Goal: Task Accomplishment & Management: Use online tool/utility

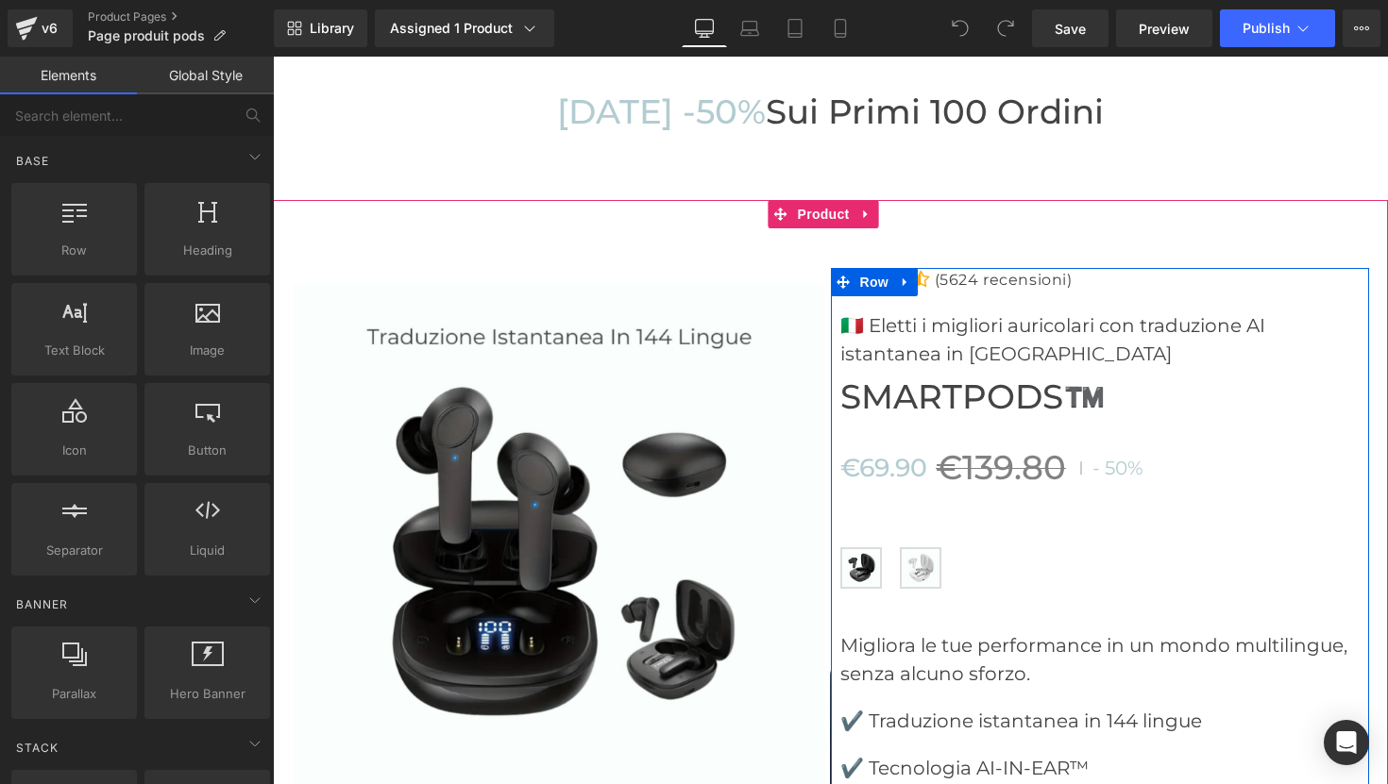
scroll to position [6034, 0]
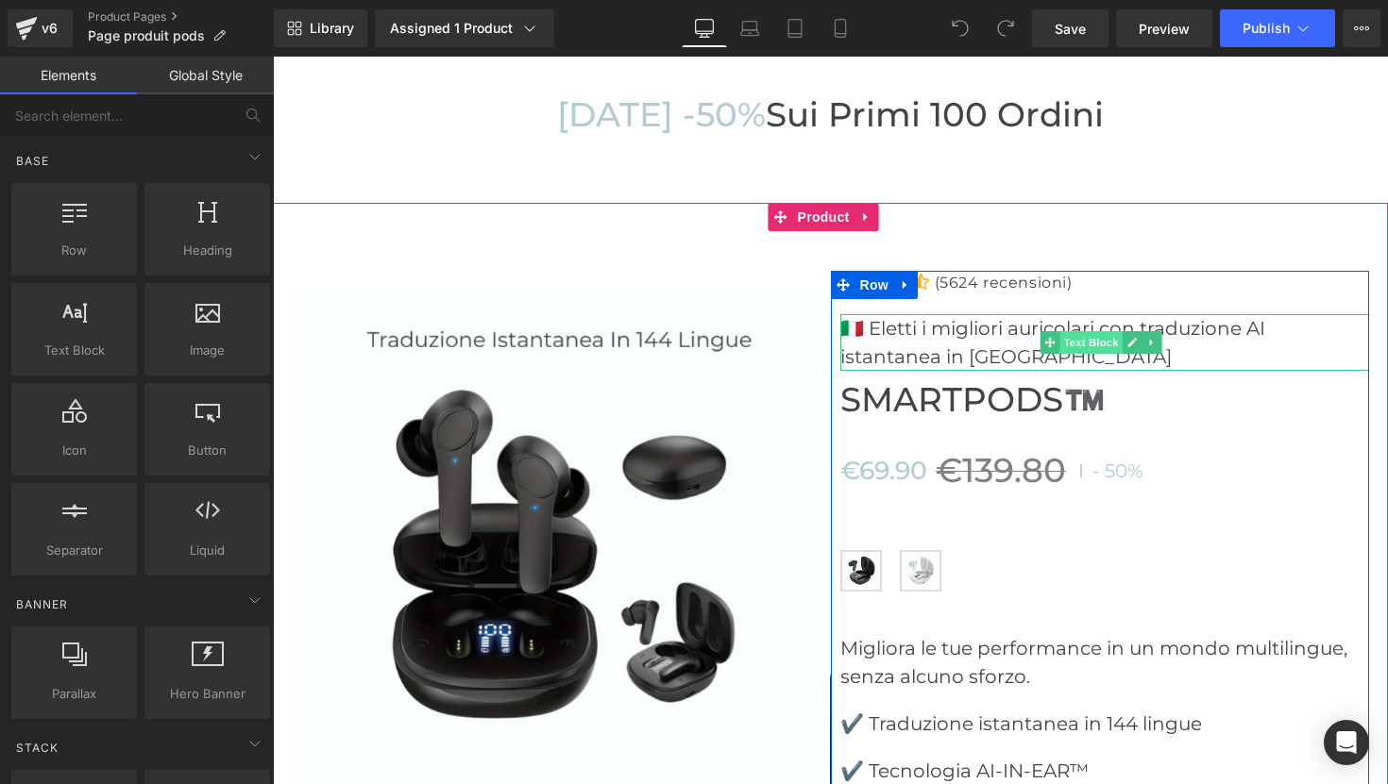
click at [1062, 331] on span "Text Block" at bounding box center [1090, 342] width 62 height 23
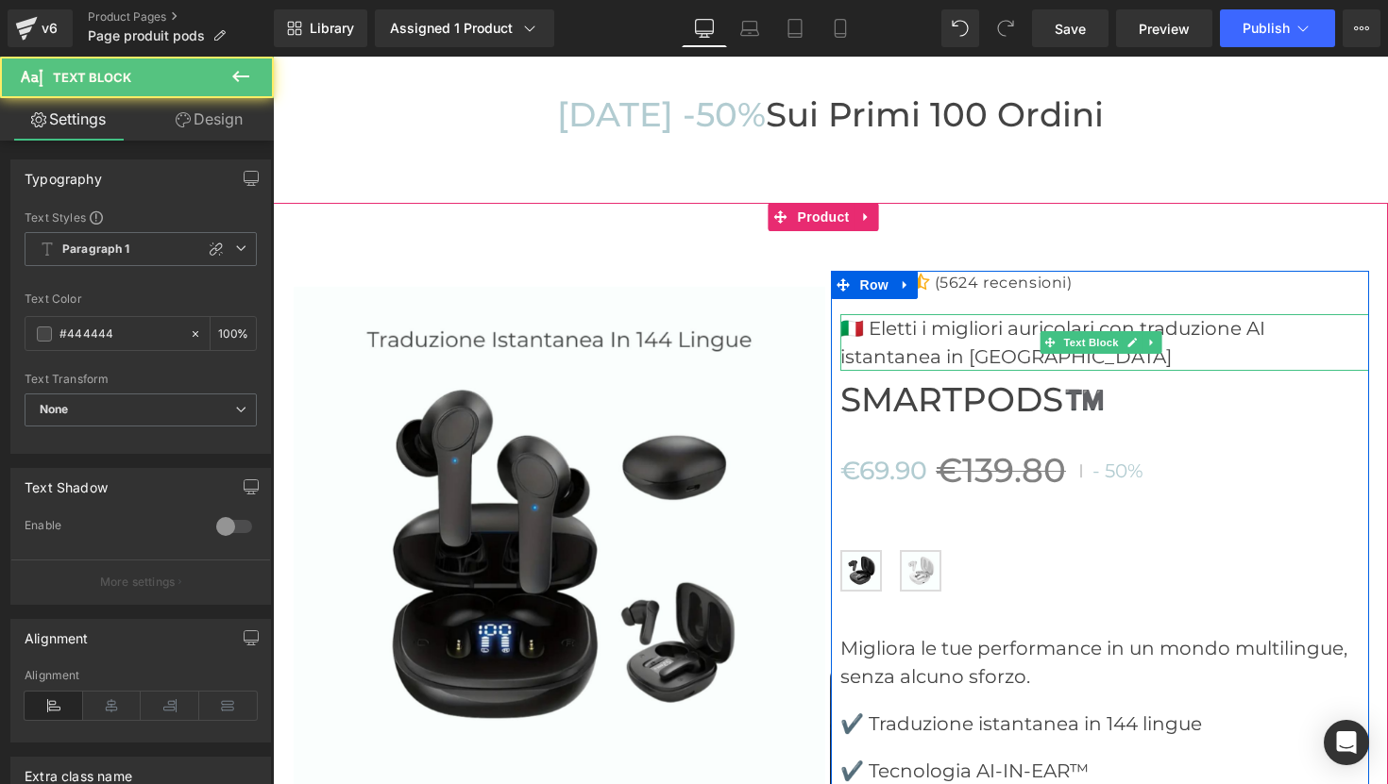
click at [1017, 314] on p "🇮🇹 Eletti i migliori auricolari con traduzione AI istantanea in [GEOGRAPHIC_DAT…" at bounding box center [1105, 342] width 530 height 57
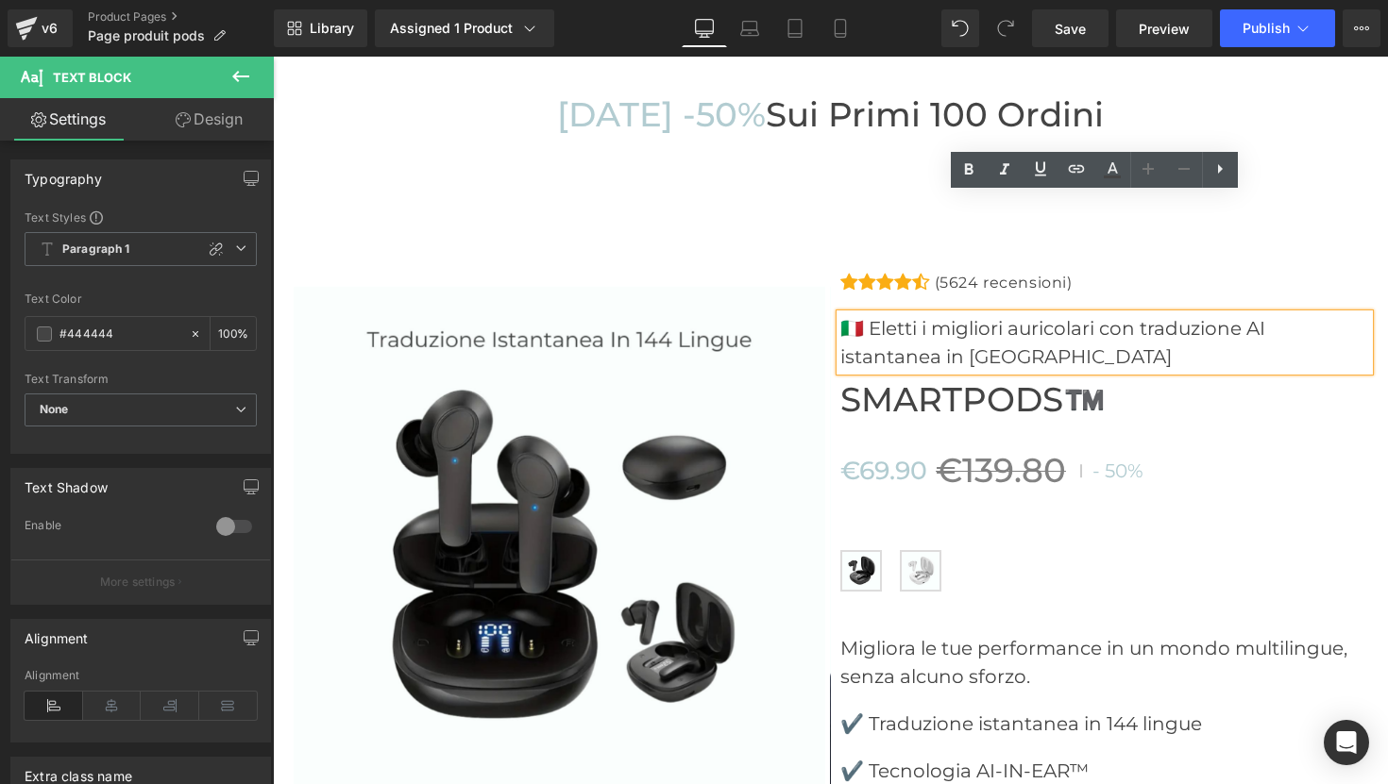
drag, startPoint x: 1010, startPoint y: 239, endPoint x: 830, endPoint y: 208, distance: 183.0
click at [840, 314] on div "🇮🇹 Eletti i migliori auricolari con traduzione AI istantanea in [GEOGRAPHIC_DAT…" at bounding box center [1105, 342] width 530 height 57
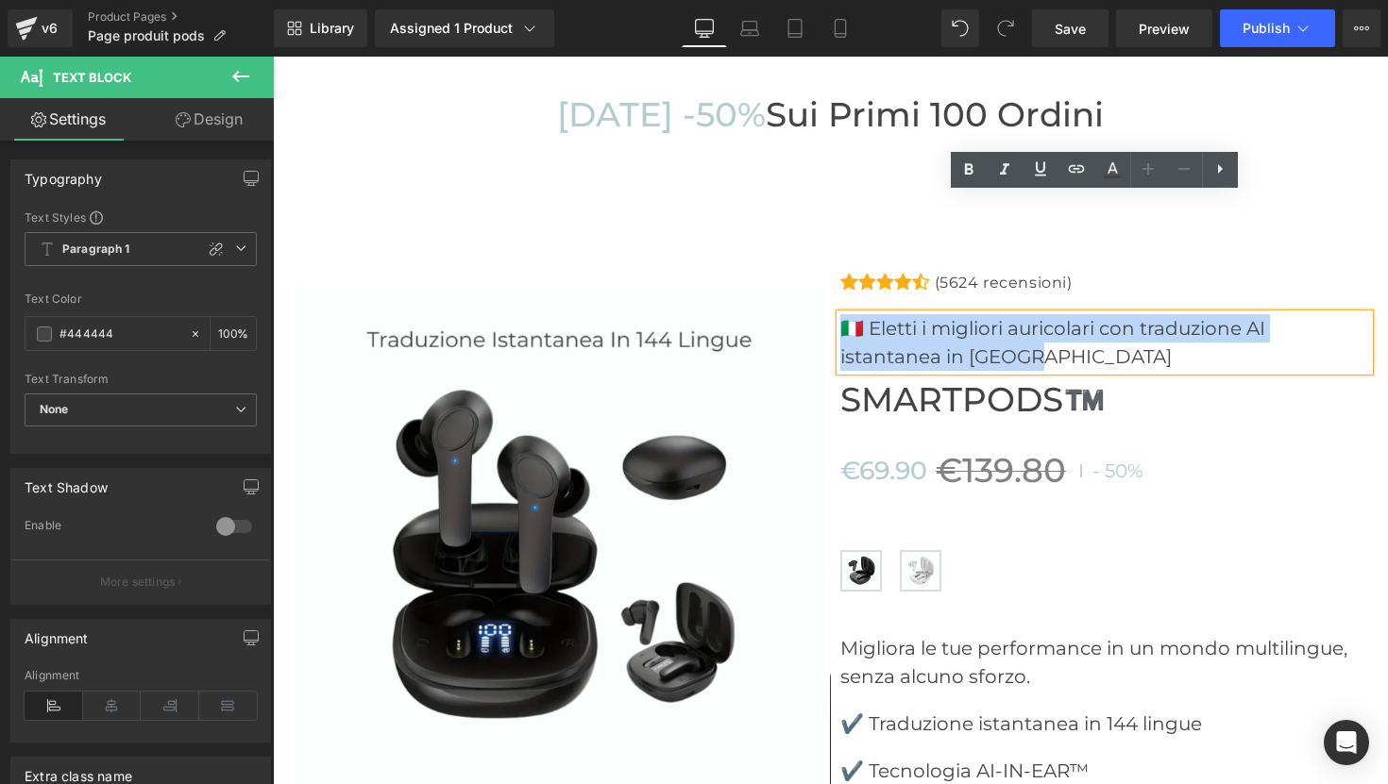
drag, startPoint x: 1003, startPoint y: 239, endPoint x: 839, endPoint y: 211, distance: 166.7
click at [840, 314] on p "🇮🇹 Eletti i migliori auricolari con traduzione AI istantanea in [GEOGRAPHIC_DAT…" at bounding box center [1105, 342] width 530 height 57
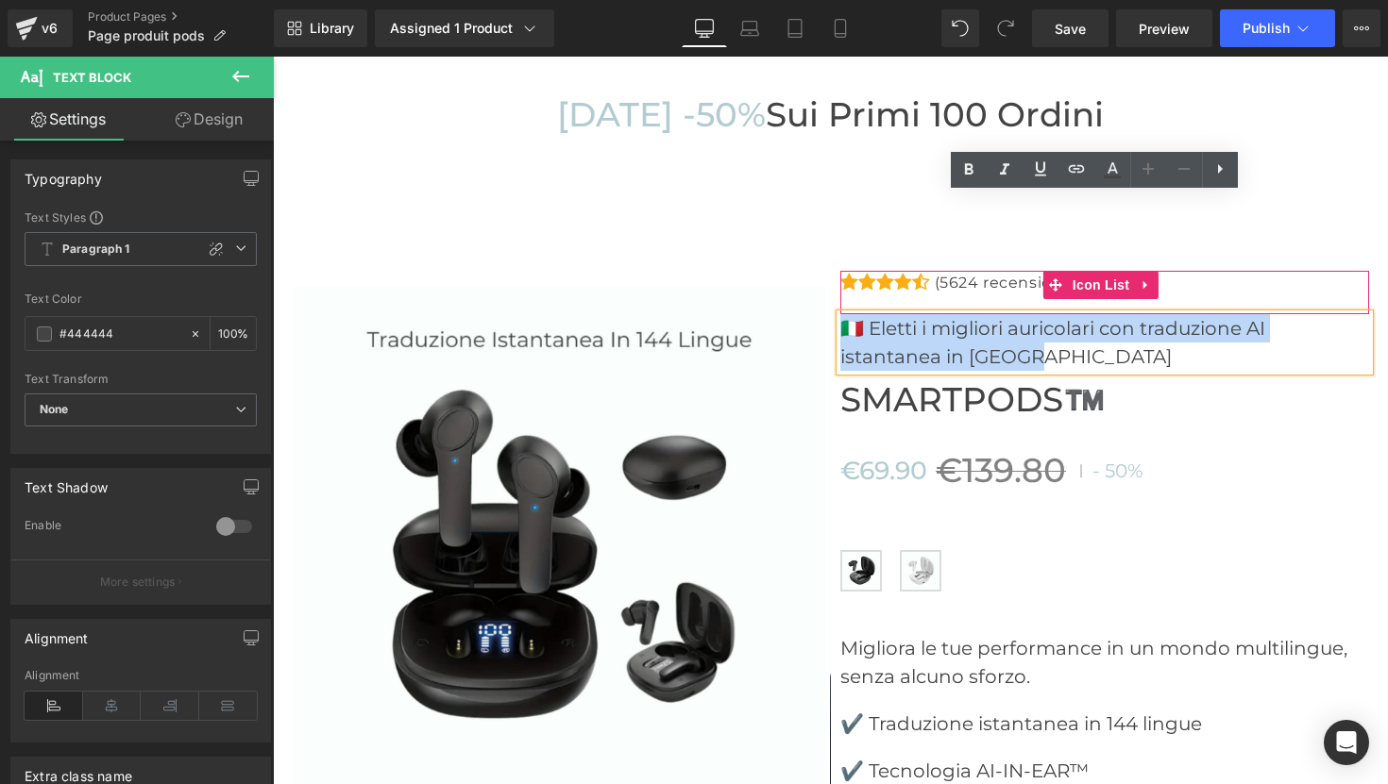
copy p "🇮🇹 Eletti i migliori auricolari con traduzione AI istantanea in [GEOGRAPHIC_DAT…"
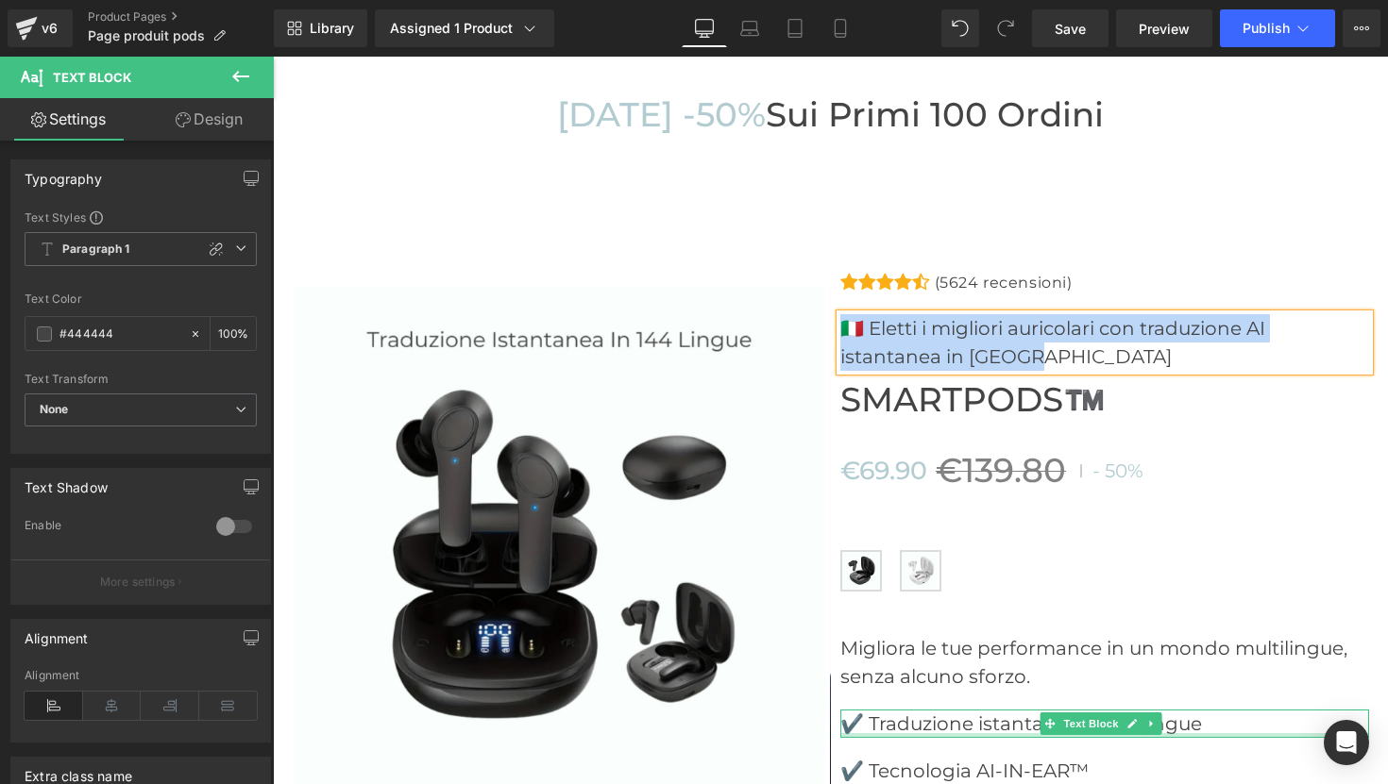
click at [861, 713] on div at bounding box center [1105, 735] width 530 height 5
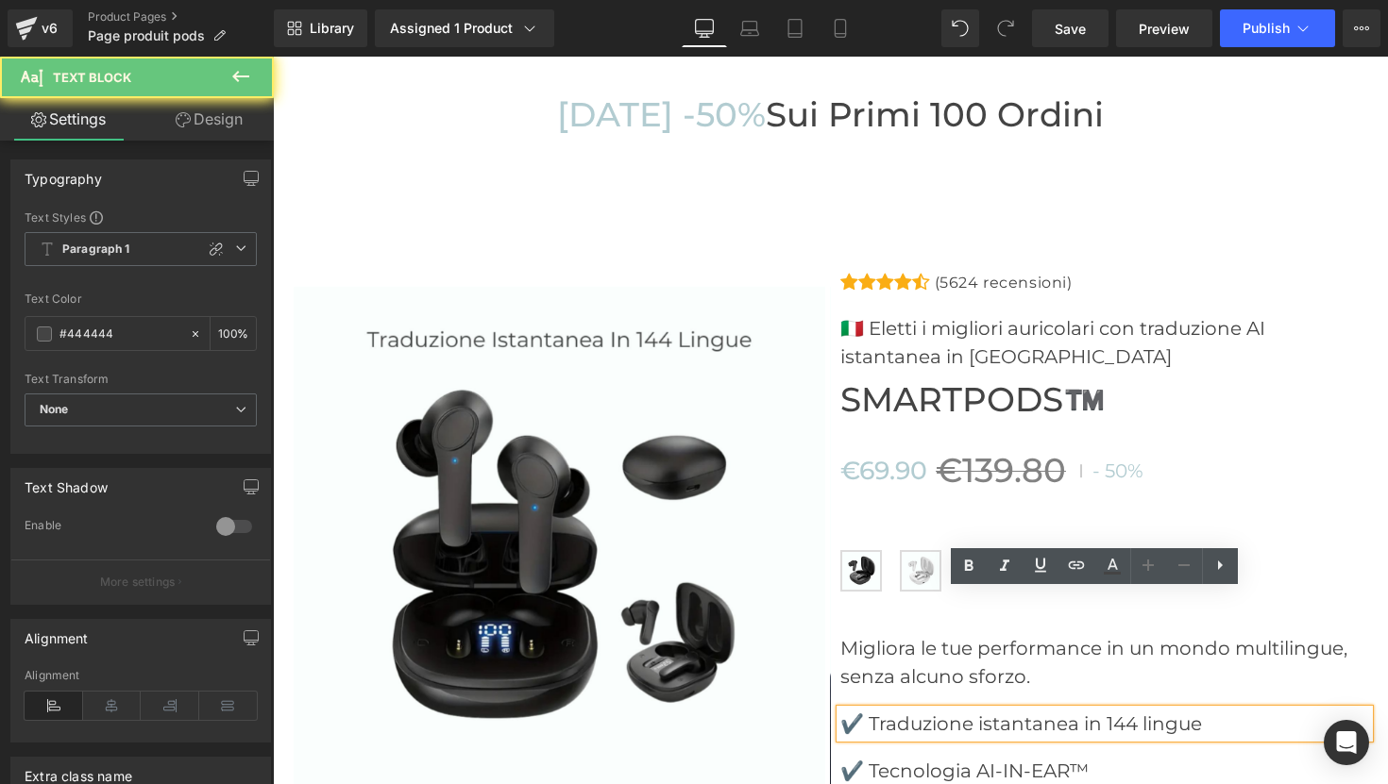
click at [856, 710] on p "✔️ Traduzione istantanea in 144 lingue" at bounding box center [1105, 724] width 530 height 28
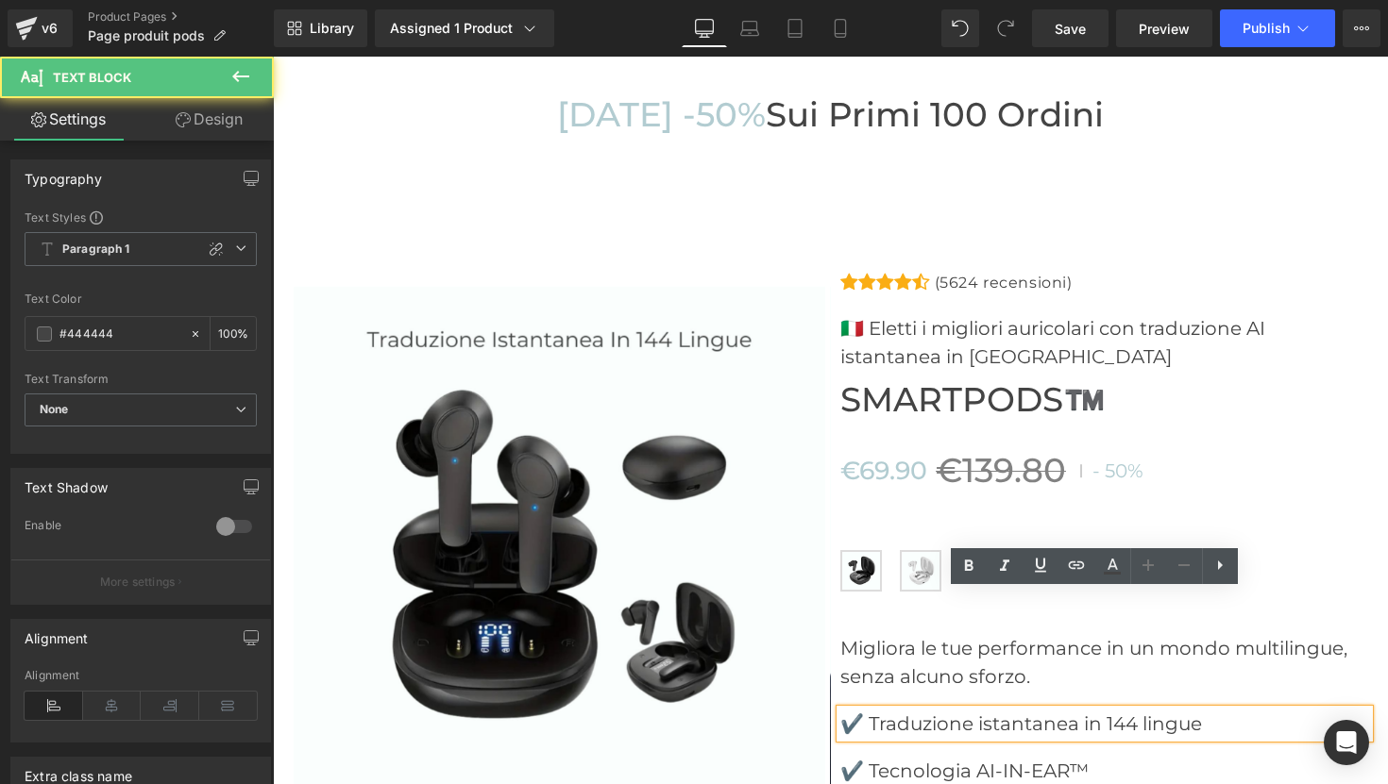
click at [852, 710] on p "✔️ Traduzione istantanea in 144 lingue" at bounding box center [1105, 724] width 530 height 28
drag, startPoint x: 851, startPoint y: 607, endPoint x: 837, endPoint y: 607, distance: 13.2
click at [840, 710] on p "✔️ Traduzione istantanea in 144 lingue" at bounding box center [1105, 724] width 530 height 28
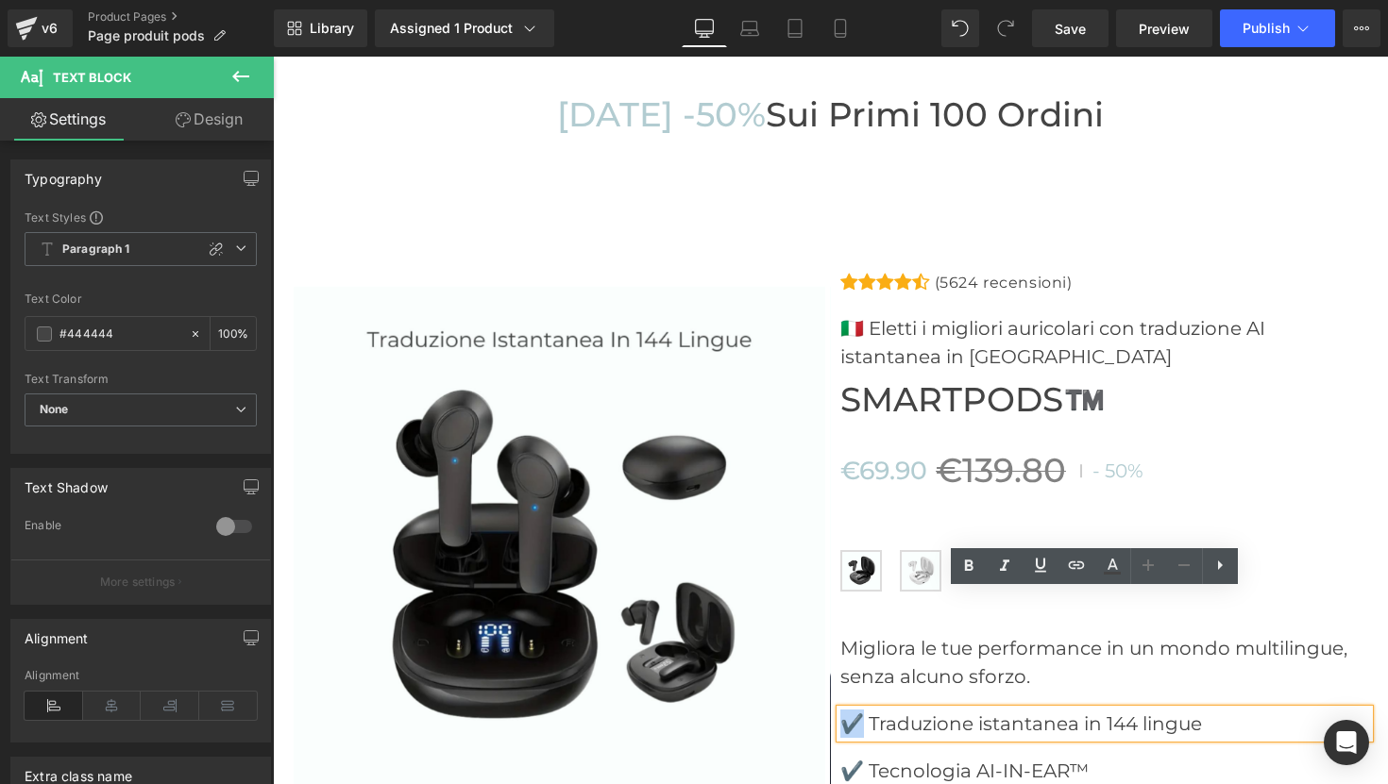
copy p "✔️"
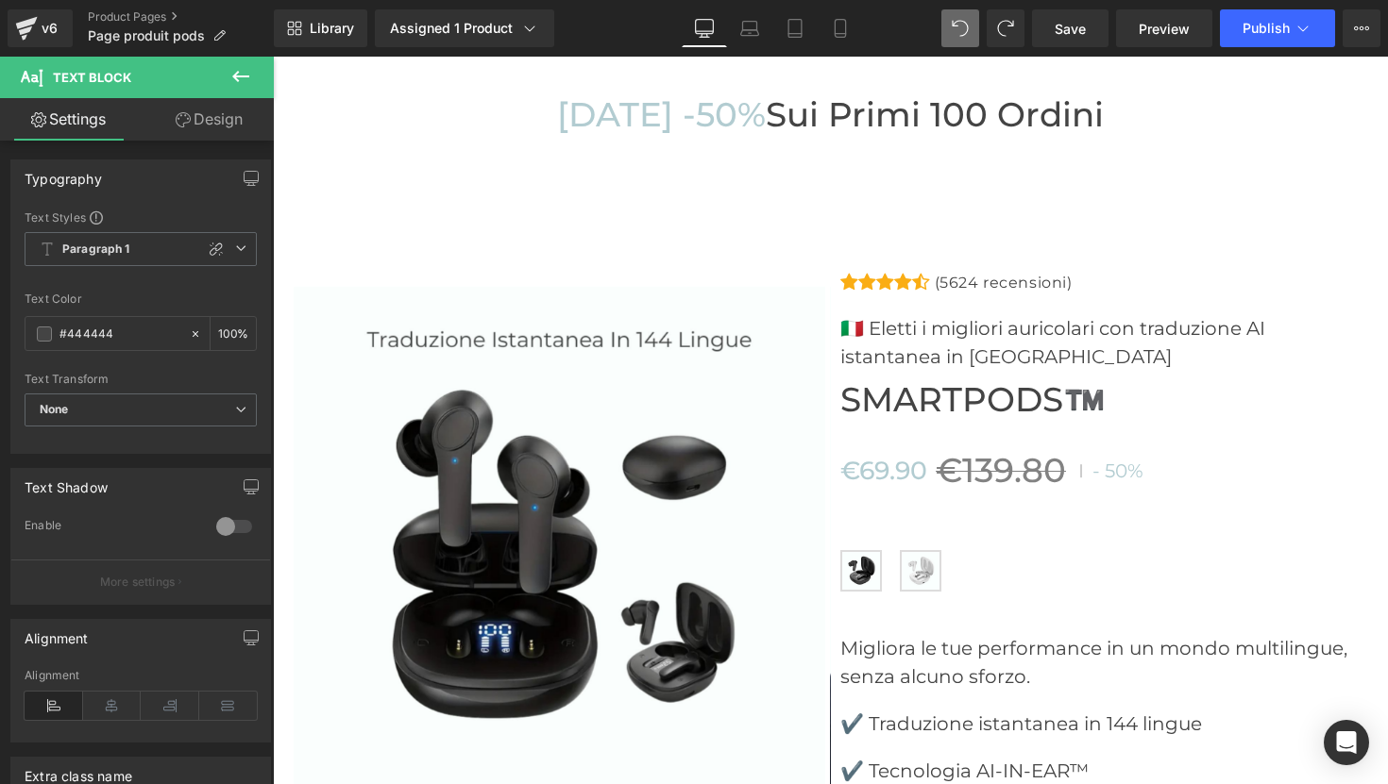
click at [243, 79] on icon at bounding box center [240, 76] width 23 height 23
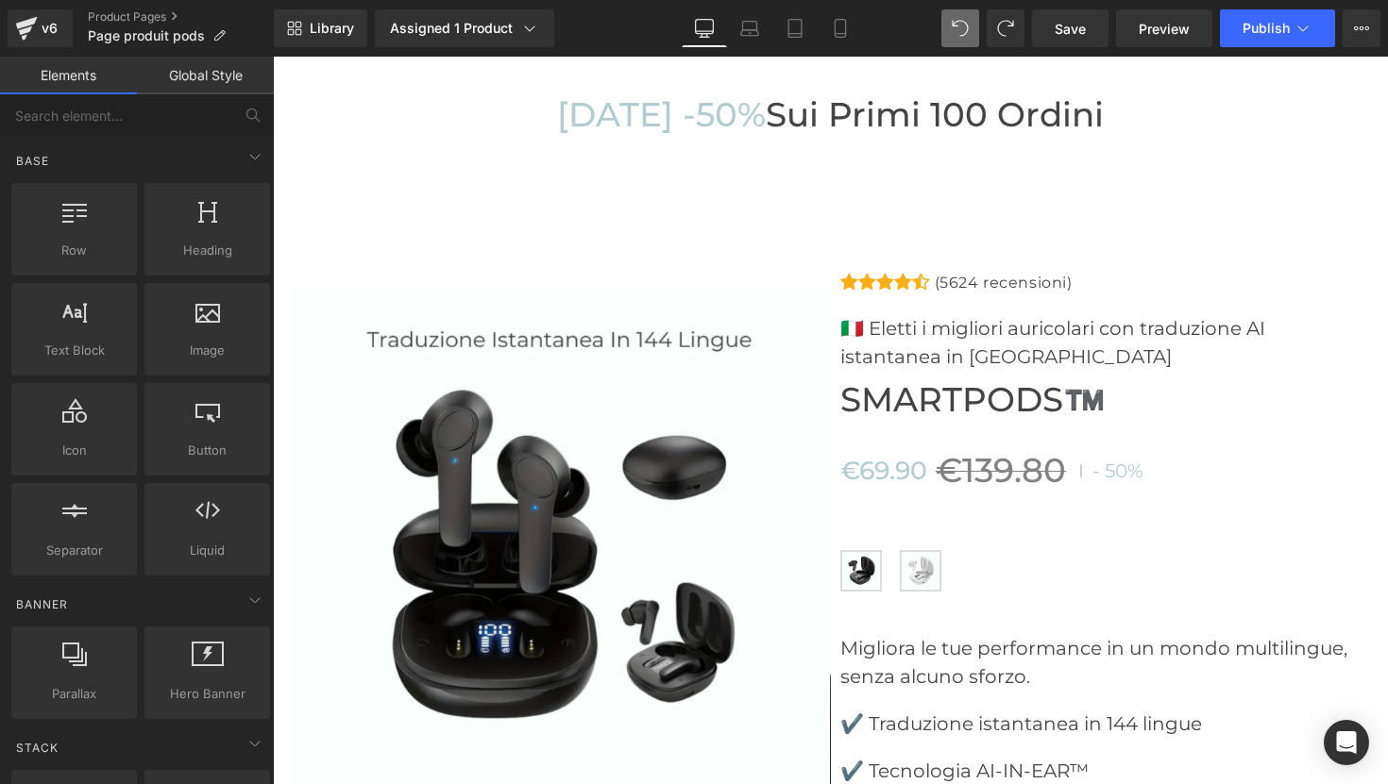
click at [210, 70] on link "Global Style" at bounding box center [205, 76] width 137 height 38
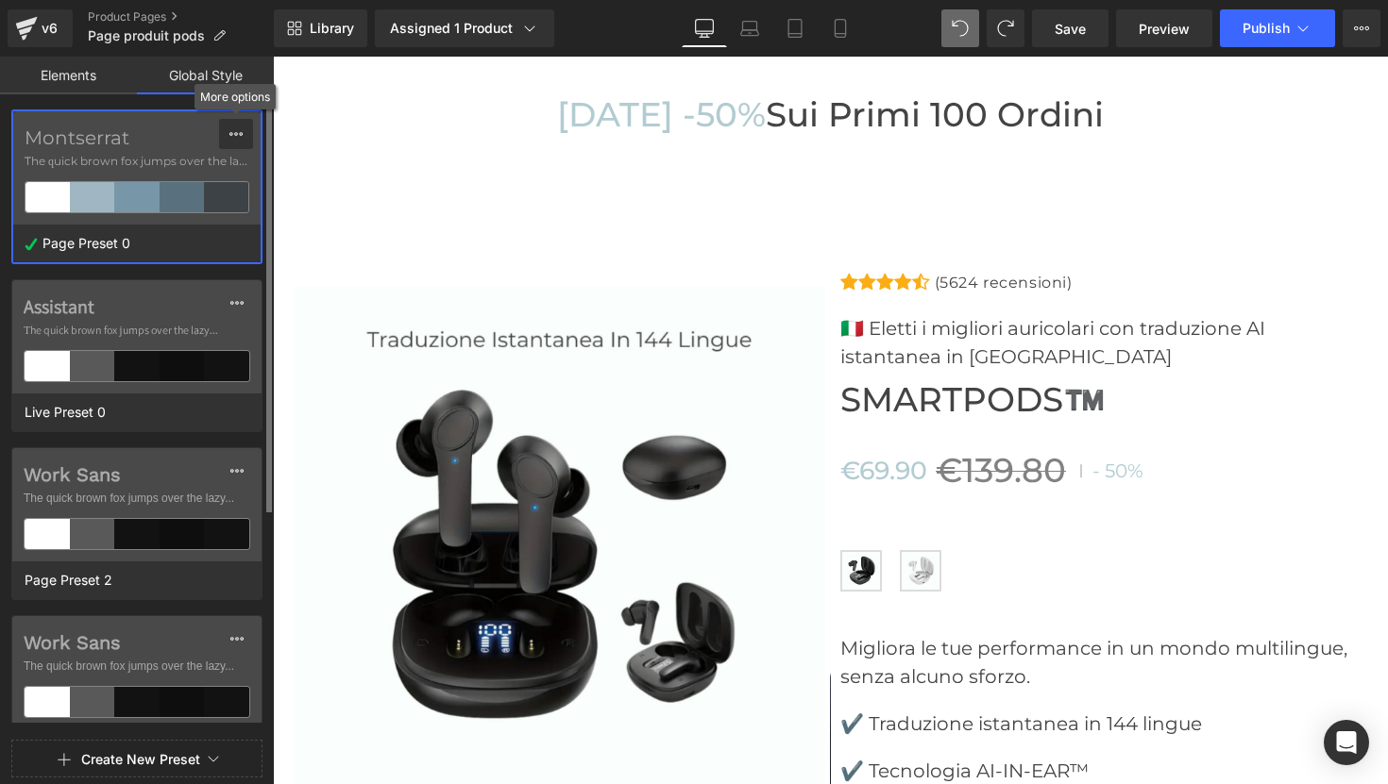
click at [236, 135] on icon at bounding box center [235, 134] width 13 height 4
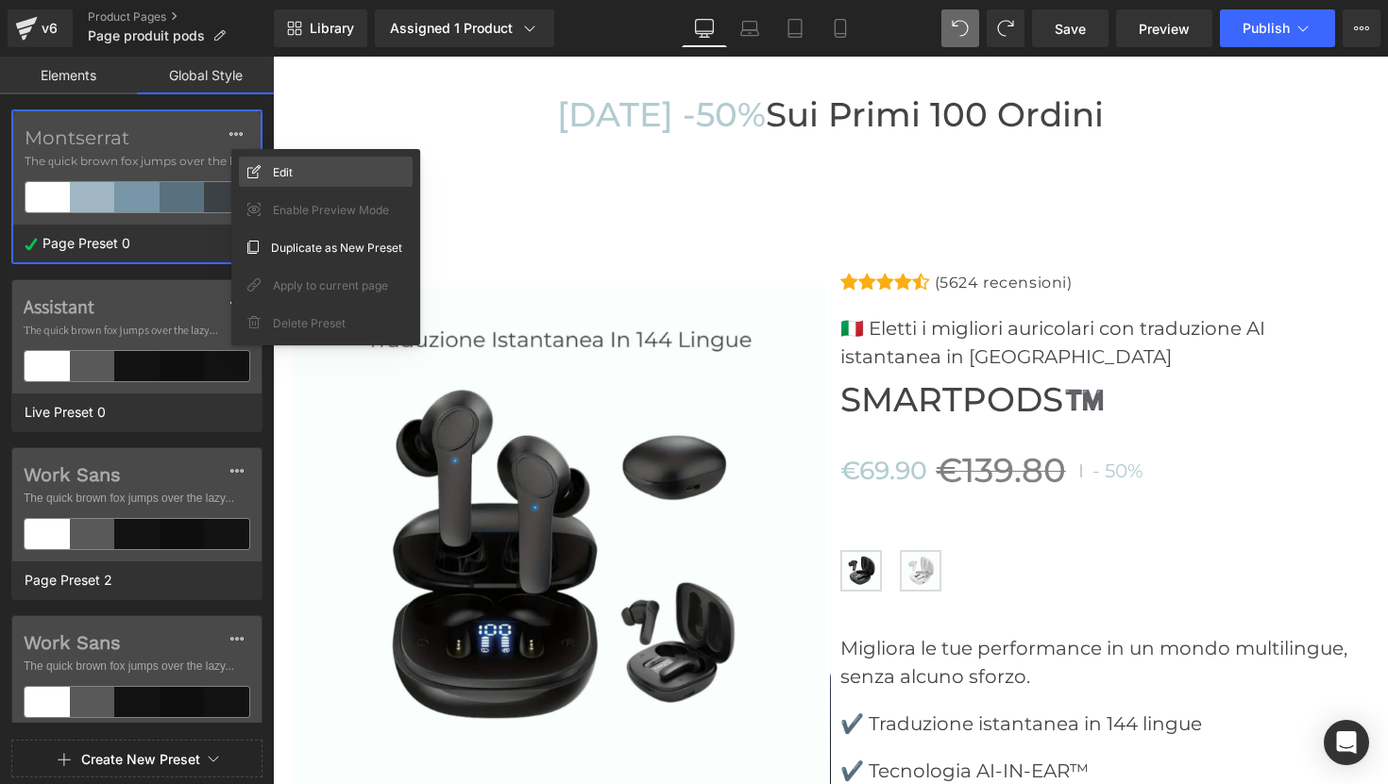
click at [274, 170] on span "Edit" at bounding box center [283, 172] width 20 height 20
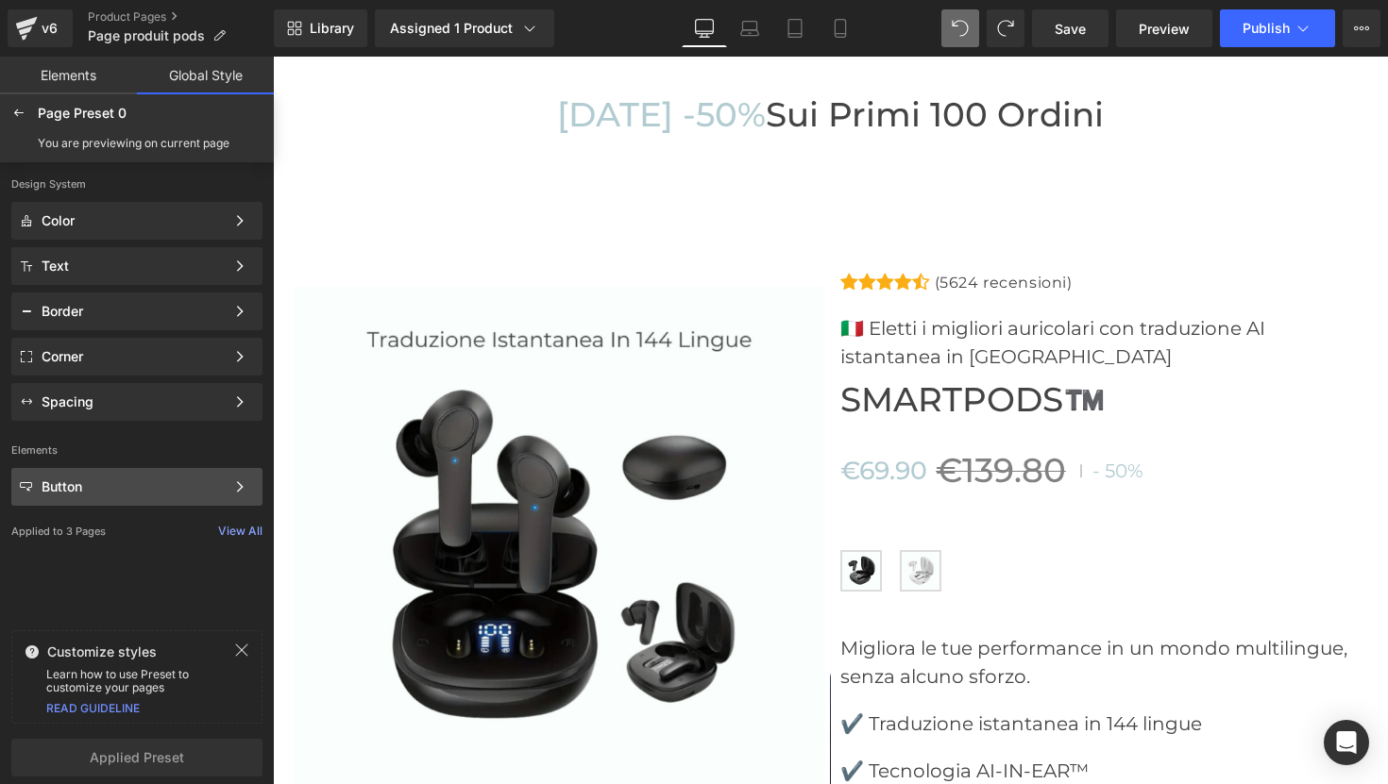
click at [102, 285] on div "Button Color Style Define a color palette and apply it to your pages 1 of 3 Next" at bounding box center [136, 266] width 251 height 38
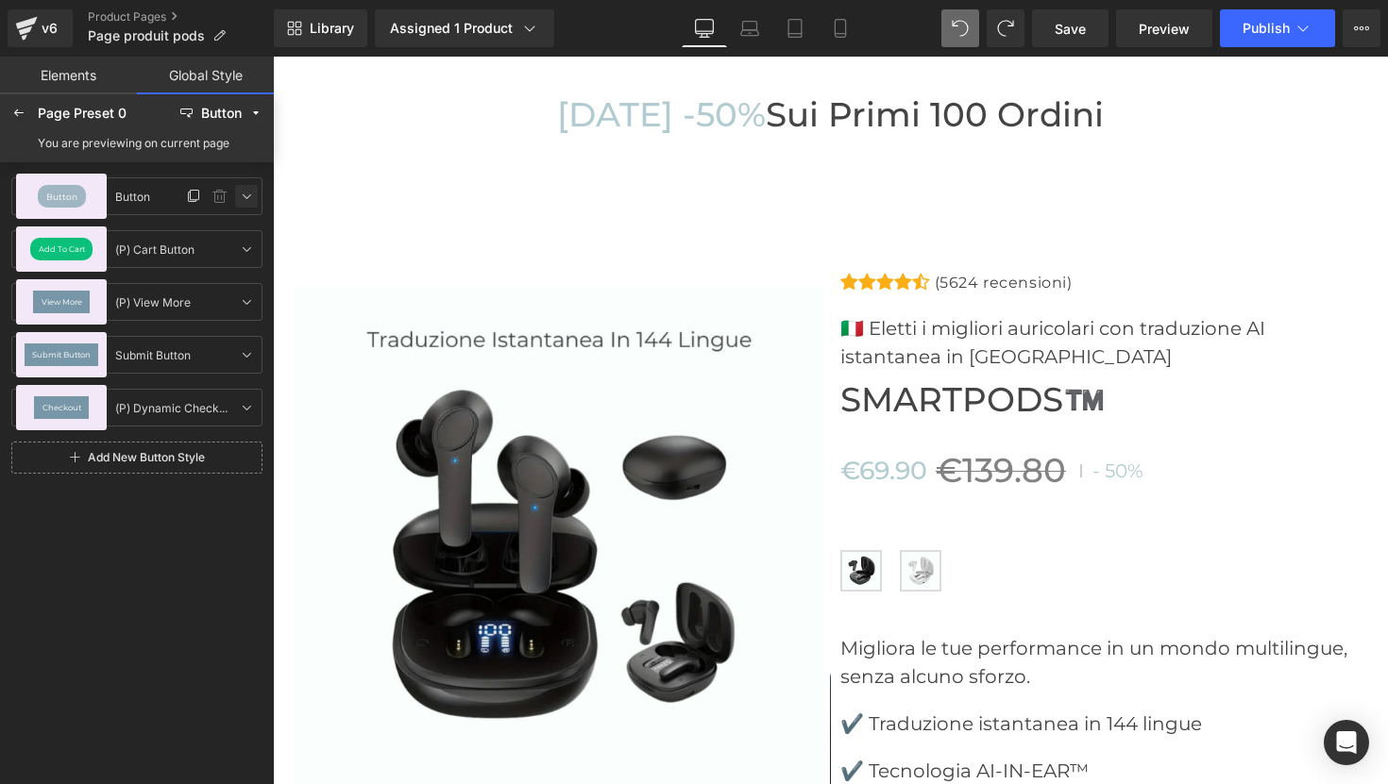
click at [245, 195] on icon at bounding box center [246, 196] width 15 height 15
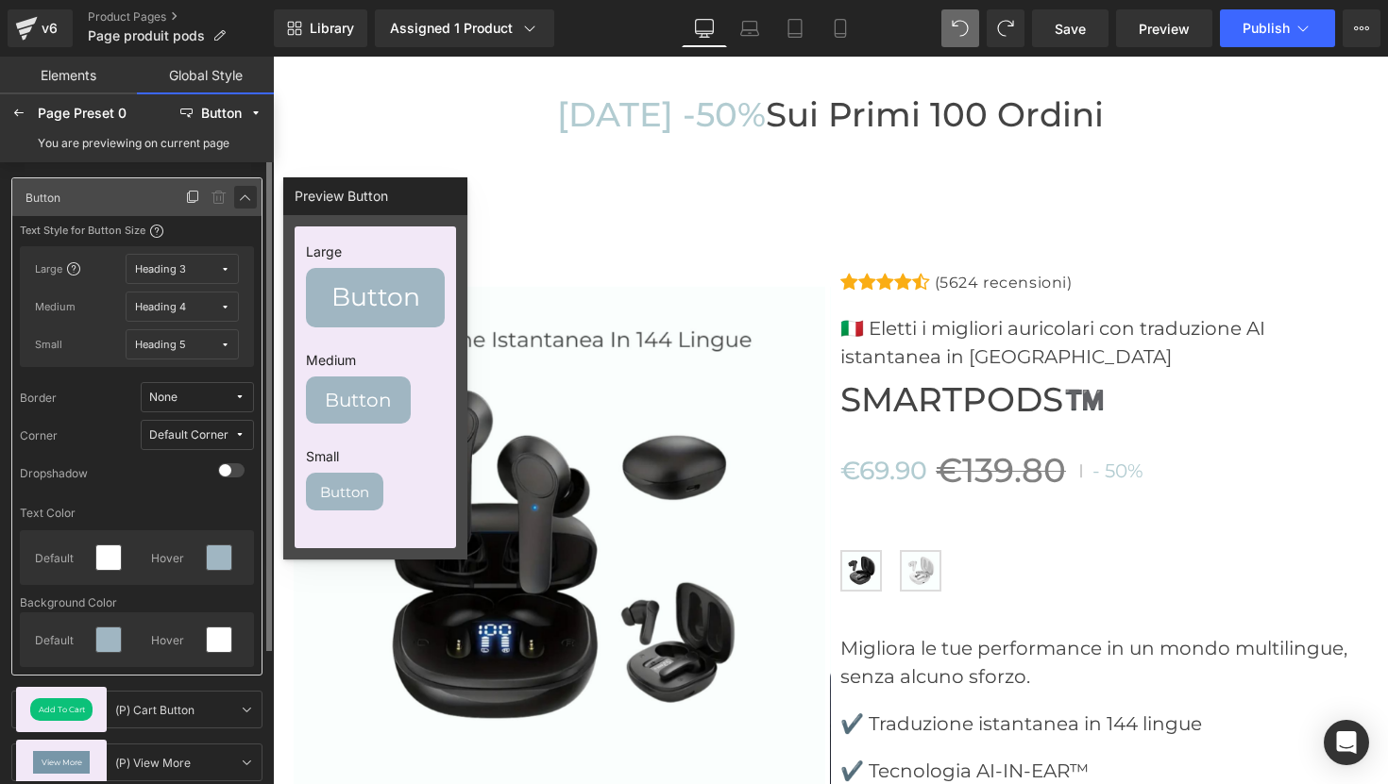
click at [245, 195] on icon at bounding box center [245, 197] width 15 height 15
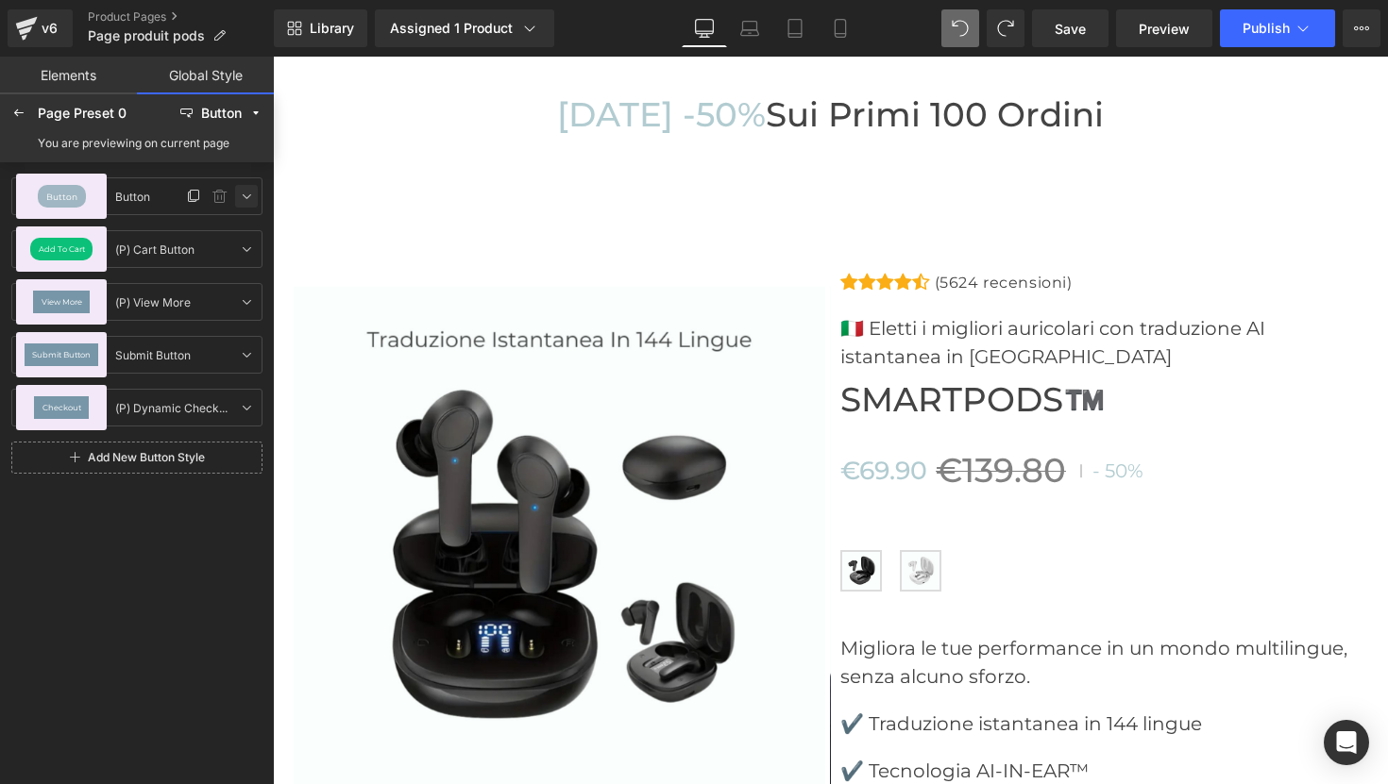
click at [245, 195] on icon at bounding box center [246, 196] width 15 height 15
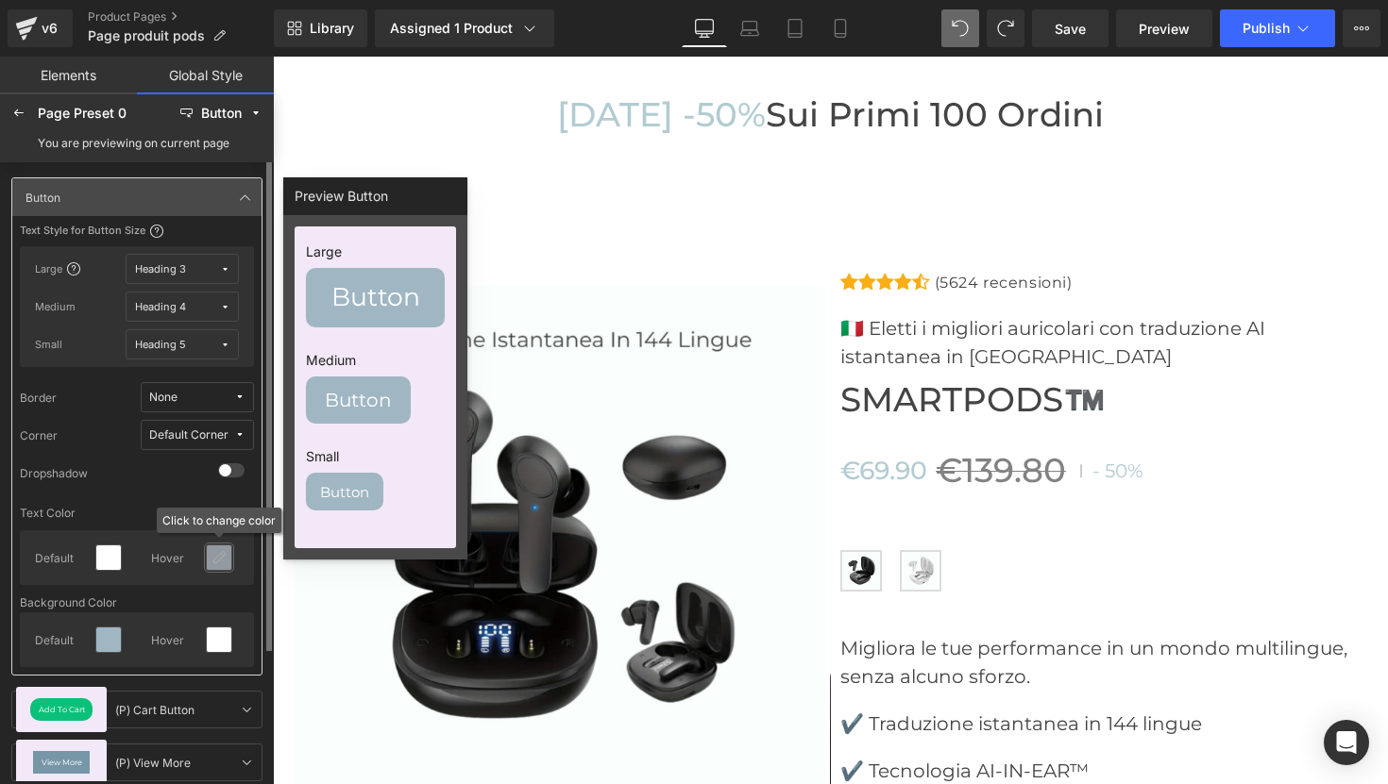
click at [218, 550] on icon at bounding box center [218, 557] width 15 height 15
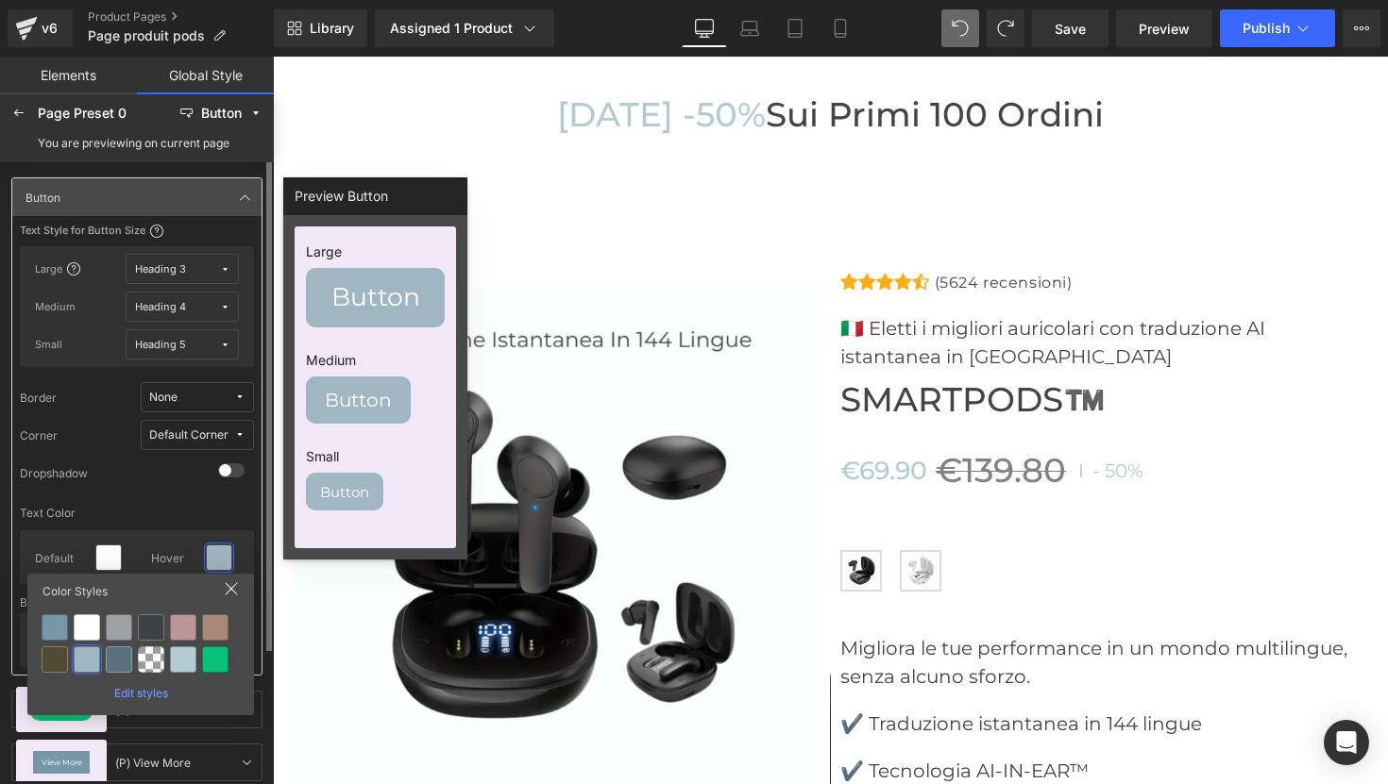
click at [232, 592] on icon at bounding box center [231, 589] width 15 height 15
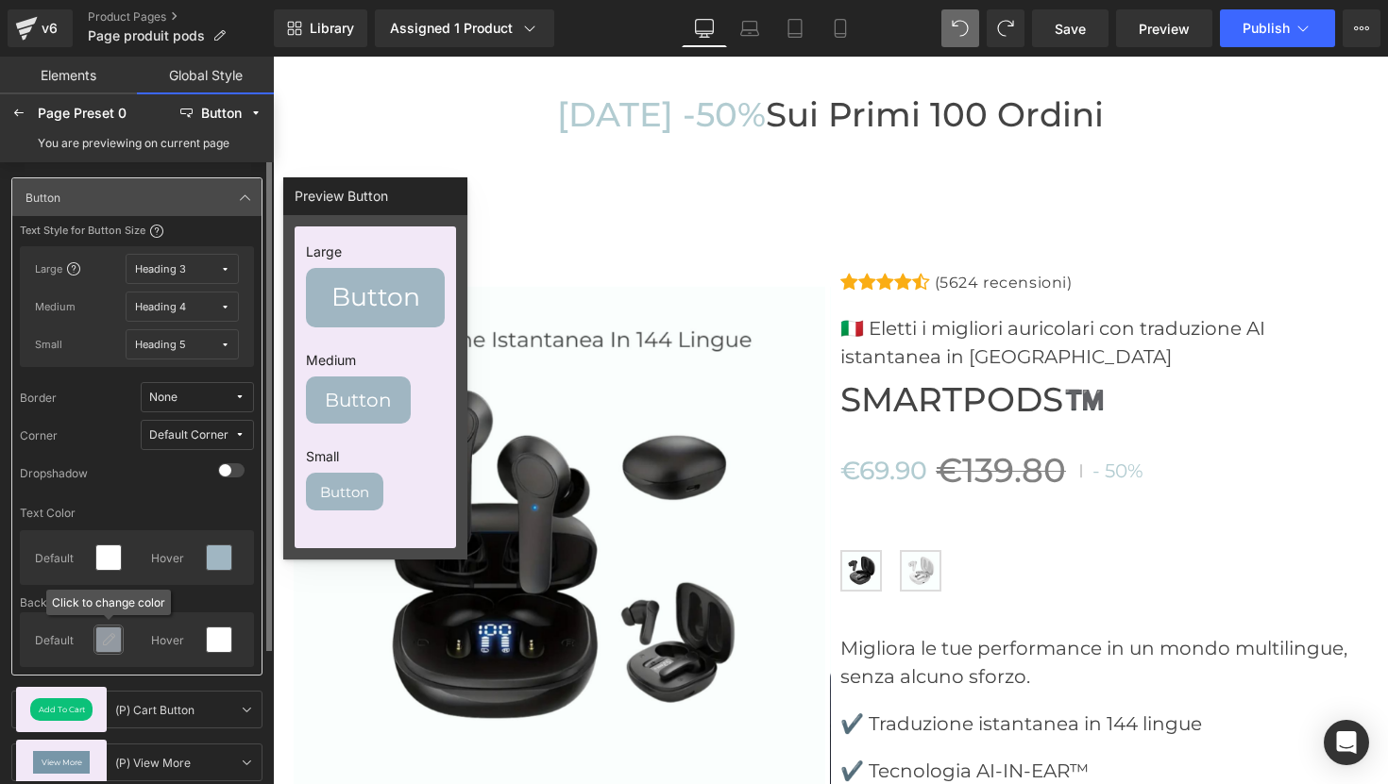
click at [109, 645] on icon at bounding box center [108, 639] width 15 height 15
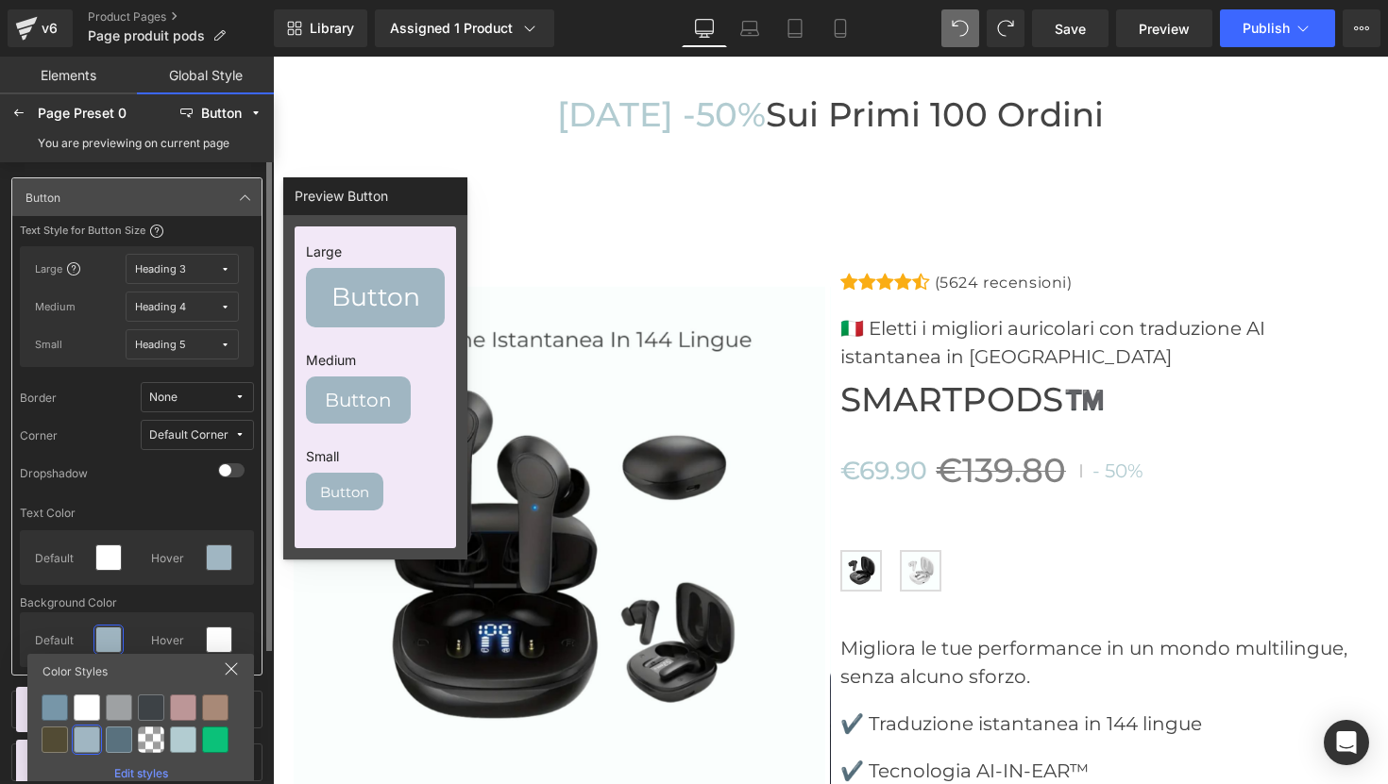
click at [140, 506] on div "Text Color" at bounding box center [137, 513] width 234 height 20
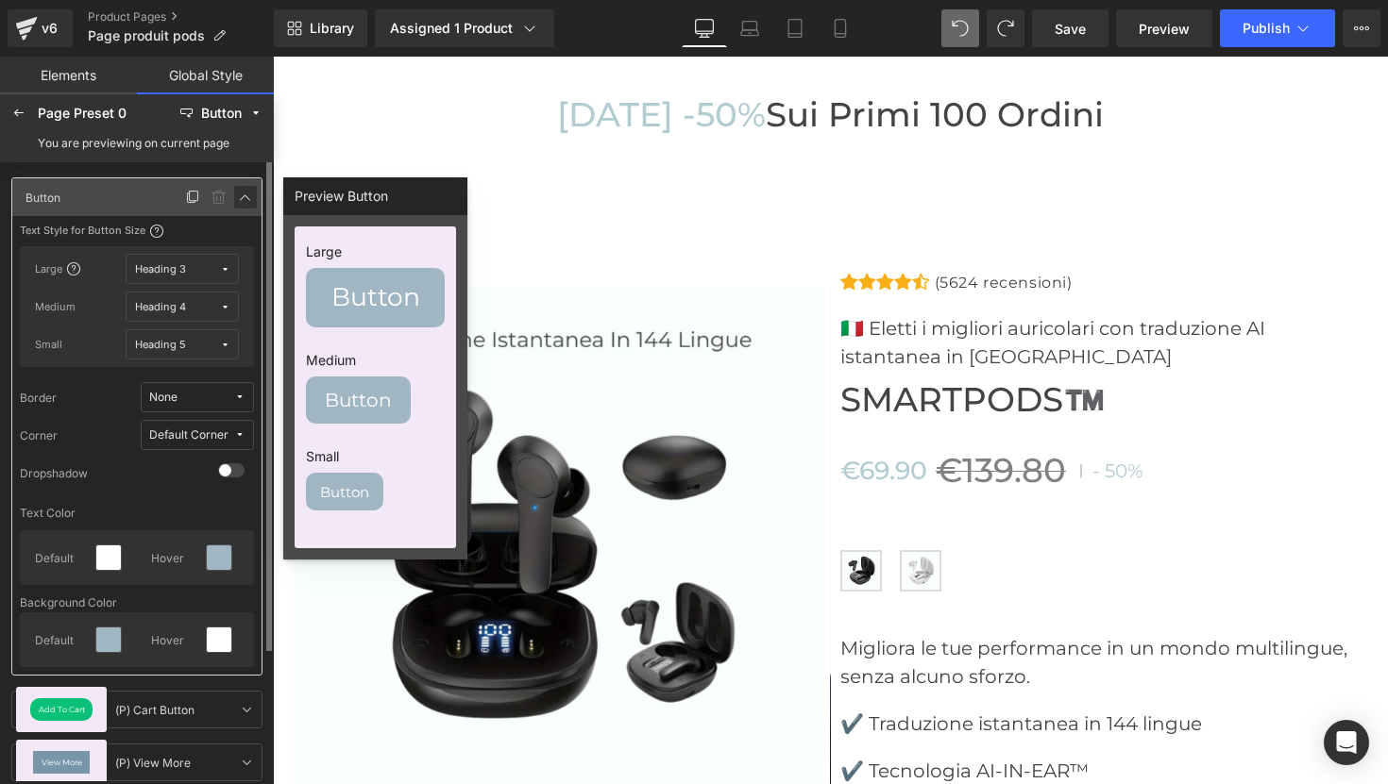
click at [247, 194] on icon at bounding box center [245, 197] width 15 height 15
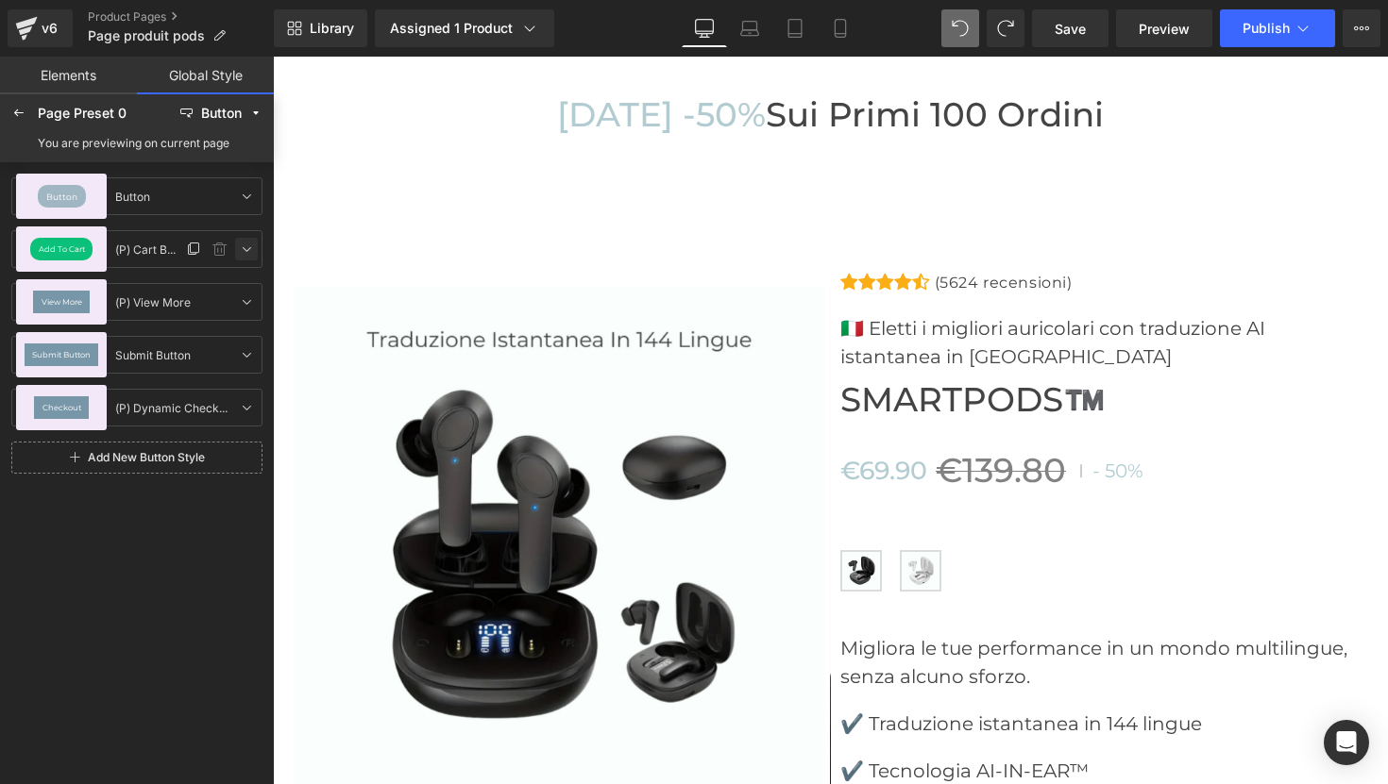
click at [250, 244] on icon at bounding box center [246, 249] width 15 height 15
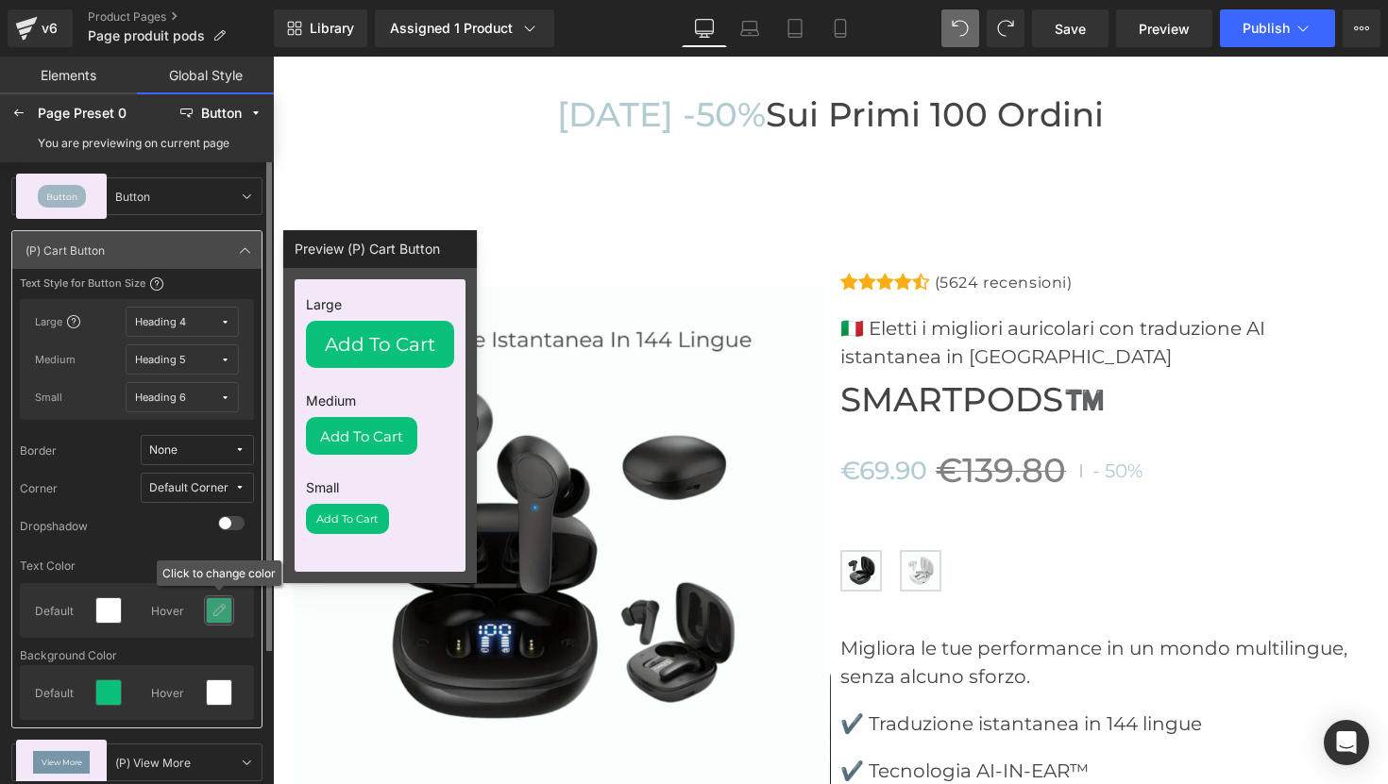
click at [216, 612] on icon at bounding box center [218, 610] width 15 height 15
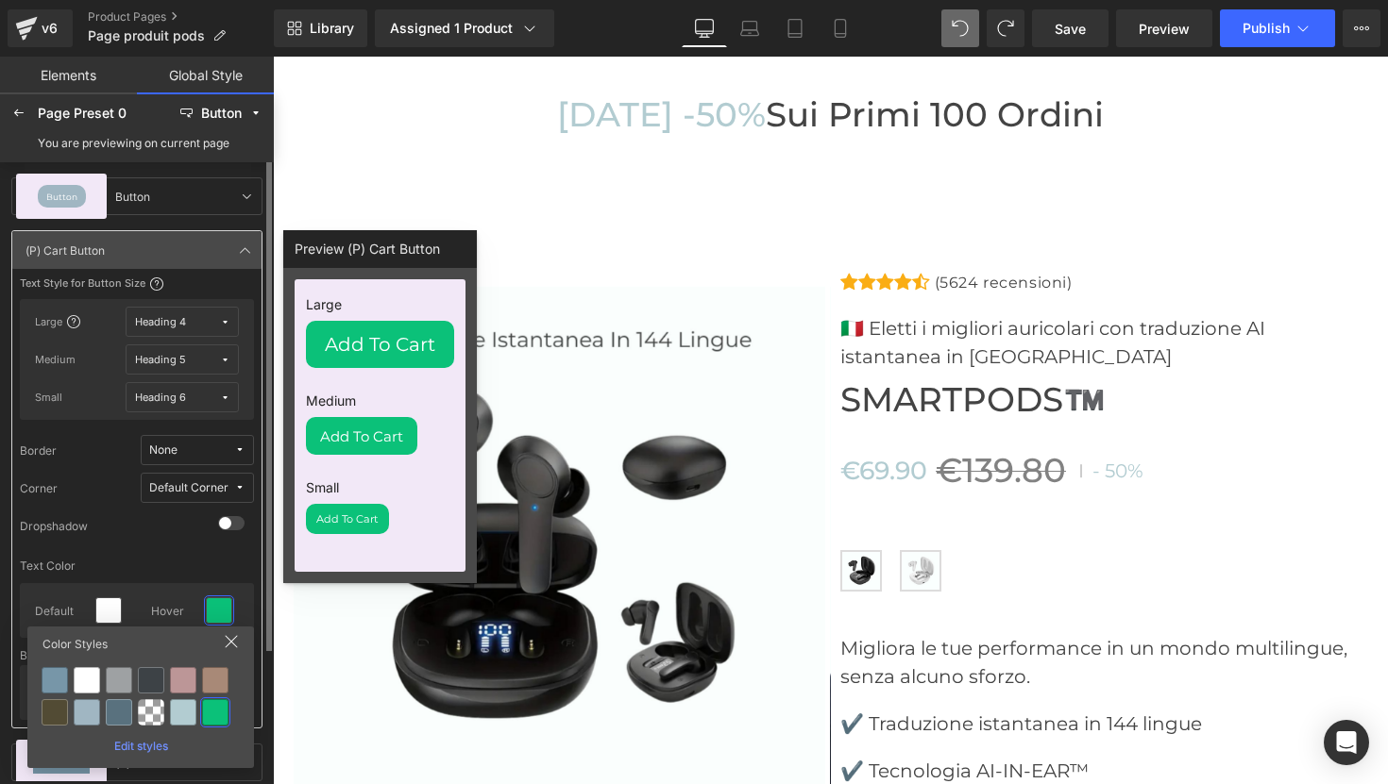
click at [149, 713] on div "Edit styles" at bounding box center [140, 743] width 211 height 21
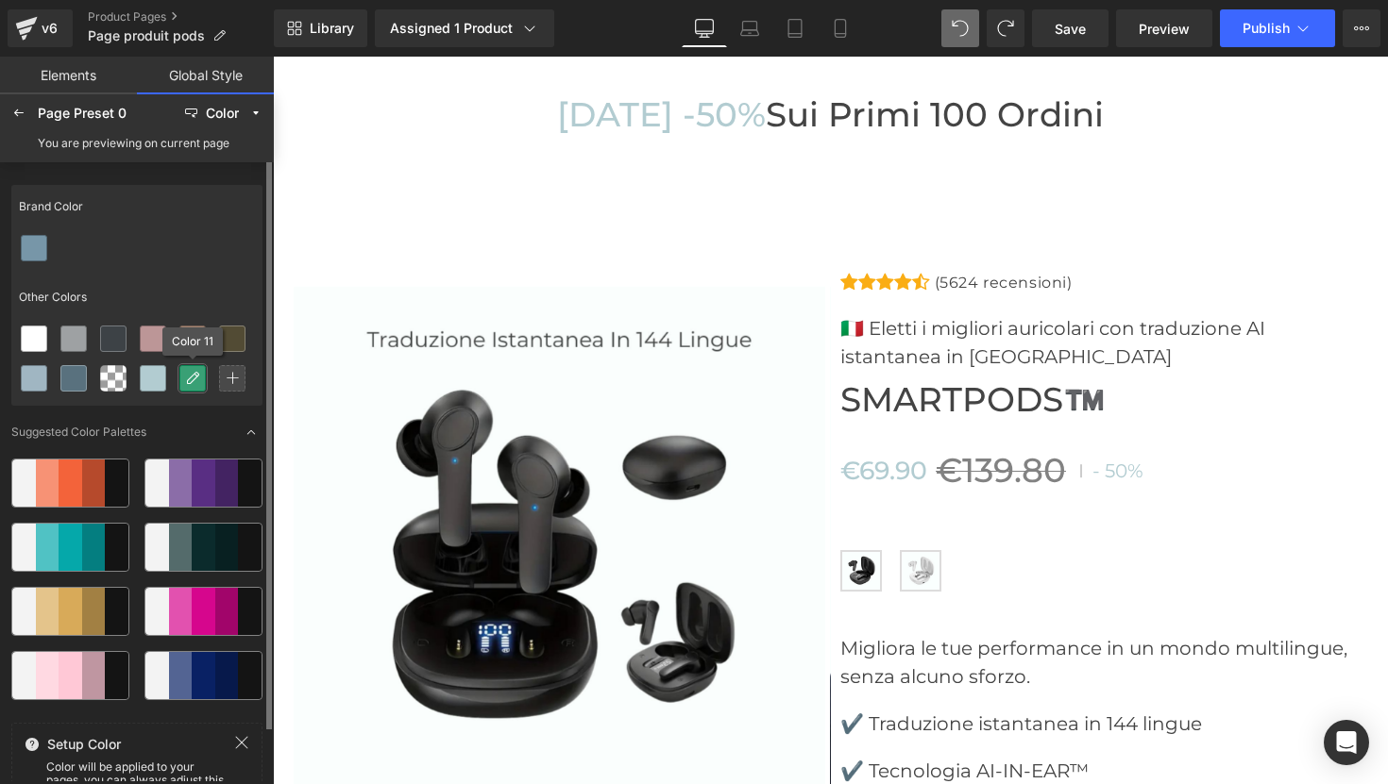
click at [193, 382] on icon at bounding box center [192, 378] width 15 height 15
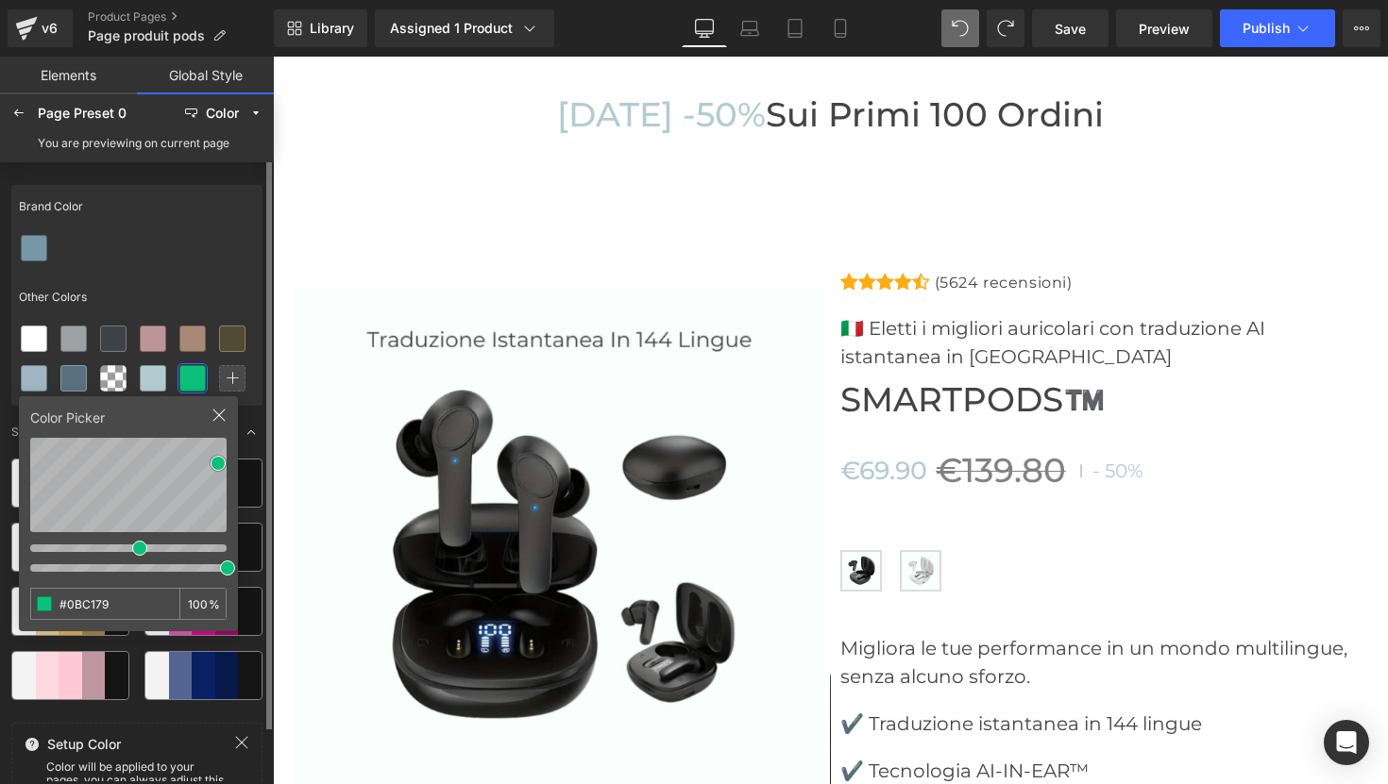
drag, startPoint x: 132, startPoint y: 608, endPoint x: 36, endPoint y: 605, distance: 96.3
click at [36, 605] on div "#0BC179 100 %" at bounding box center [128, 604] width 196 height 32
click at [221, 422] on icon at bounding box center [218, 415] width 15 height 15
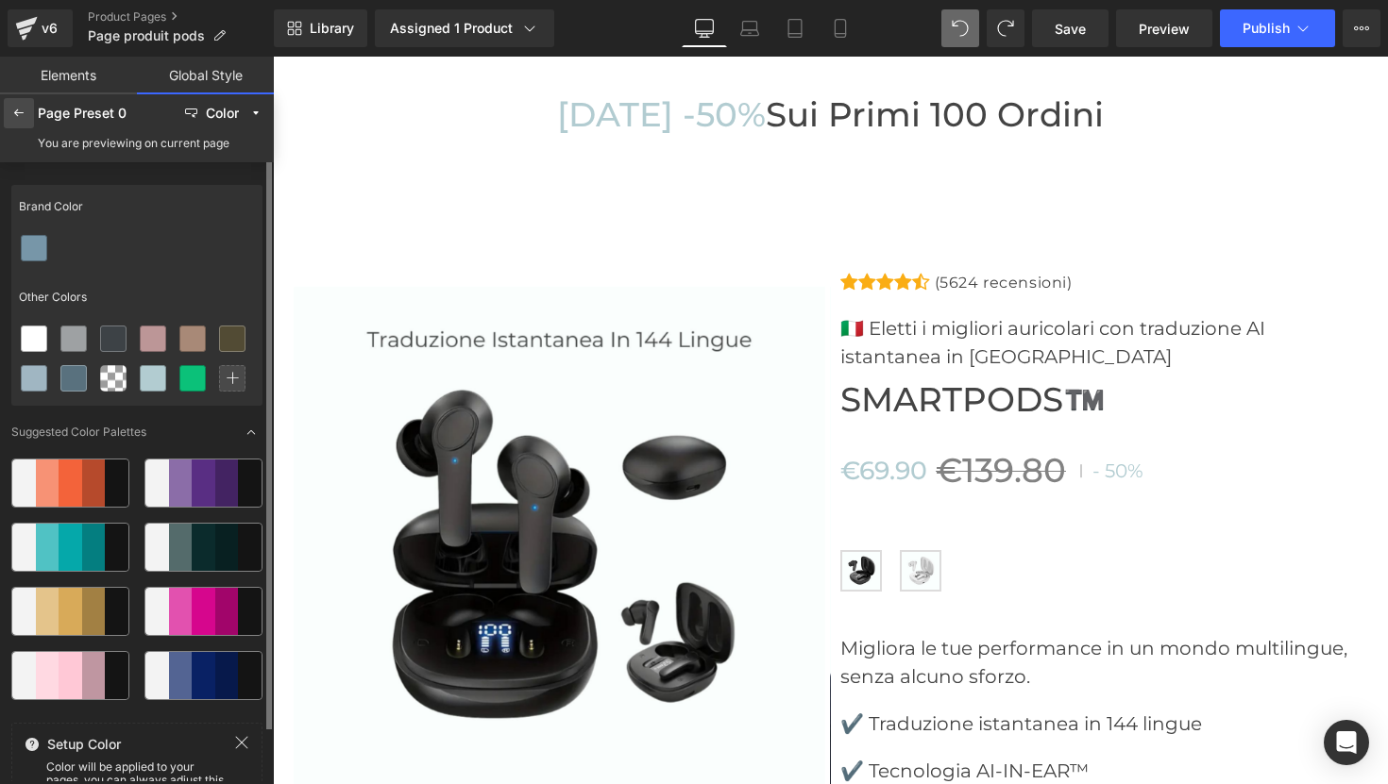
click at [26, 119] on div at bounding box center [19, 113] width 30 height 30
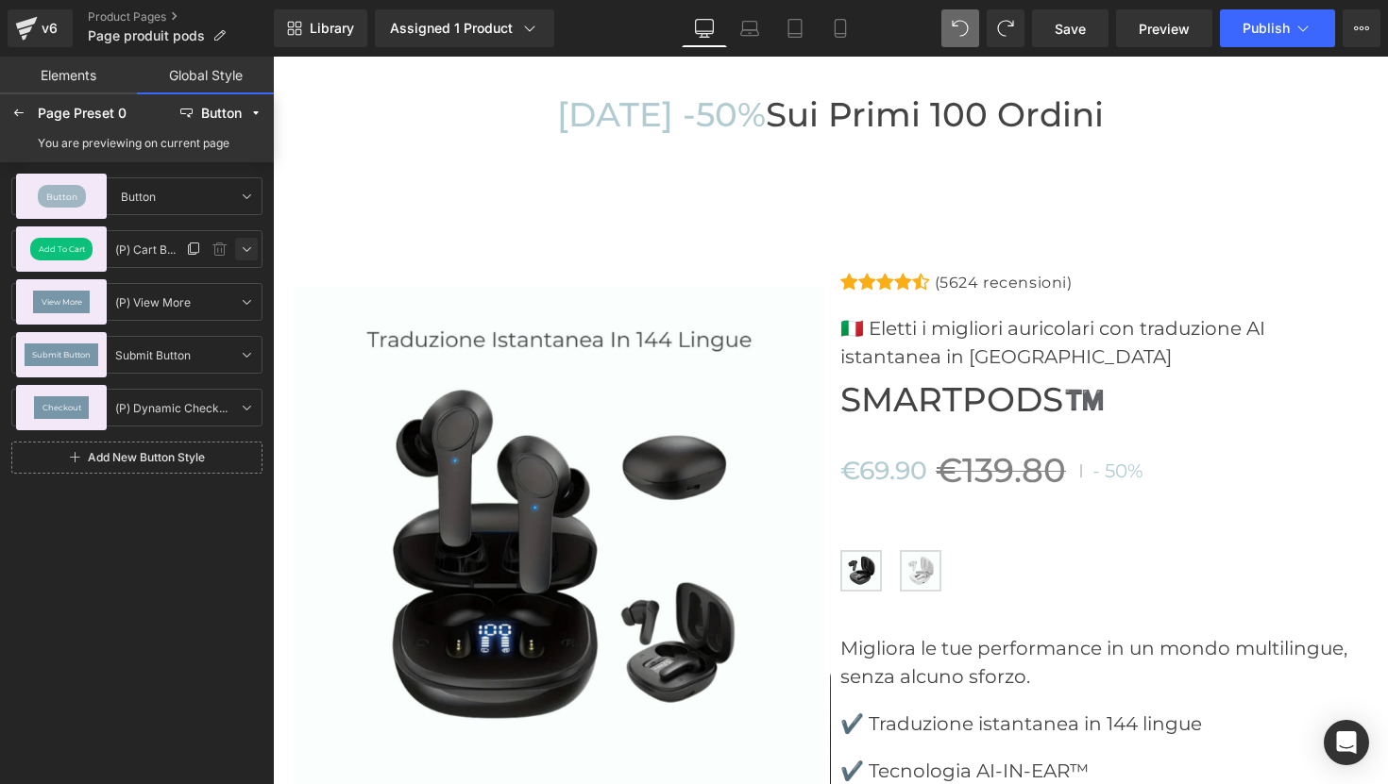
click at [252, 252] on icon at bounding box center [246, 249] width 15 height 15
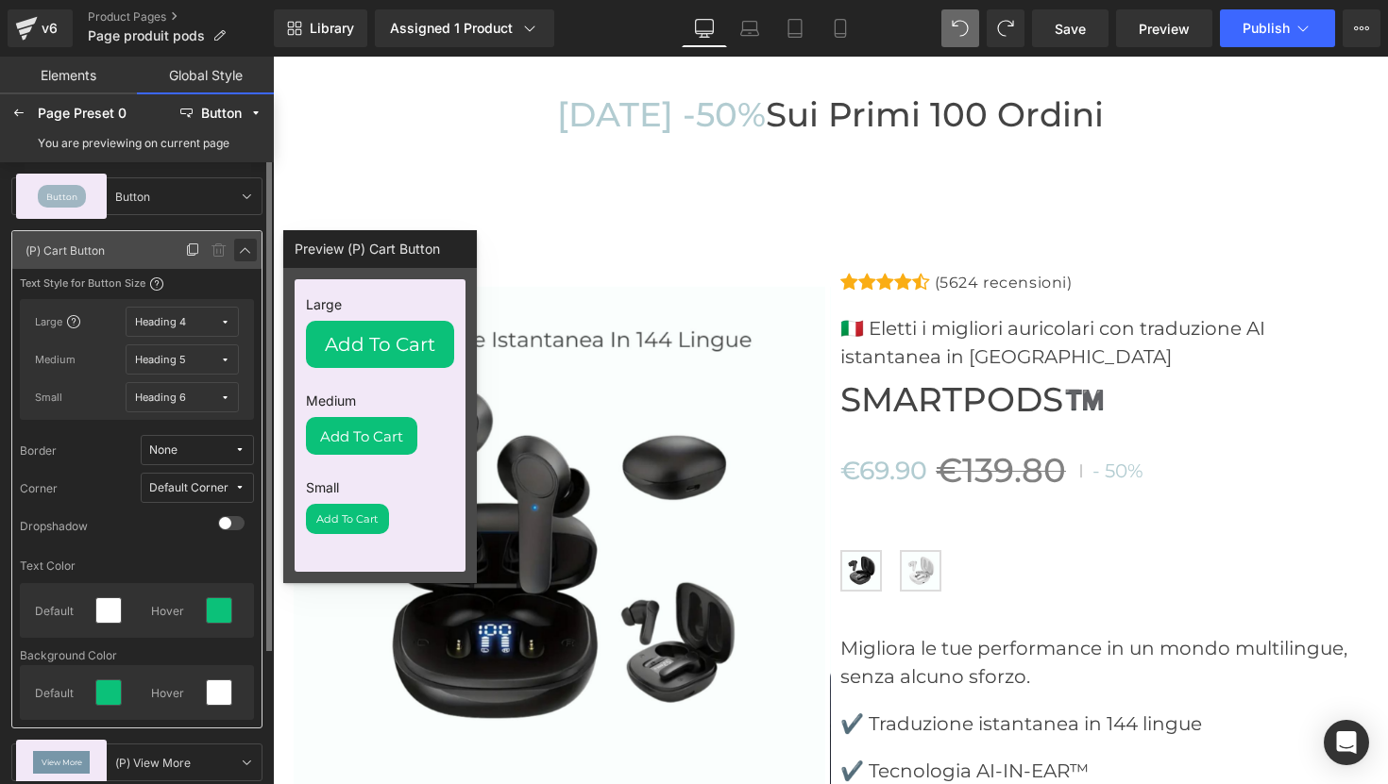
click at [243, 247] on icon at bounding box center [245, 250] width 15 height 15
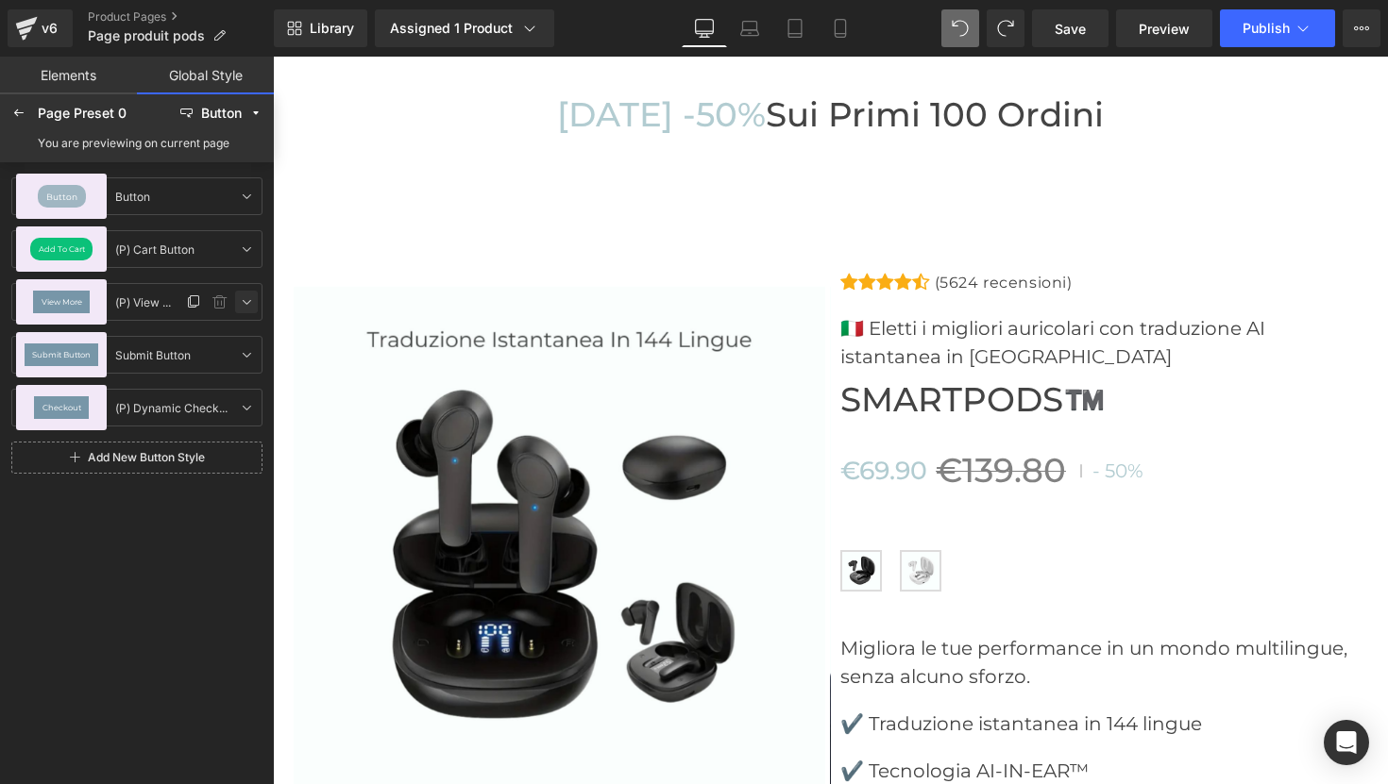
click at [244, 302] on icon at bounding box center [246, 302] width 15 height 15
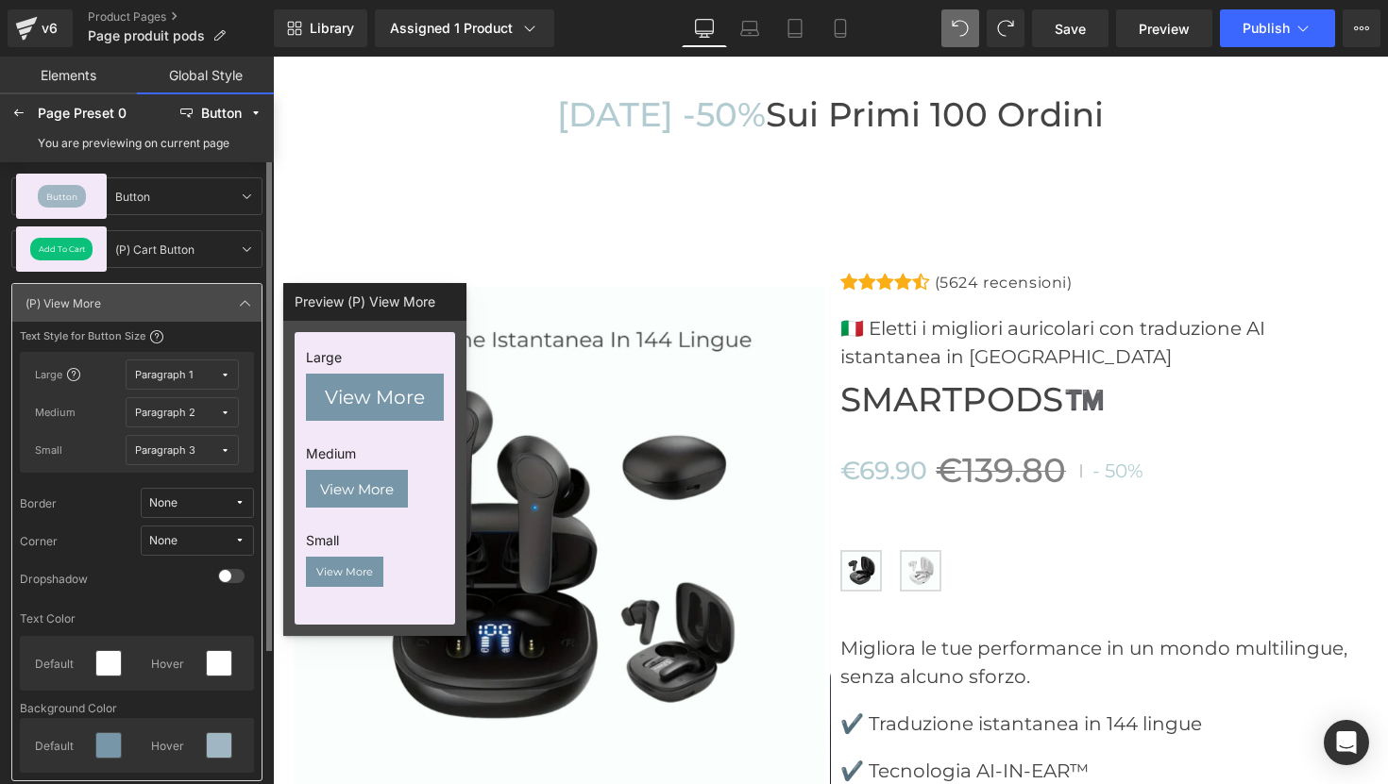
scroll to position [53, 0]
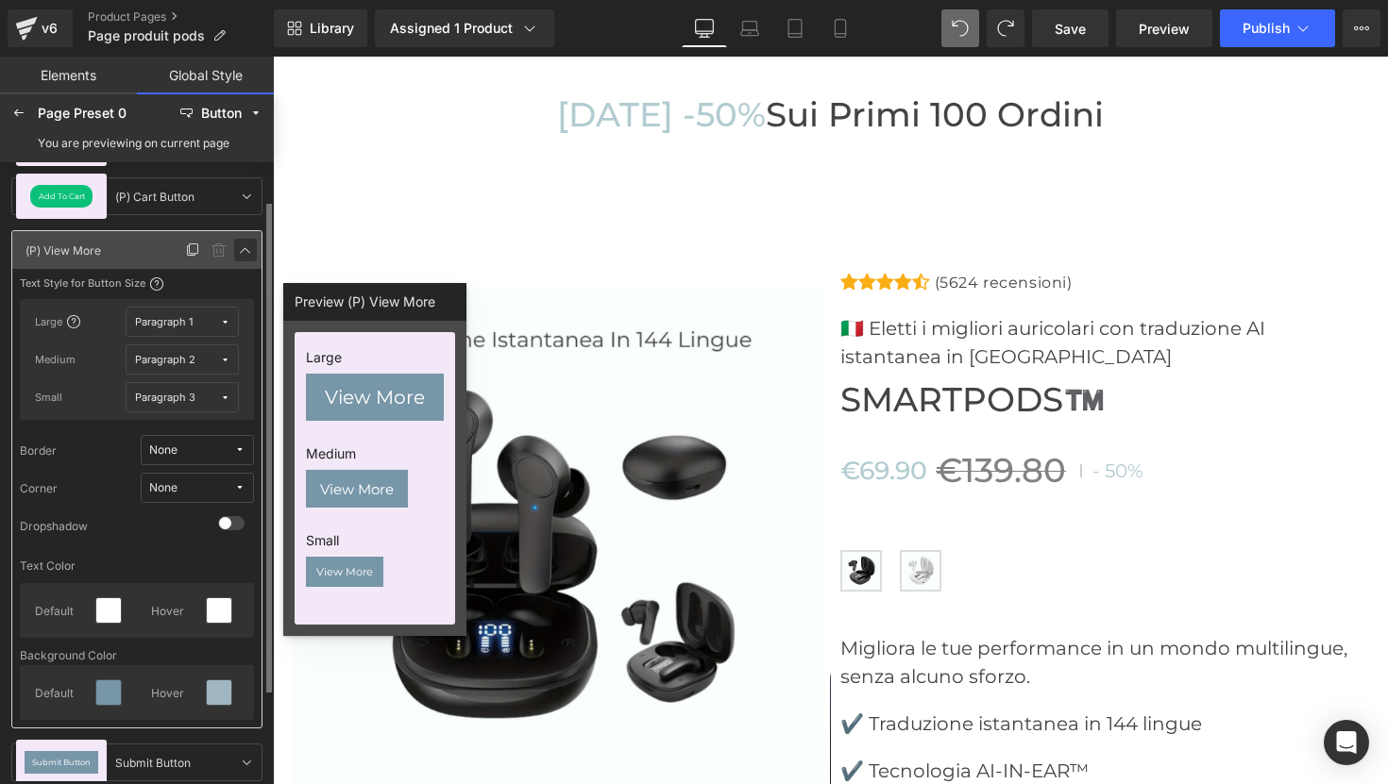
click at [246, 247] on icon at bounding box center [245, 250] width 15 height 15
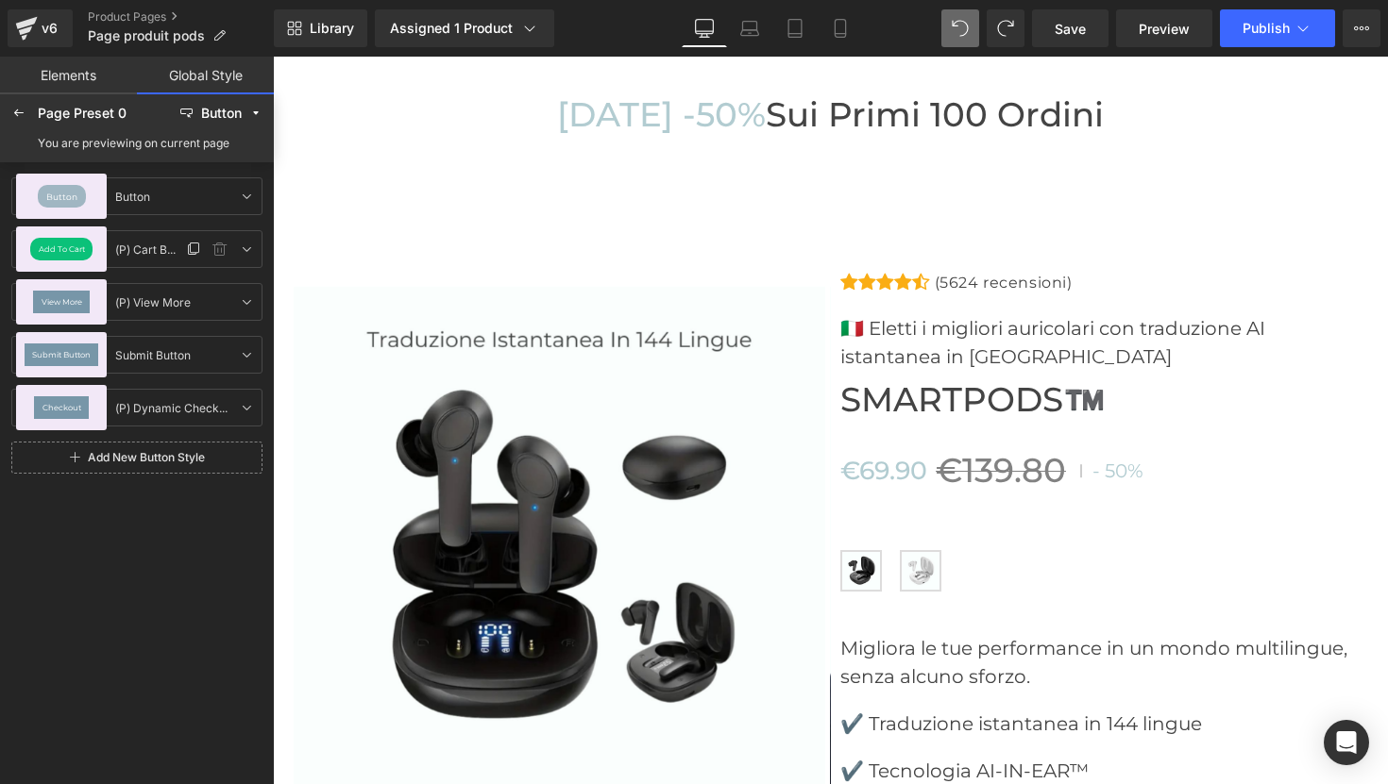
scroll to position [0, 0]
click at [251, 353] on icon at bounding box center [246, 354] width 15 height 15
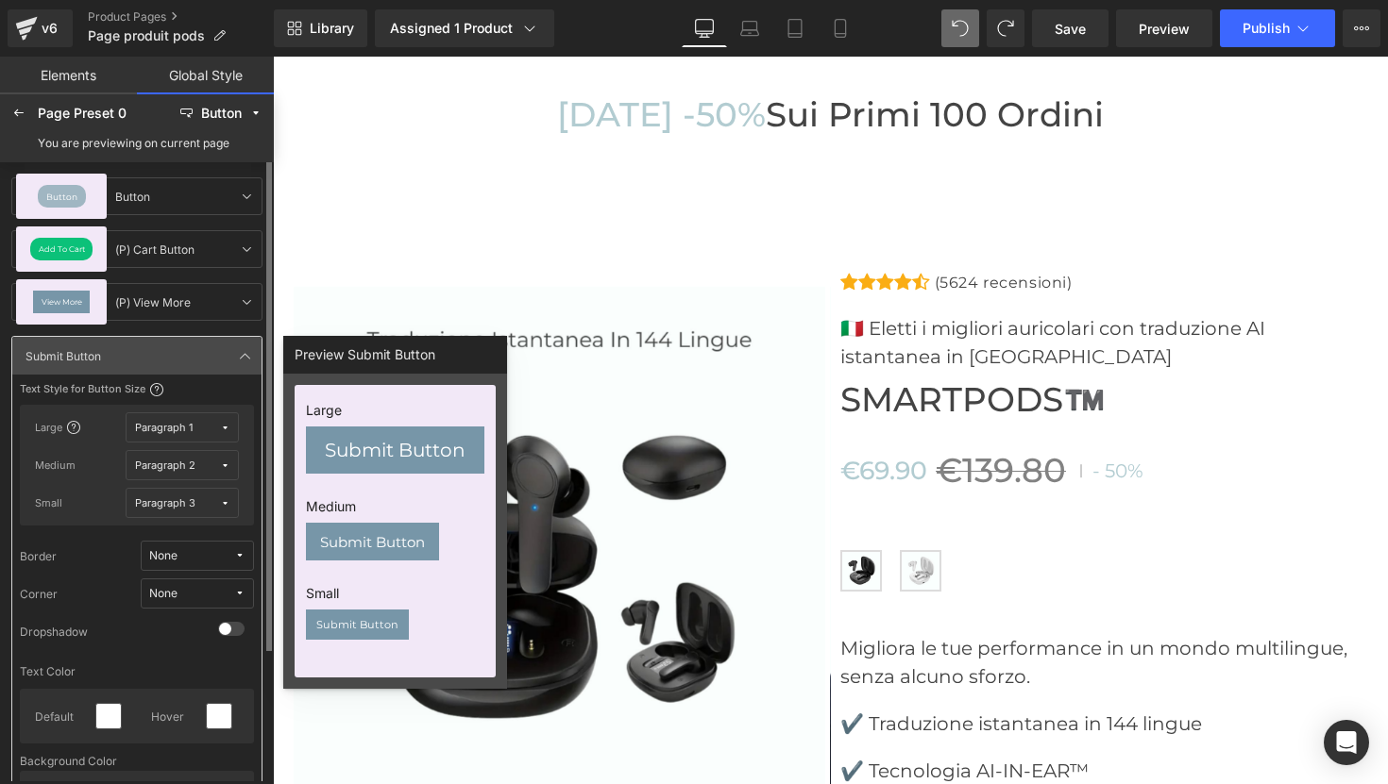
scroll to position [42, 0]
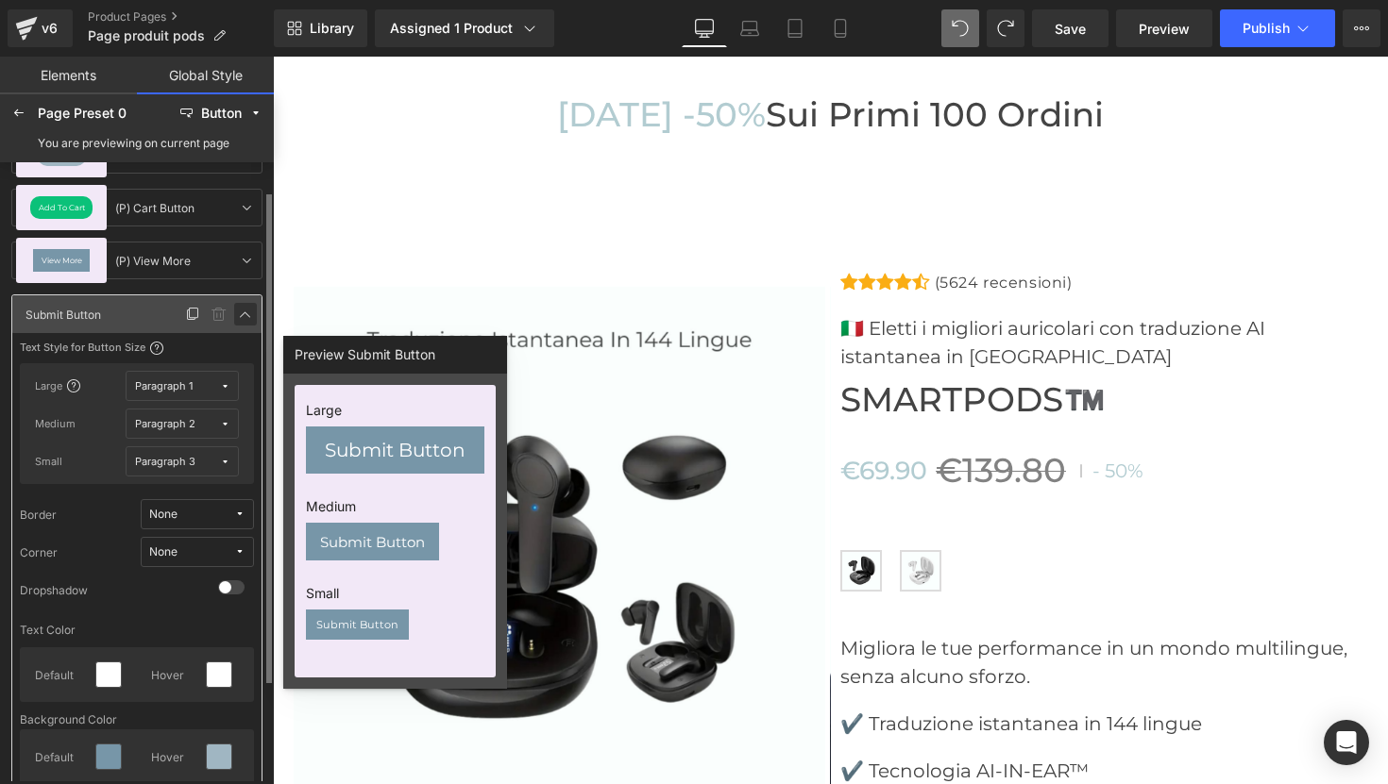
click at [248, 315] on icon at bounding box center [245, 314] width 15 height 15
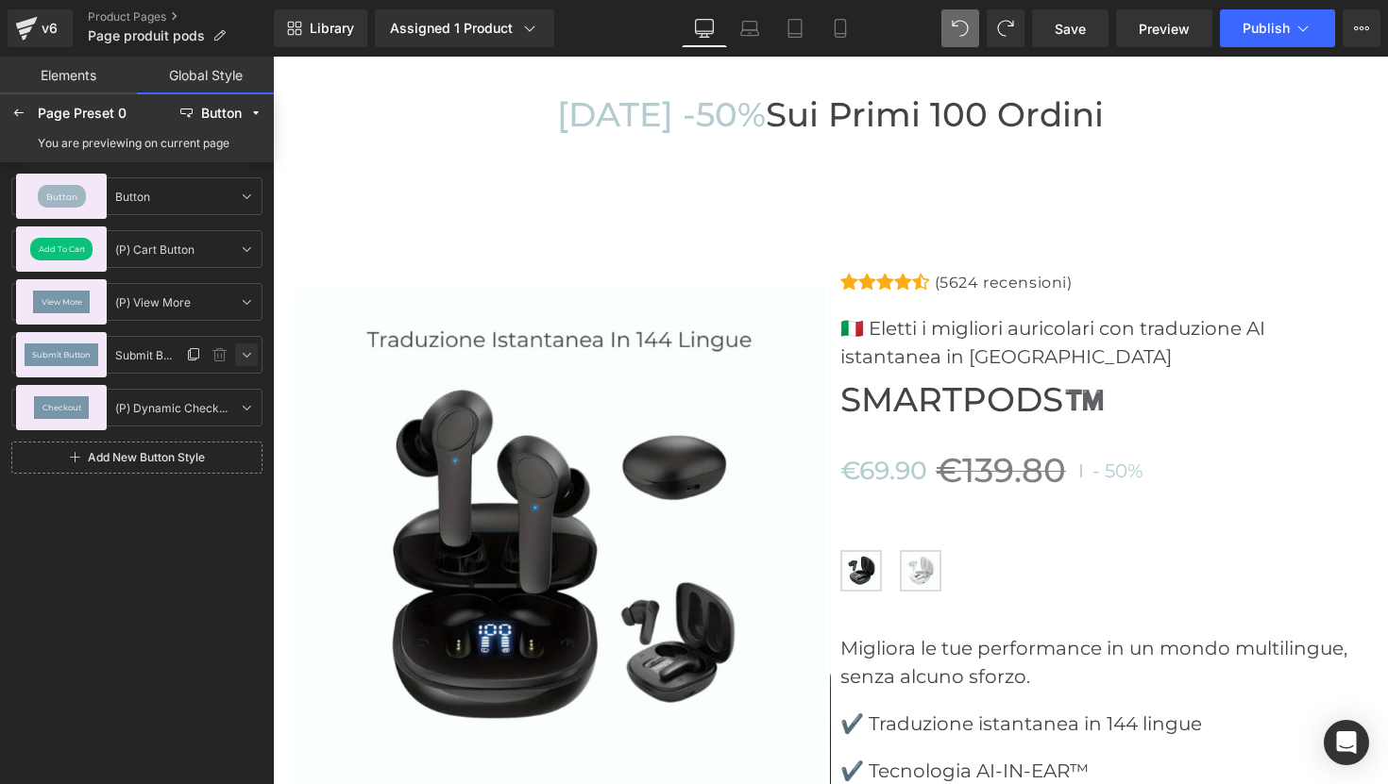
scroll to position [0, 0]
click at [251, 405] on icon at bounding box center [246, 407] width 15 height 15
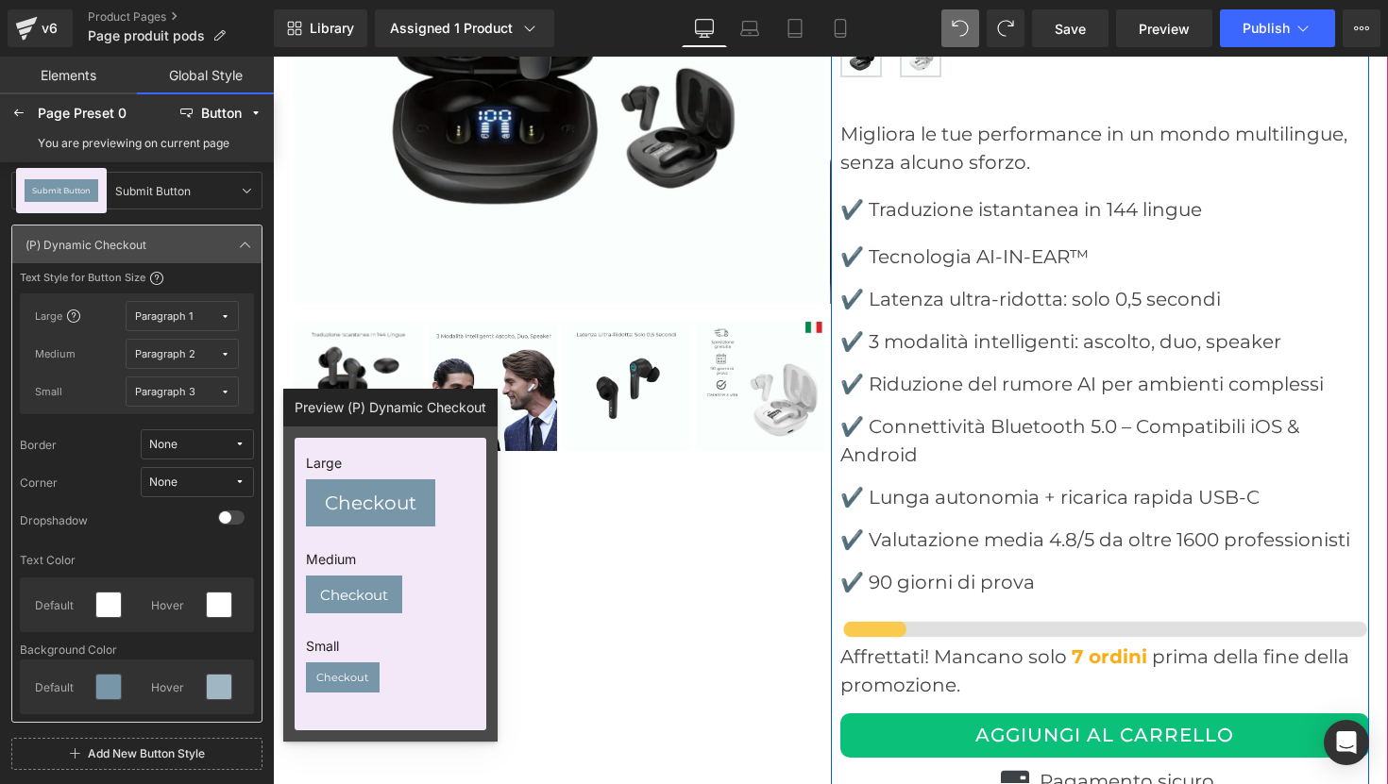
scroll to position [6556, 0]
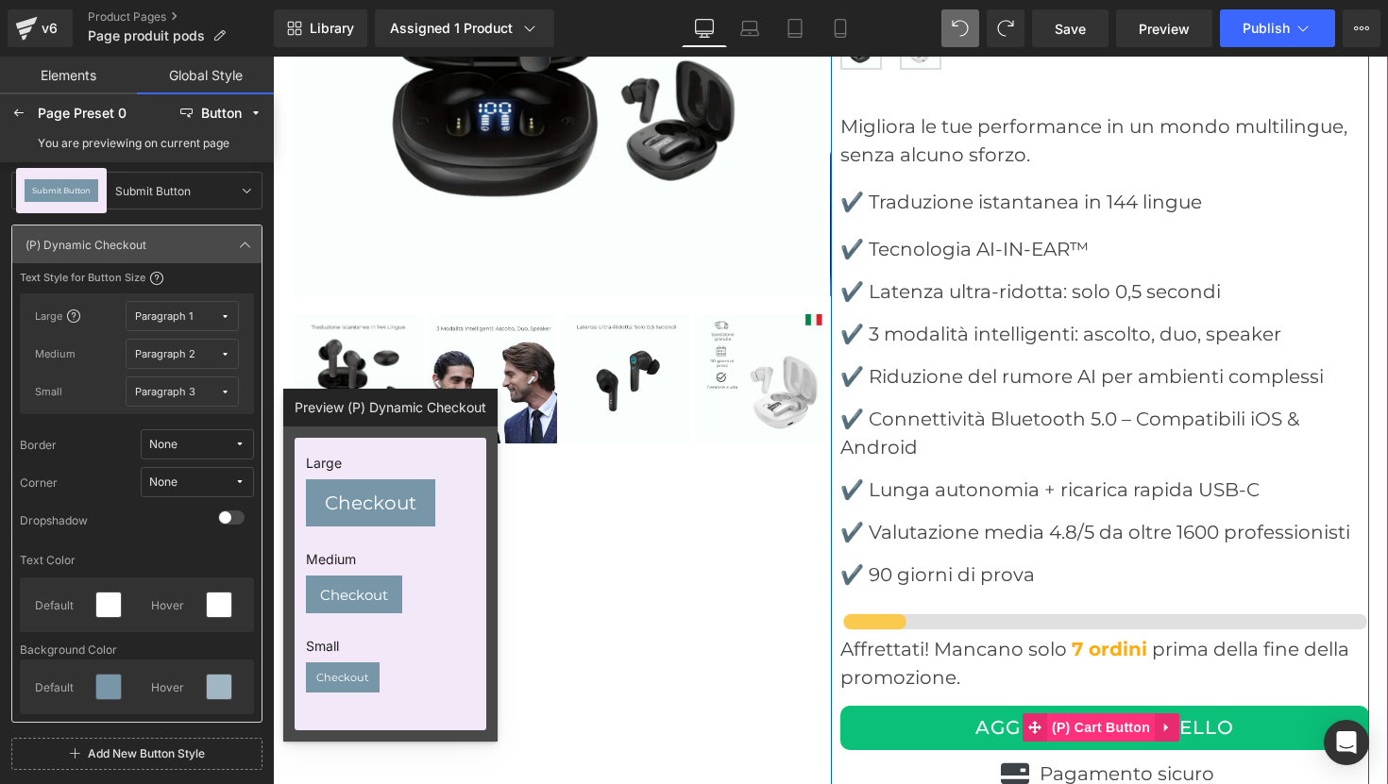
click at [1088, 713] on span "(P) Cart Button" at bounding box center [1101, 728] width 108 height 28
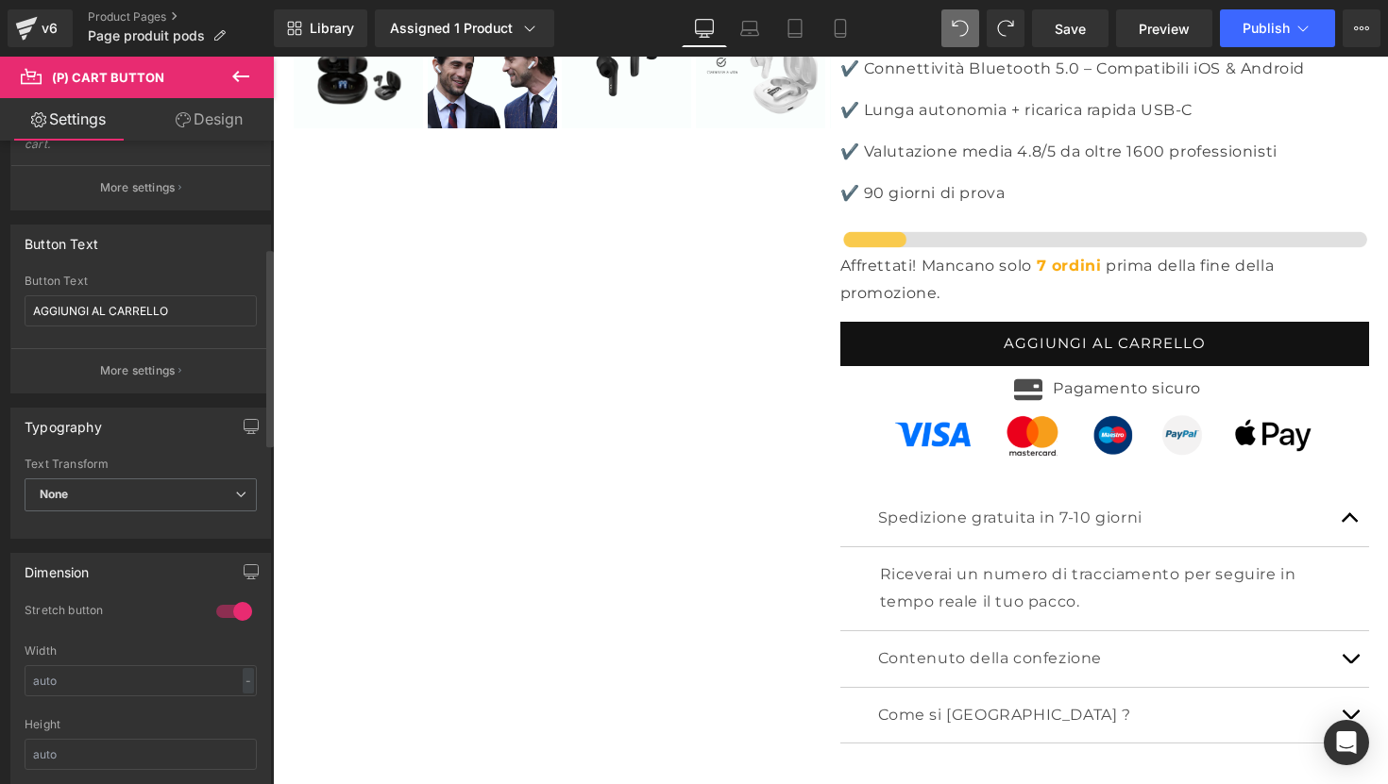
scroll to position [367, 0]
click at [110, 486] on span "None" at bounding box center [141, 492] width 232 height 33
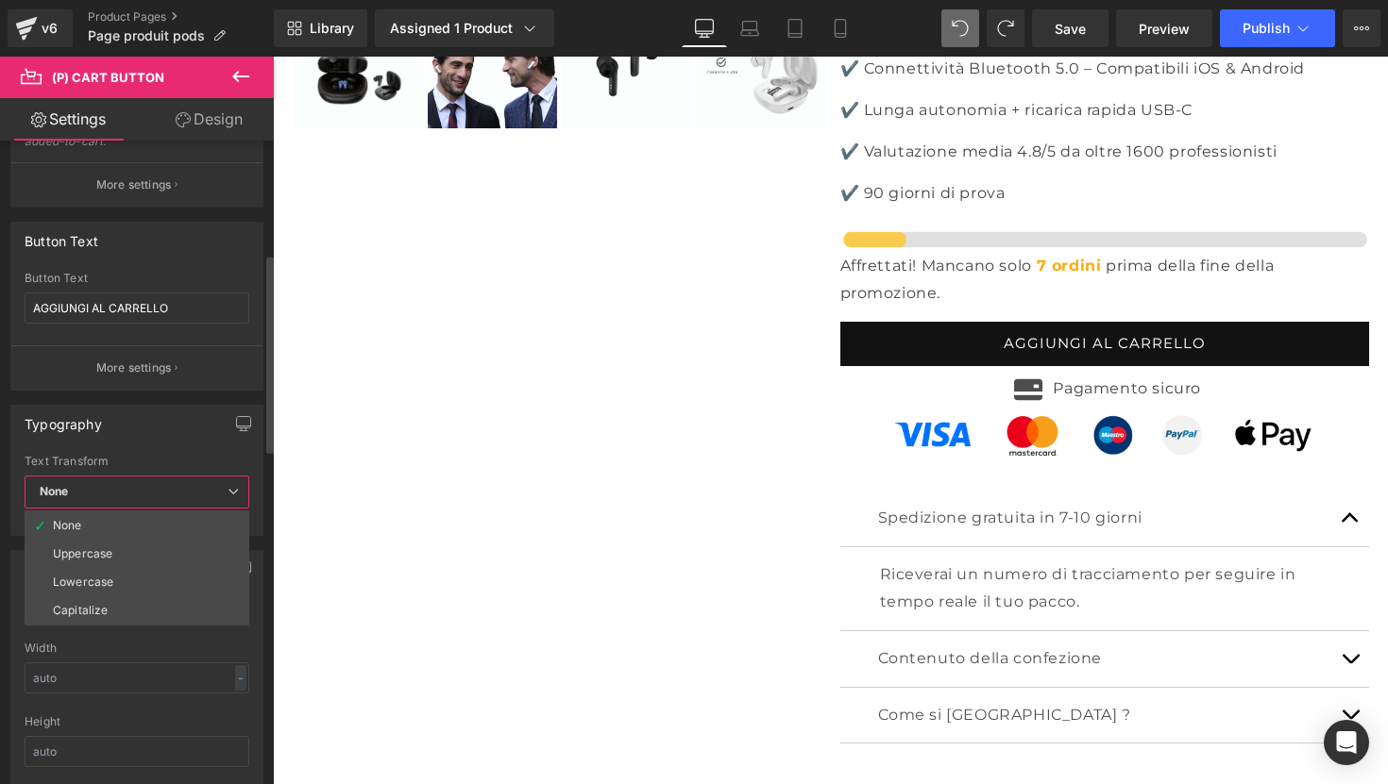
click at [110, 486] on span "None" at bounding box center [137, 492] width 225 height 33
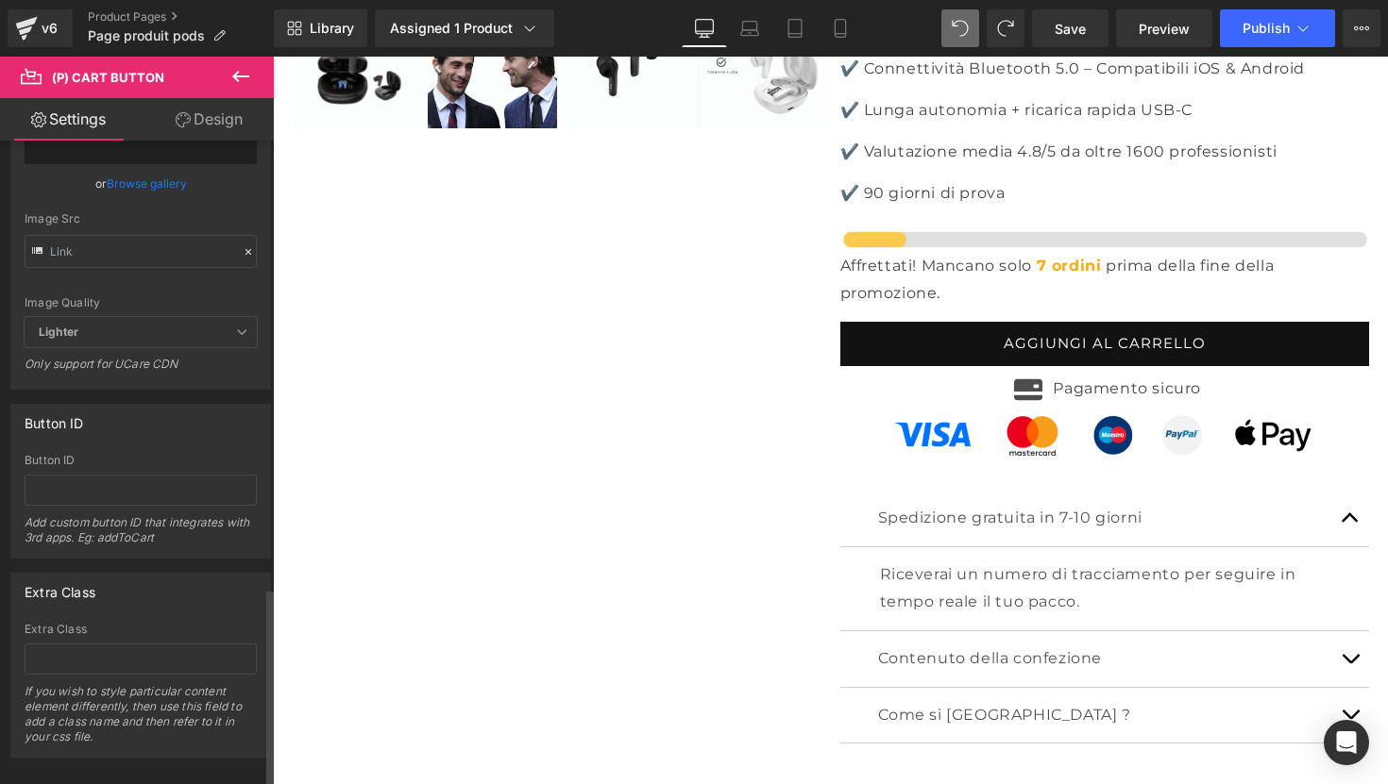
scroll to position [1459, 0]
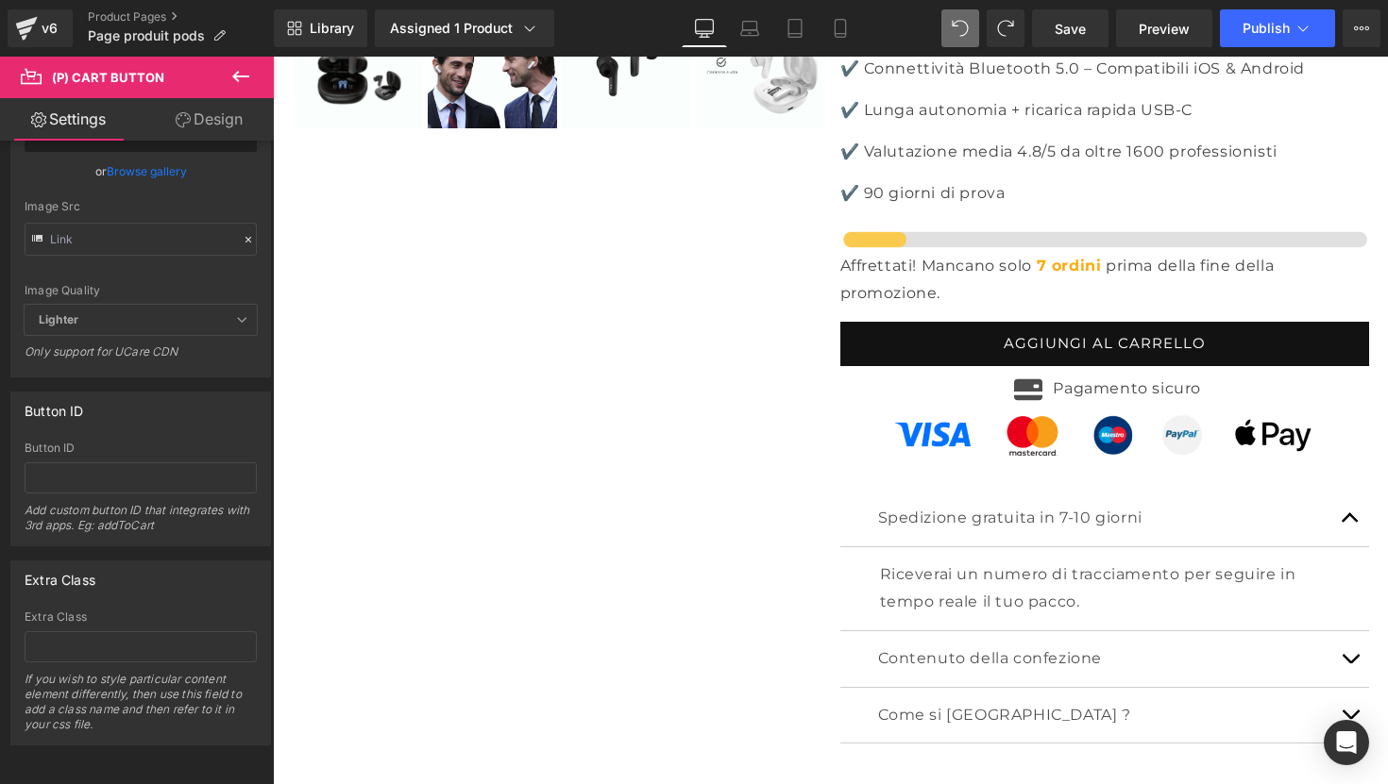
click at [194, 110] on link "Design" at bounding box center [209, 119] width 137 height 42
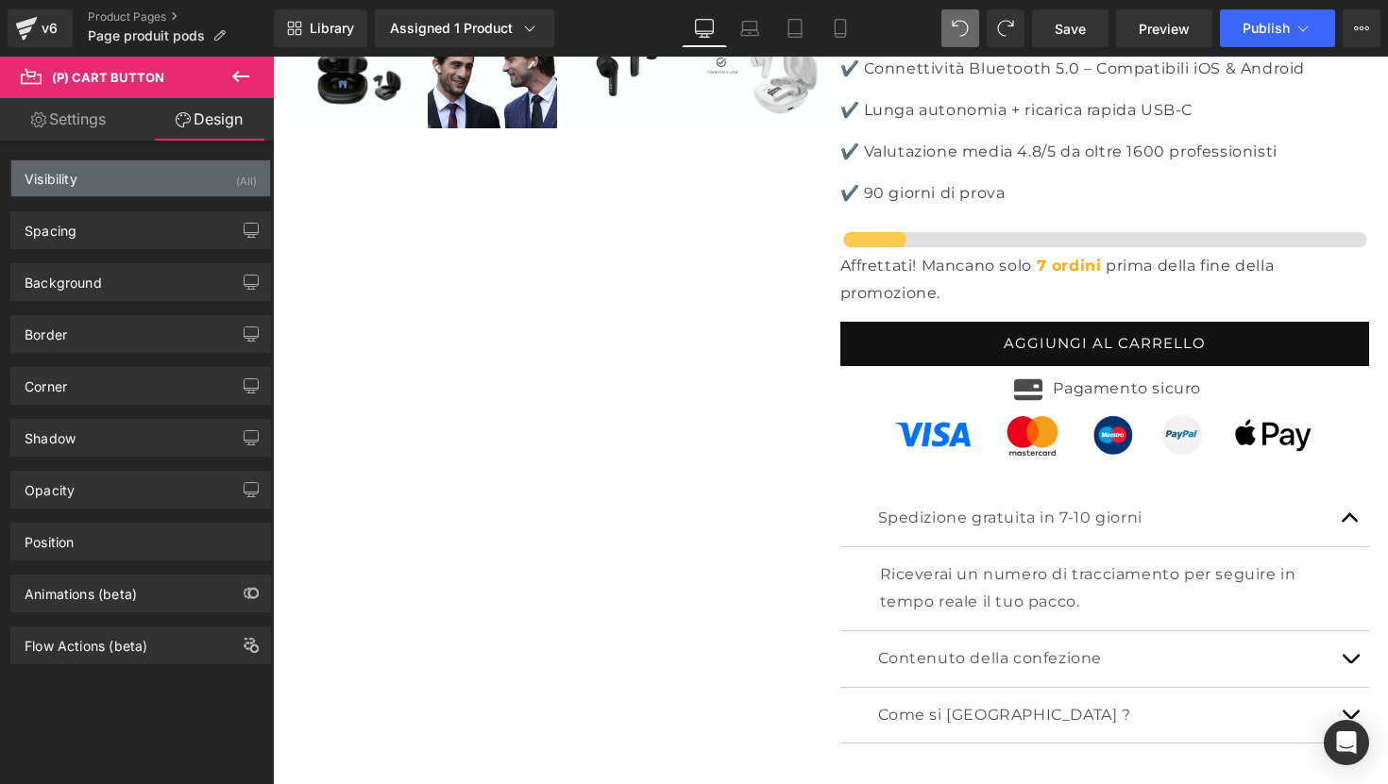
click at [128, 174] on div "Visibility (All)" at bounding box center [140, 178] width 259 height 36
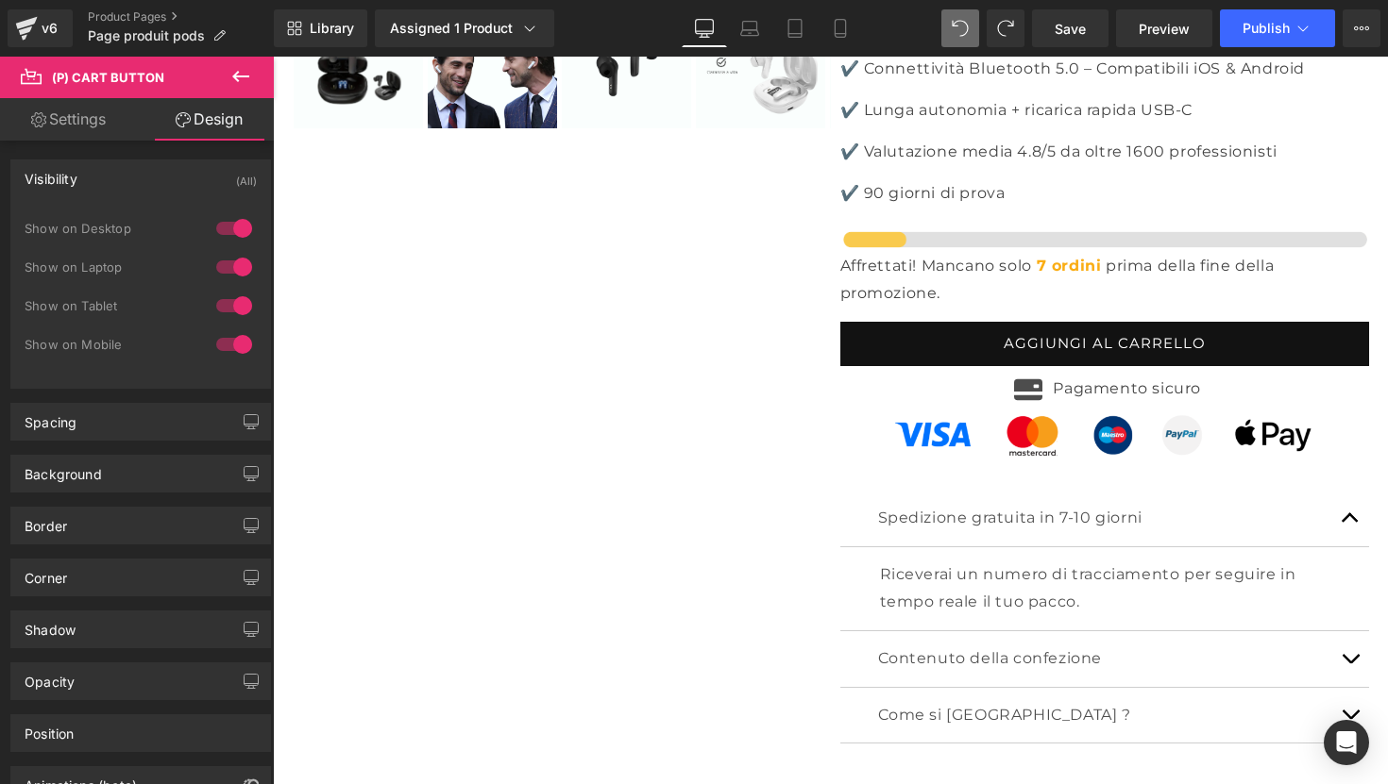
click at [128, 174] on div "Visibility (All)" at bounding box center [140, 178] width 259 height 36
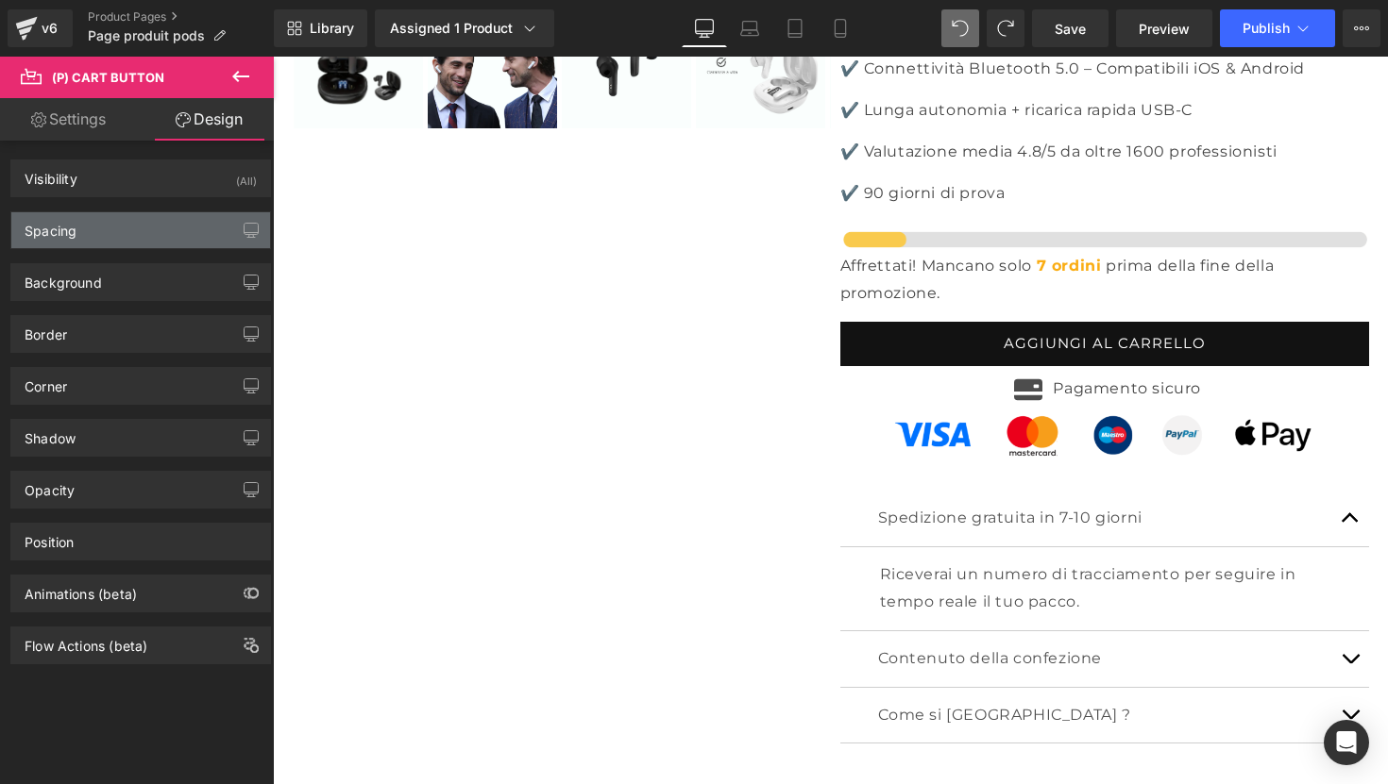
click at [137, 244] on div "Spacing" at bounding box center [140, 230] width 259 height 36
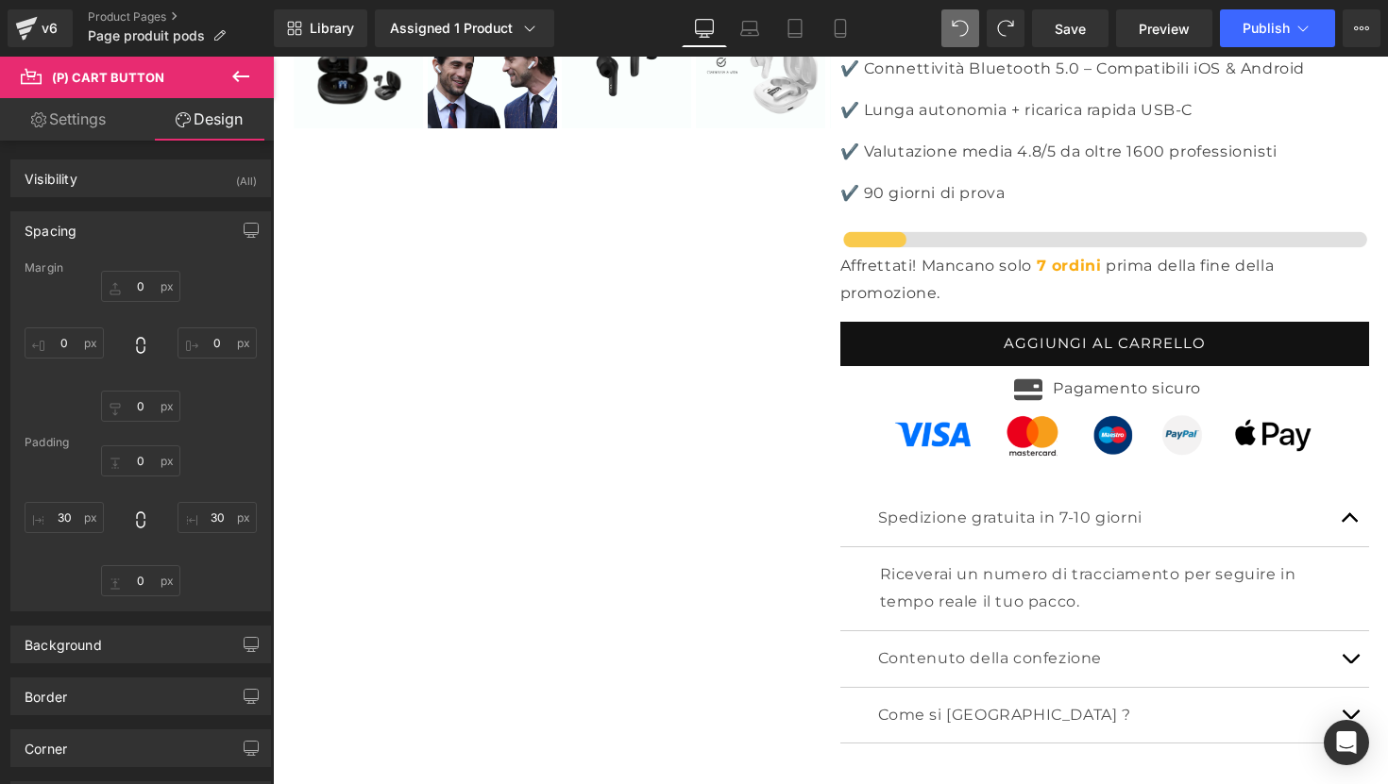
click at [178, 224] on div "Spacing" at bounding box center [140, 230] width 259 height 36
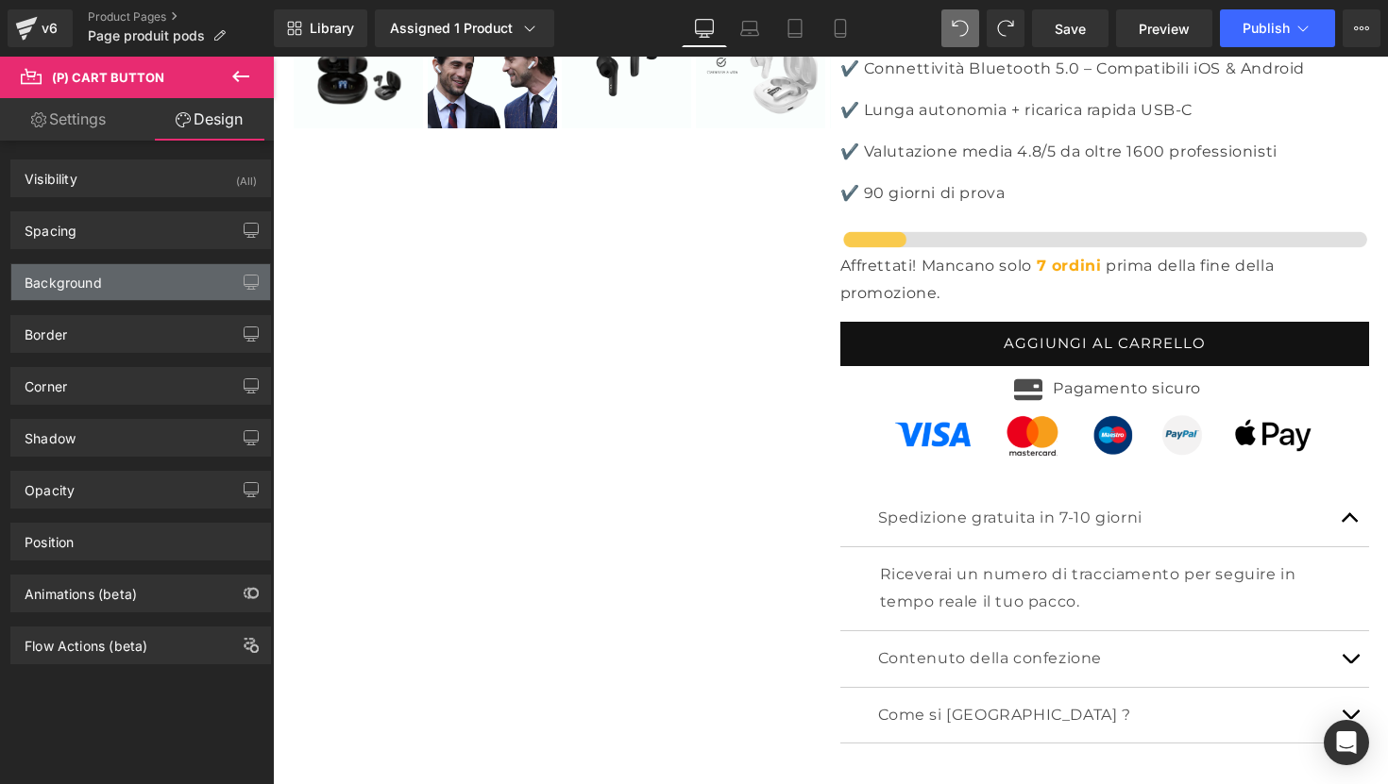
click at [103, 287] on div "Background" at bounding box center [140, 282] width 259 height 36
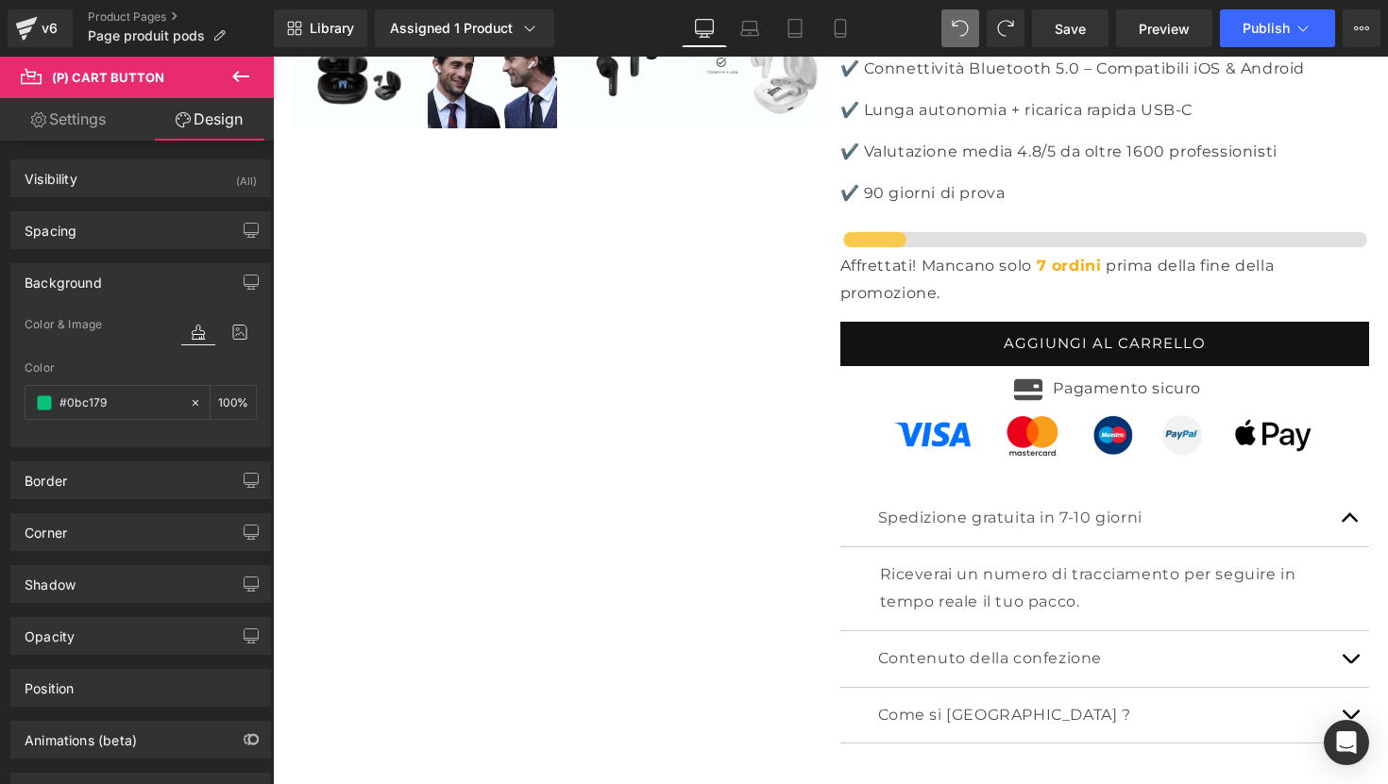
click at [107, 279] on div "Background" at bounding box center [140, 282] width 259 height 36
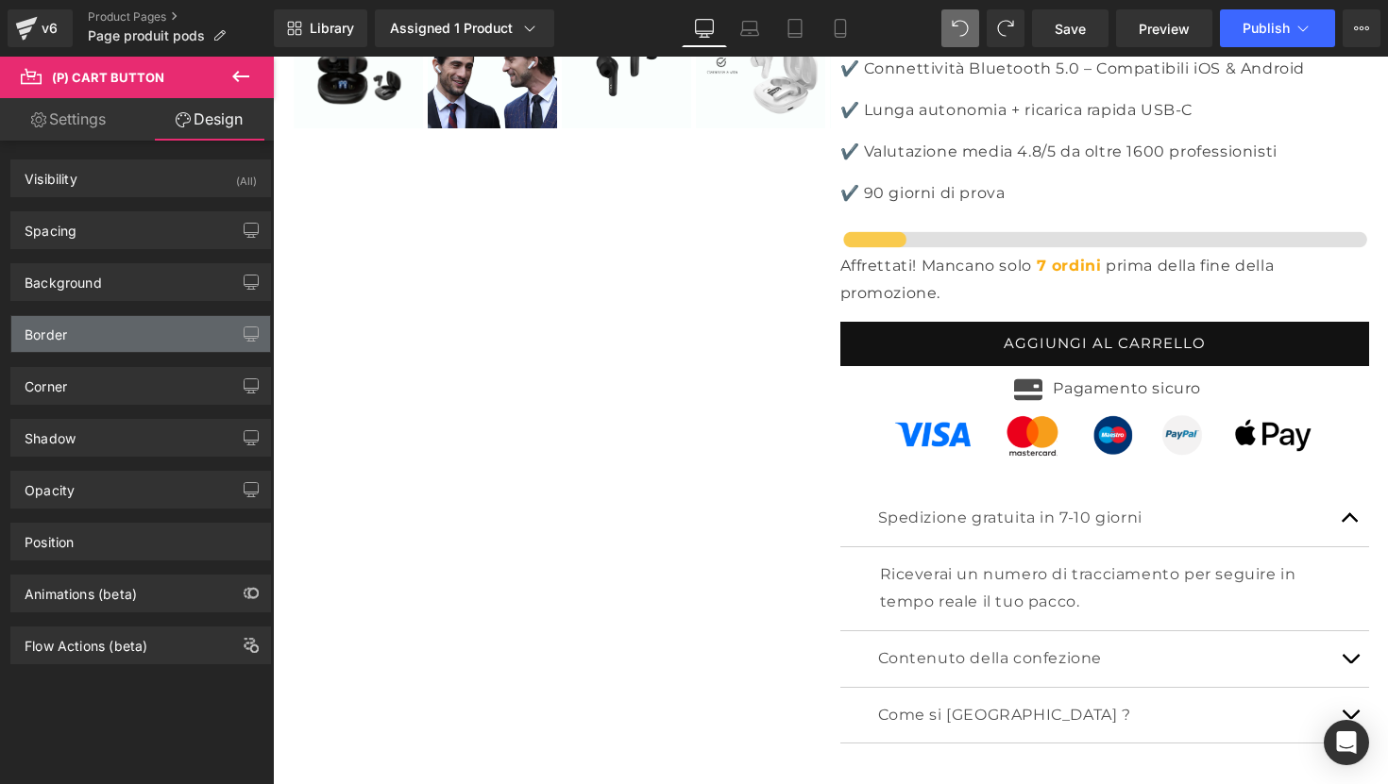
click at [122, 326] on div "Border" at bounding box center [140, 334] width 259 height 36
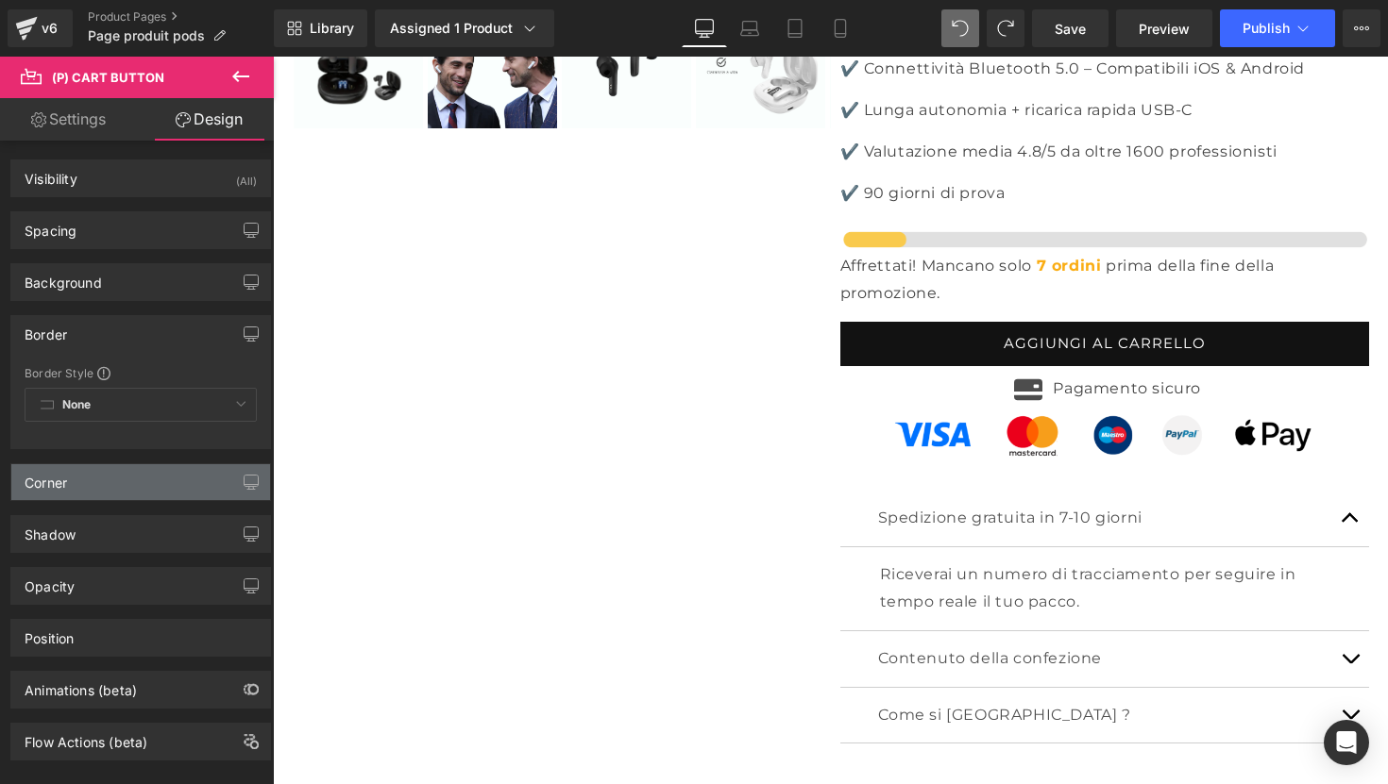
click at [90, 482] on div "Corner" at bounding box center [140, 482] width 259 height 36
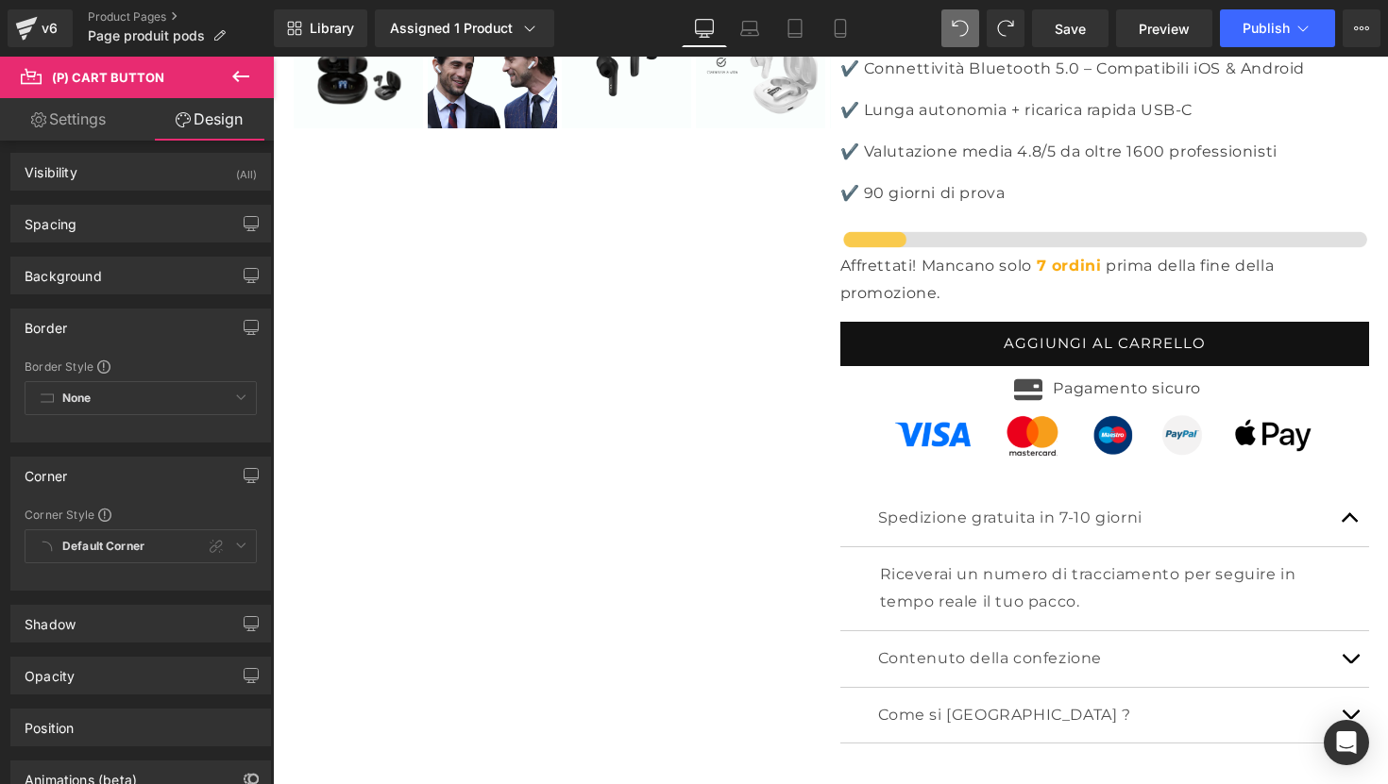
scroll to position [8, 0]
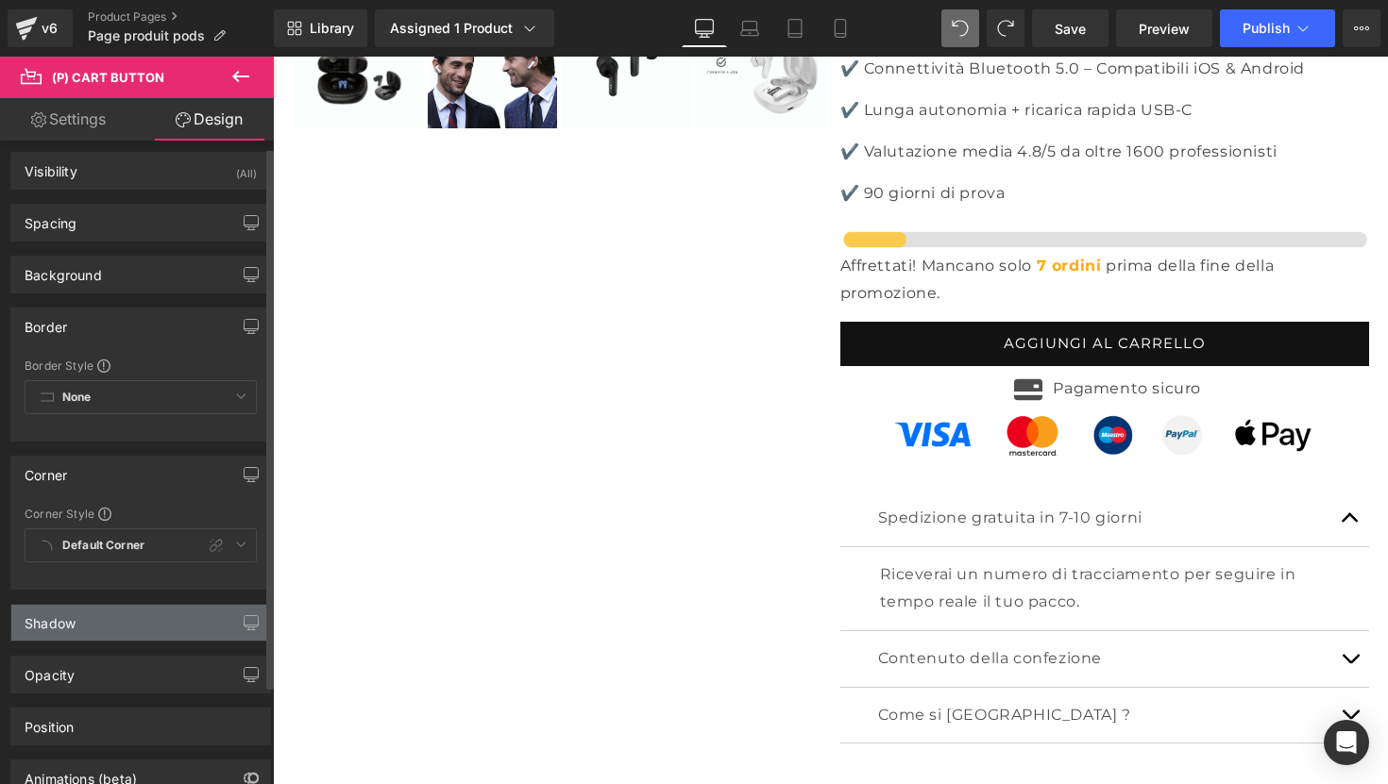
click at [67, 621] on div "Shadow" at bounding box center [50, 618] width 51 height 26
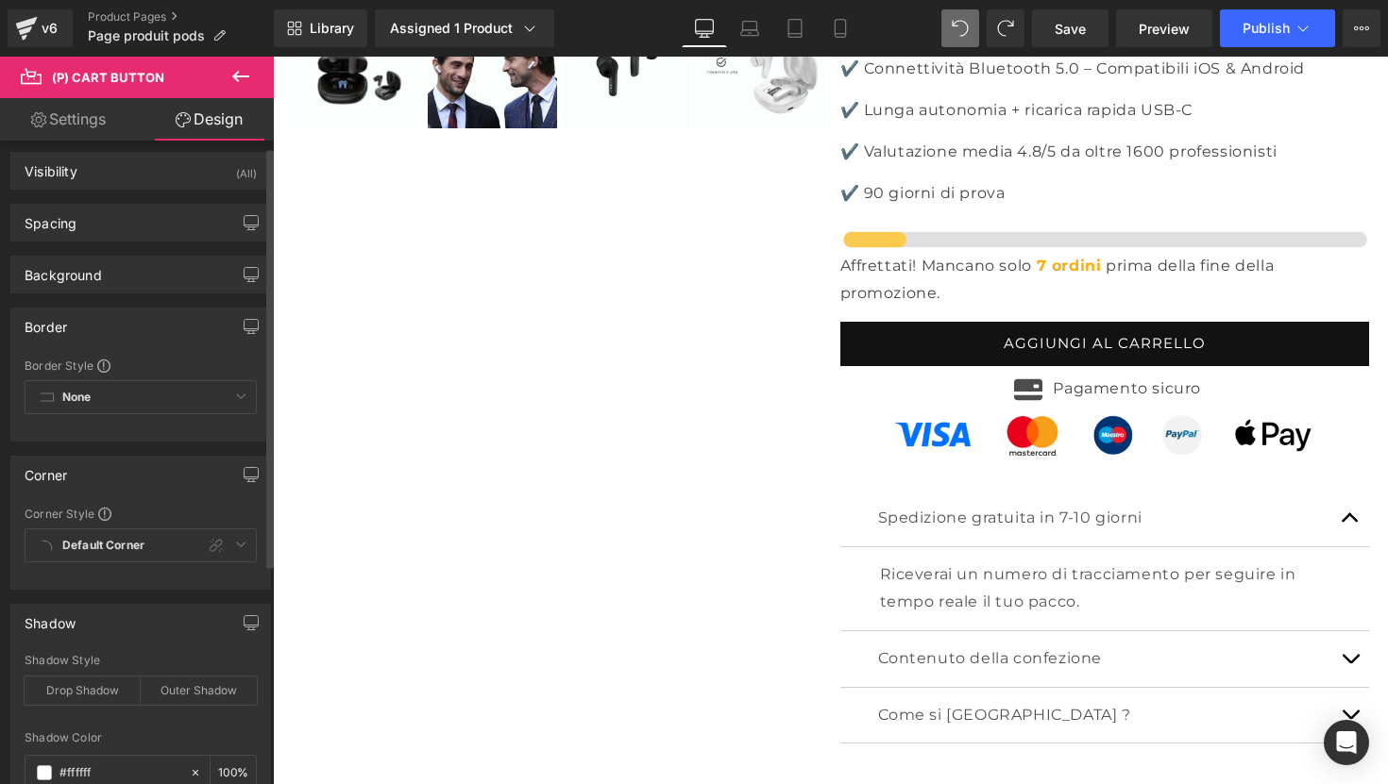
scroll to position [205, 0]
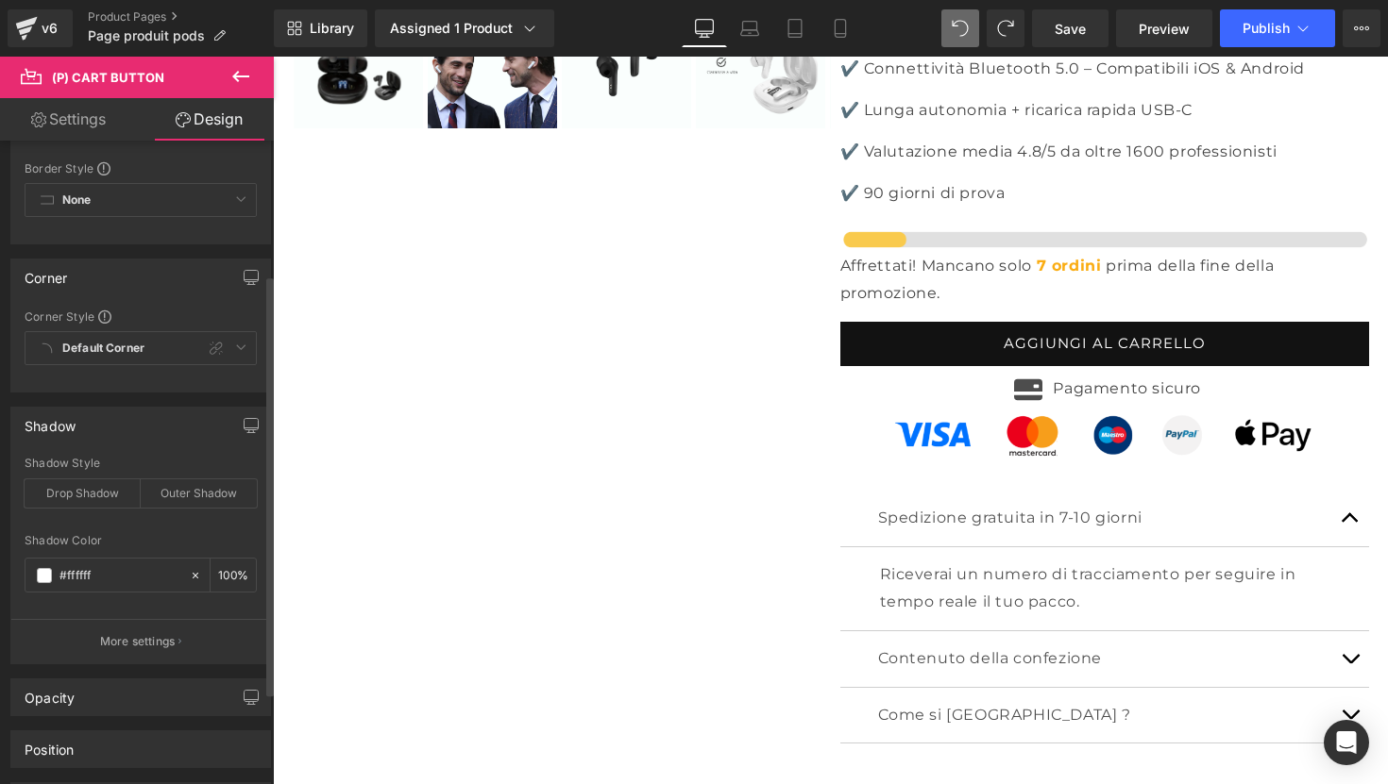
click at [148, 431] on div "Shadow" at bounding box center [140, 426] width 259 height 36
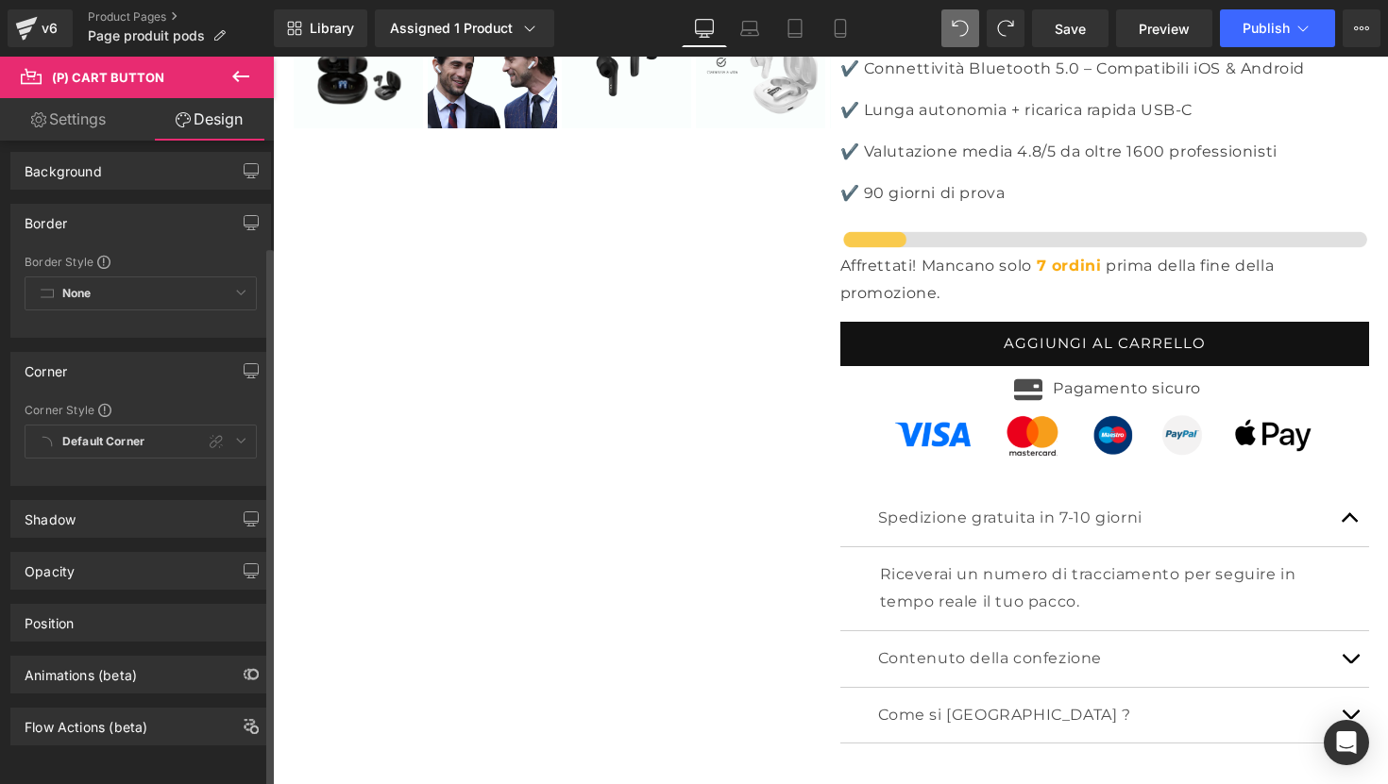
click at [92, 353] on div "Corner" at bounding box center [140, 371] width 259 height 36
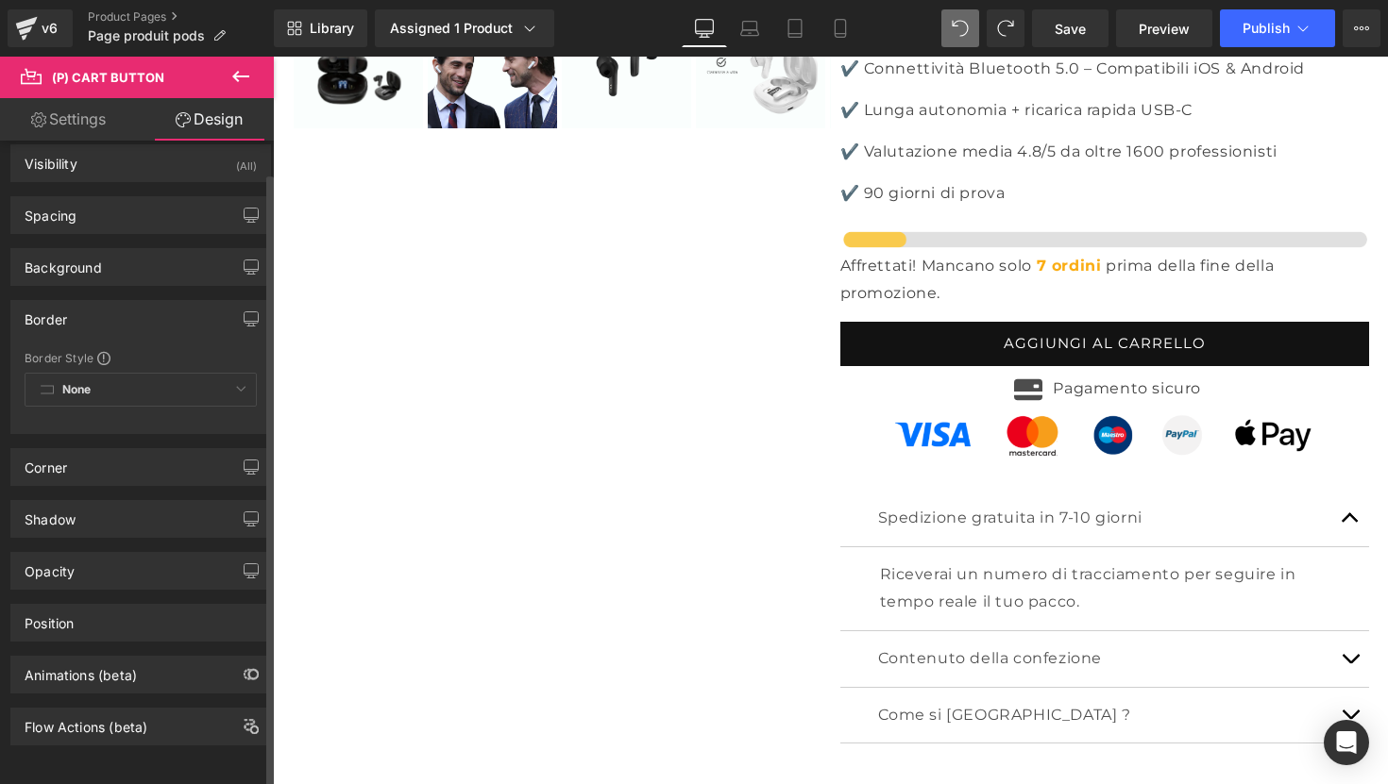
click at [109, 311] on div "Border" at bounding box center [140, 319] width 259 height 36
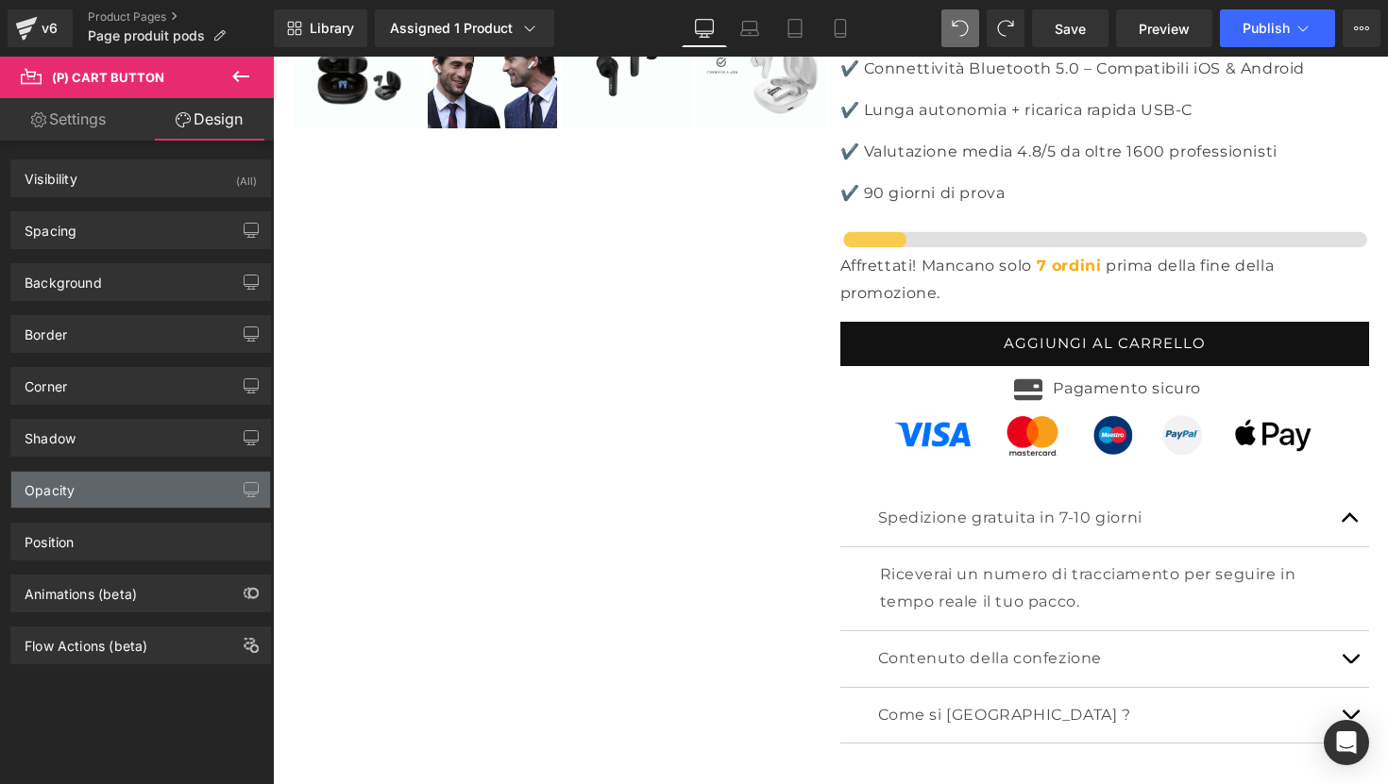
click at [68, 489] on div "Opacity" at bounding box center [50, 485] width 50 height 26
click at [55, 484] on div "Opacity" at bounding box center [50, 485] width 50 height 26
click at [53, 496] on div "Opacity" at bounding box center [50, 485] width 50 height 26
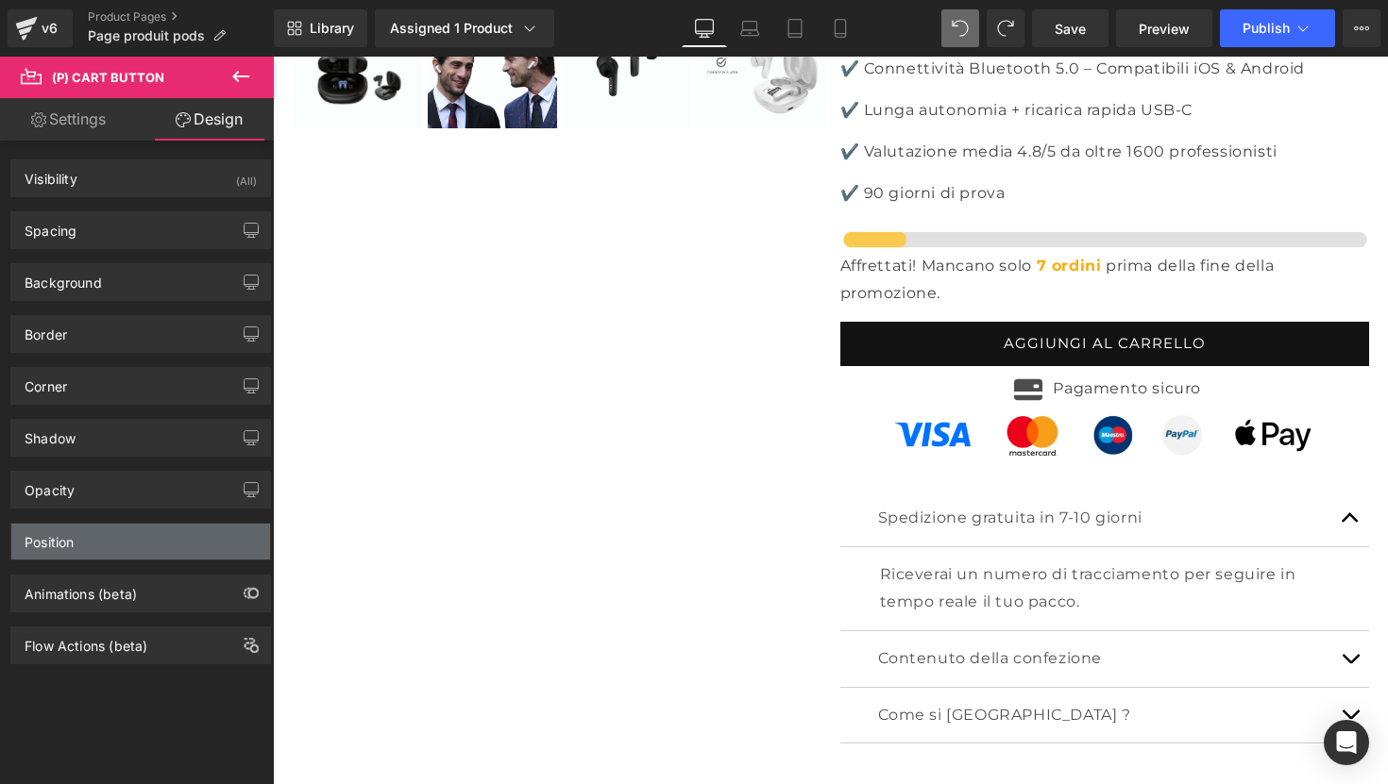
click at [52, 548] on div "Position" at bounding box center [49, 537] width 49 height 26
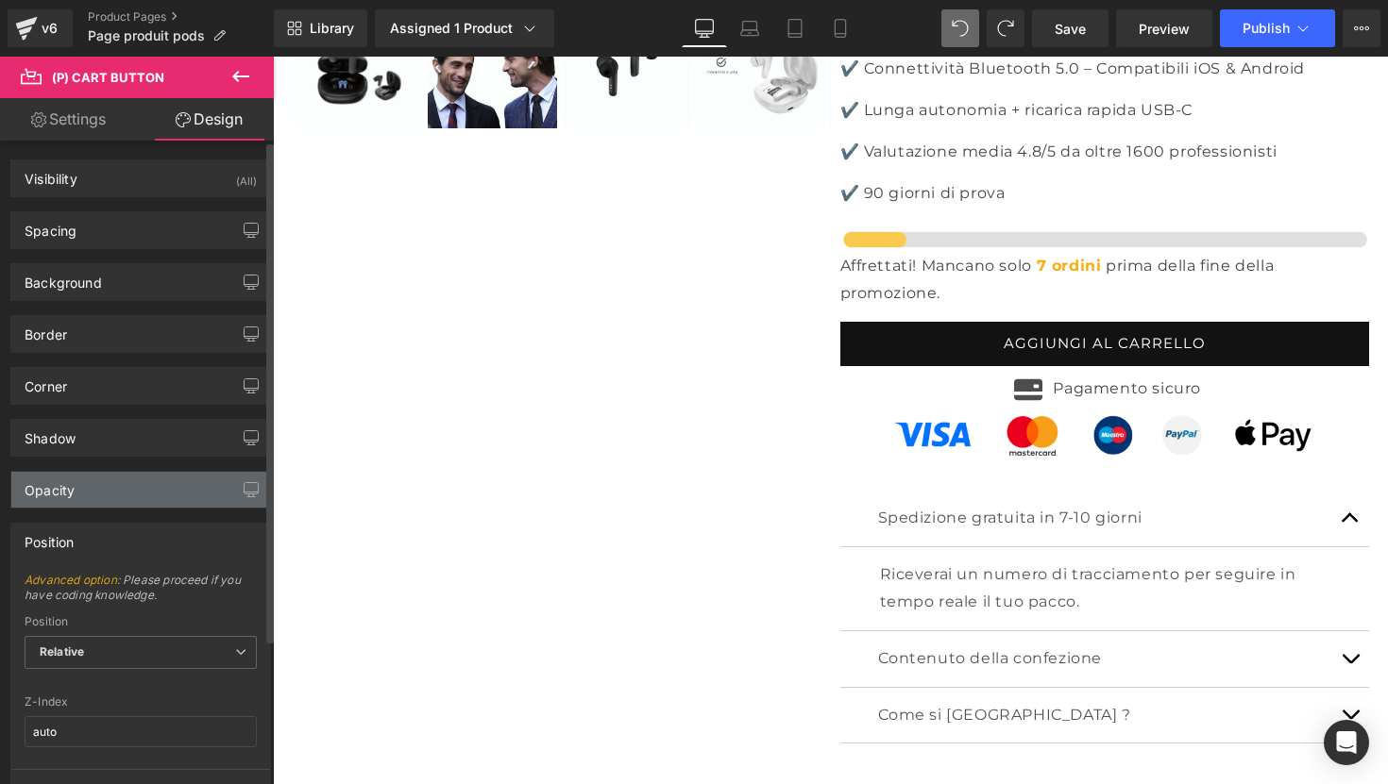
click at [59, 497] on div "Opacity" at bounding box center [50, 485] width 50 height 26
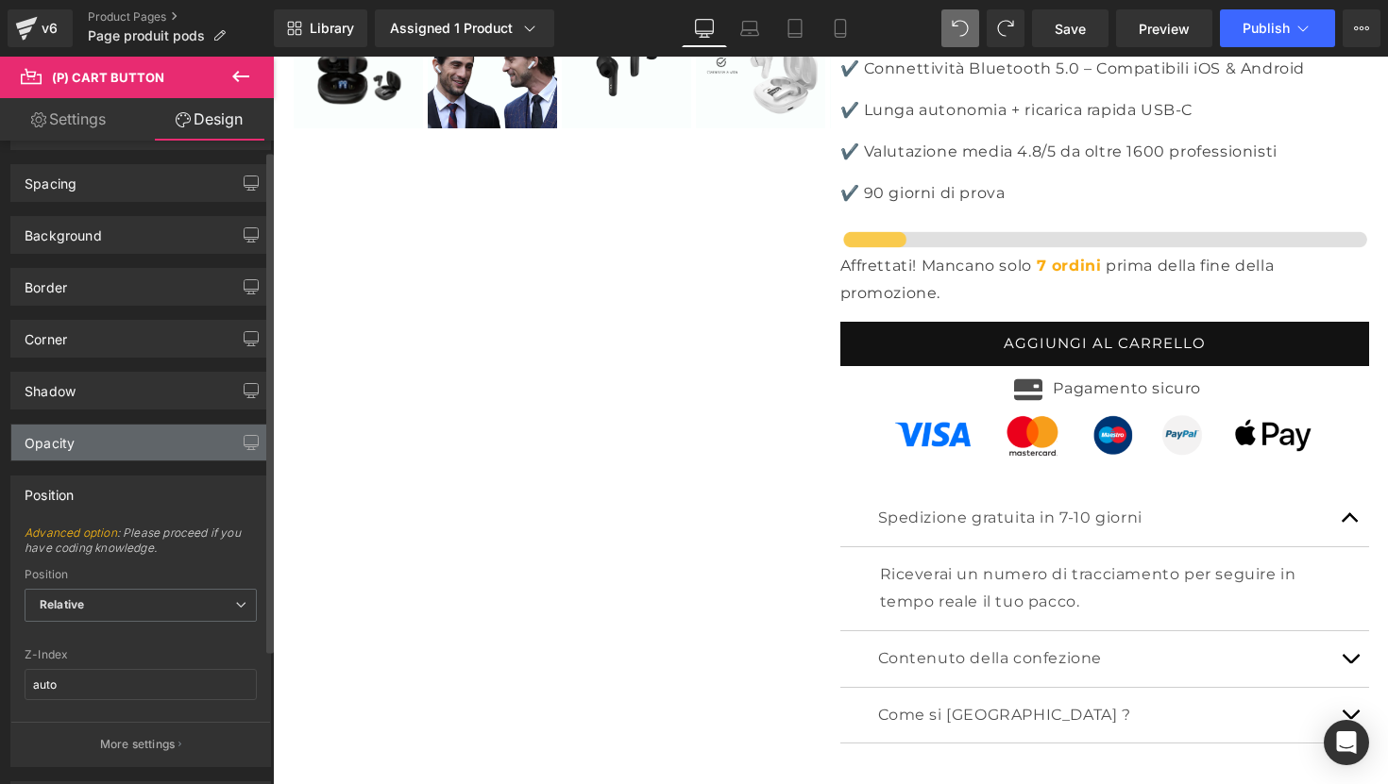
scroll to position [186, 0]
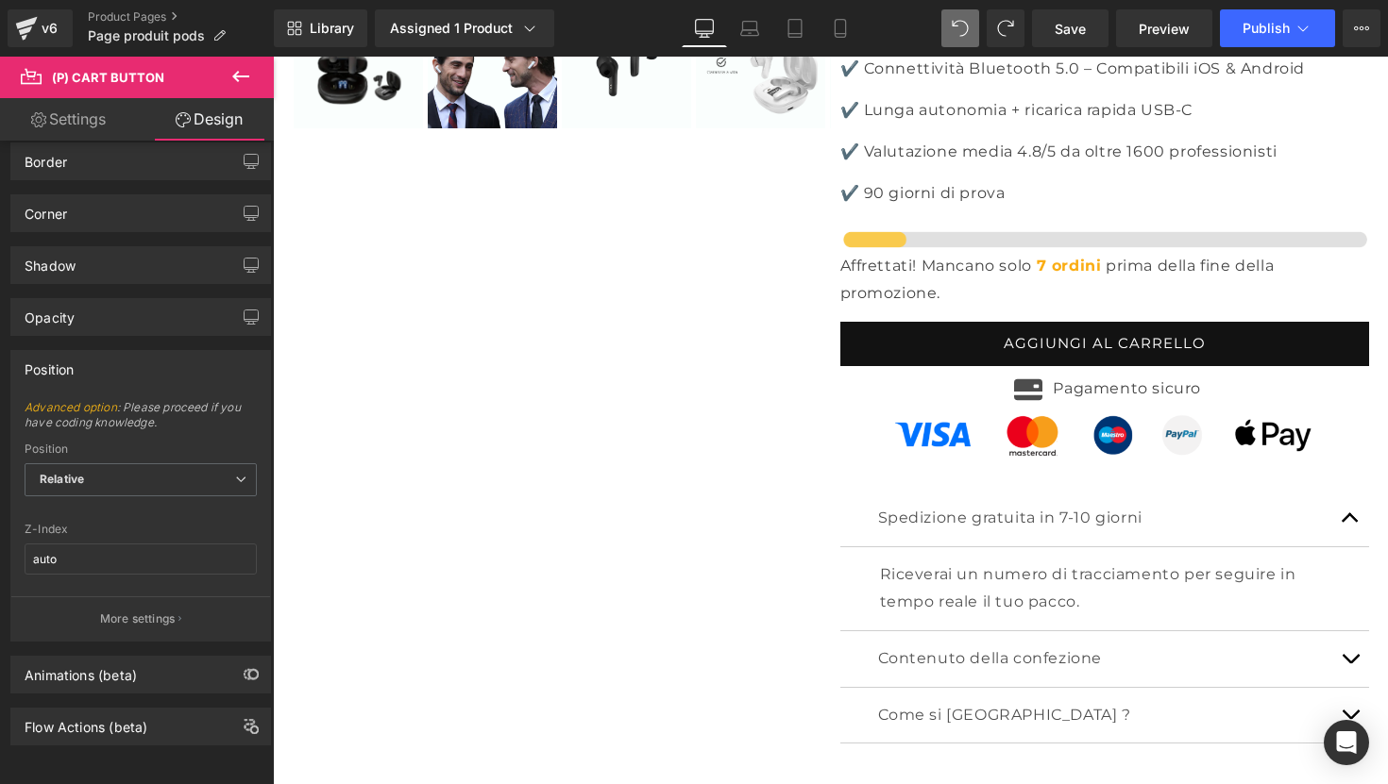
click at [73, 114] on link "Settings" at bounding box center [68, 119] width 137 height 42
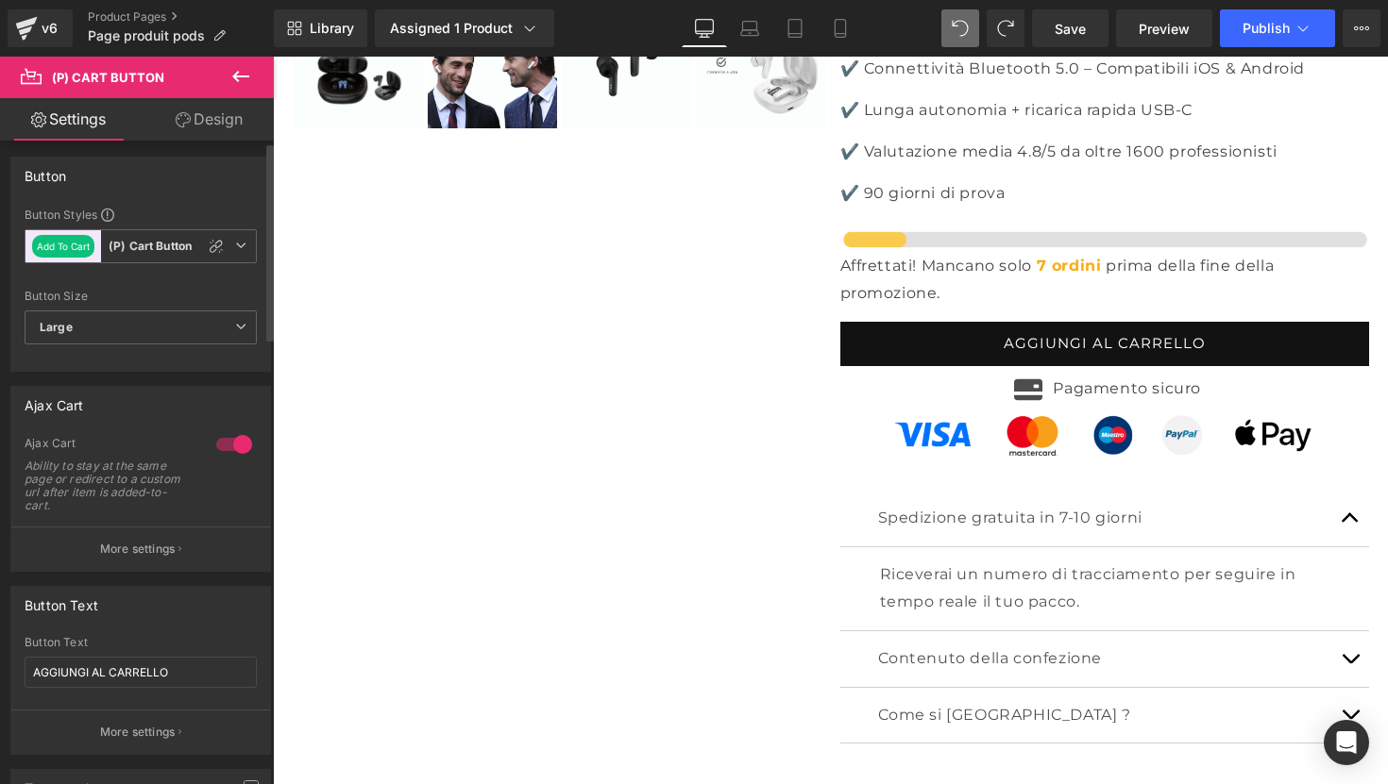
scroll to position [4, 0]
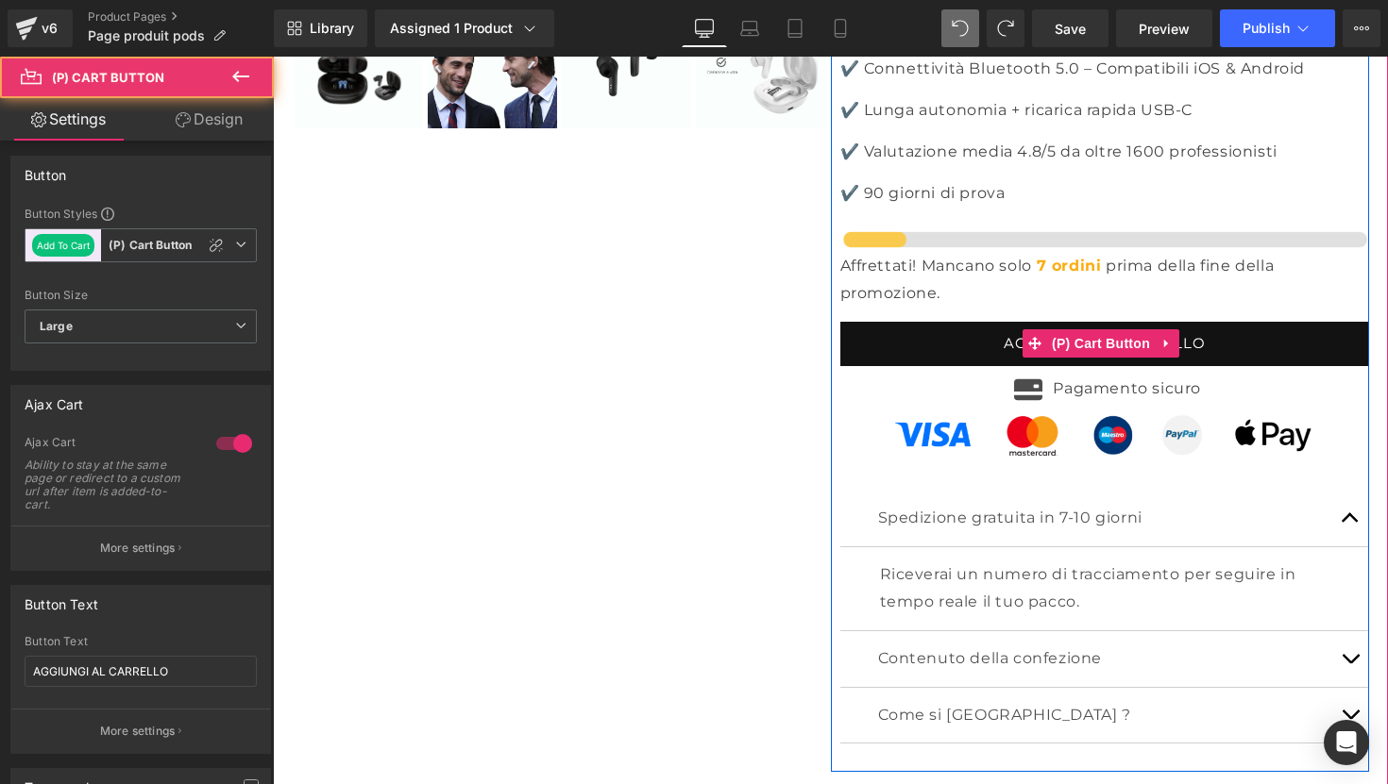
click at [1011, 366] on button "AGGIUNGI AL CARRELLO" at bounding box center [1105, 344] width 530 height 44
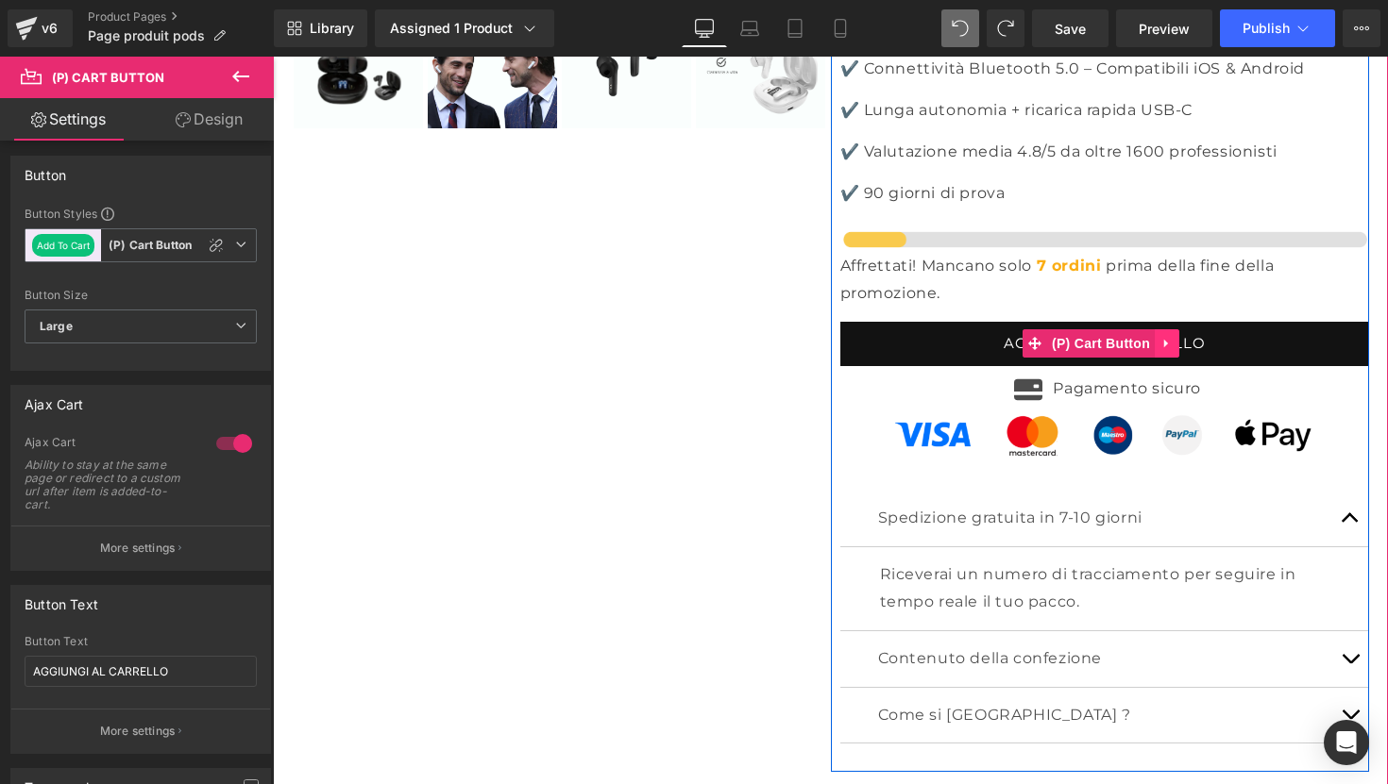
click at [1088, 348] on icon at bounding box center [1166, 344] width 4 height 8
click at [1065, 358] on span "(P) Cart Button" at bounding box center [1064, 343] width 108 height 28
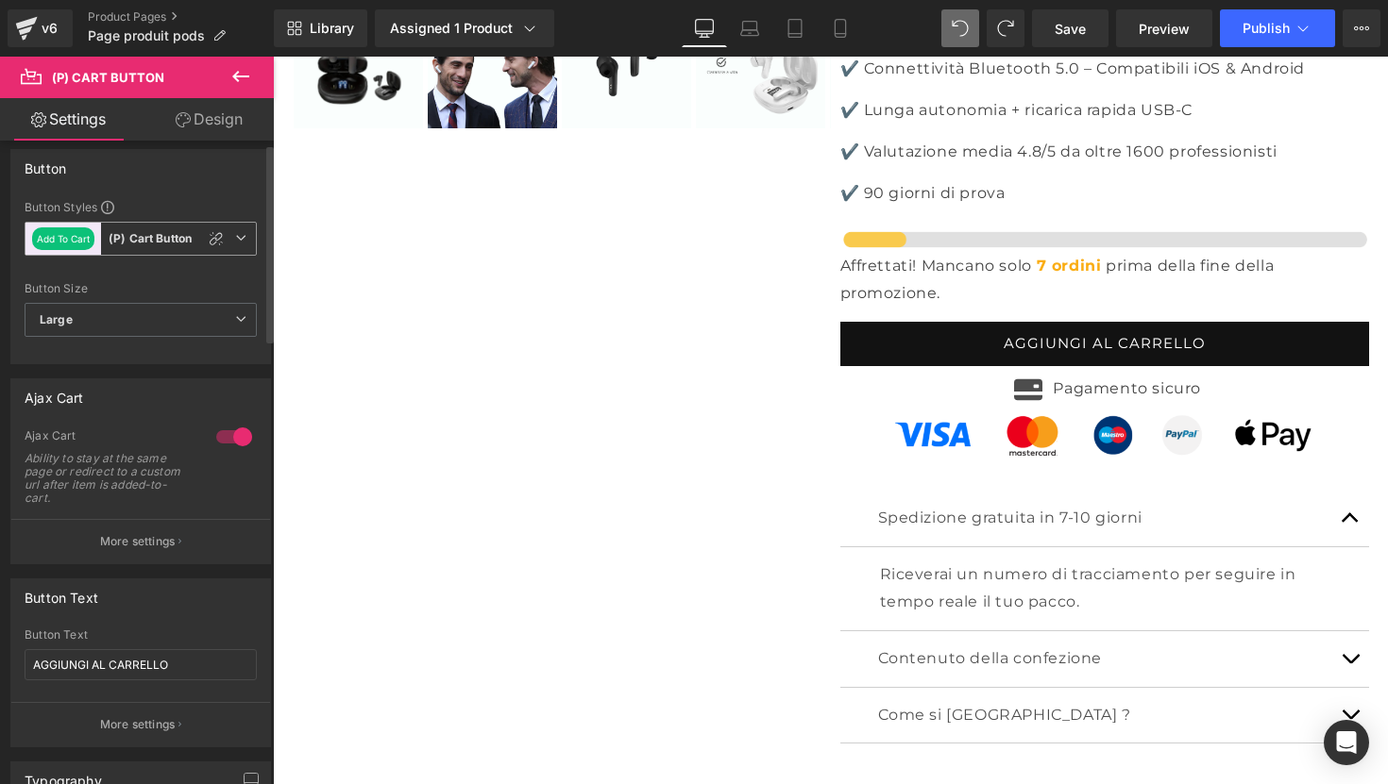
scroll to position [11, 0]
click at [150, 245] on b "(P) Cart Button" at bounding box center [150, 238] width 83 height 16
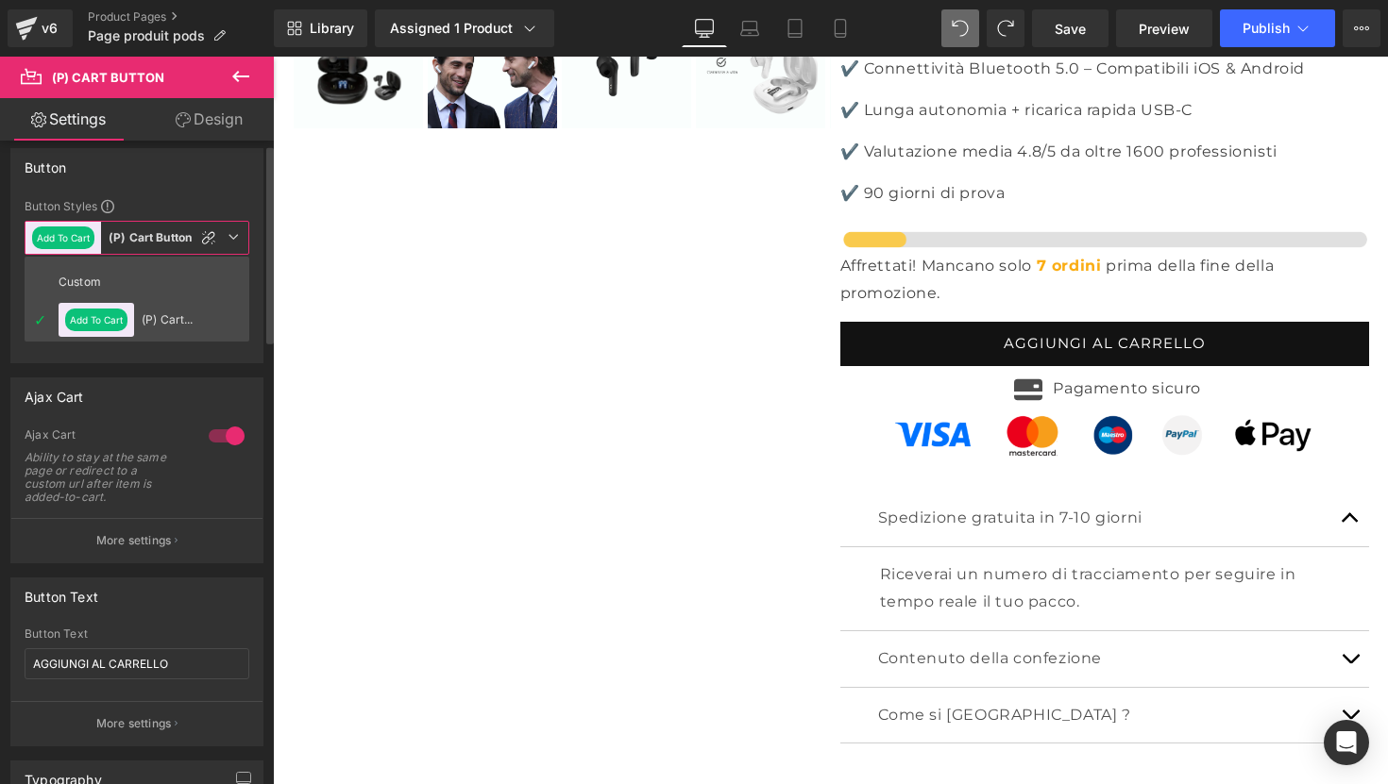
click at [150, 245] on b "(P) Cart Button" at bounding box center [150, 238] width 83 height 16
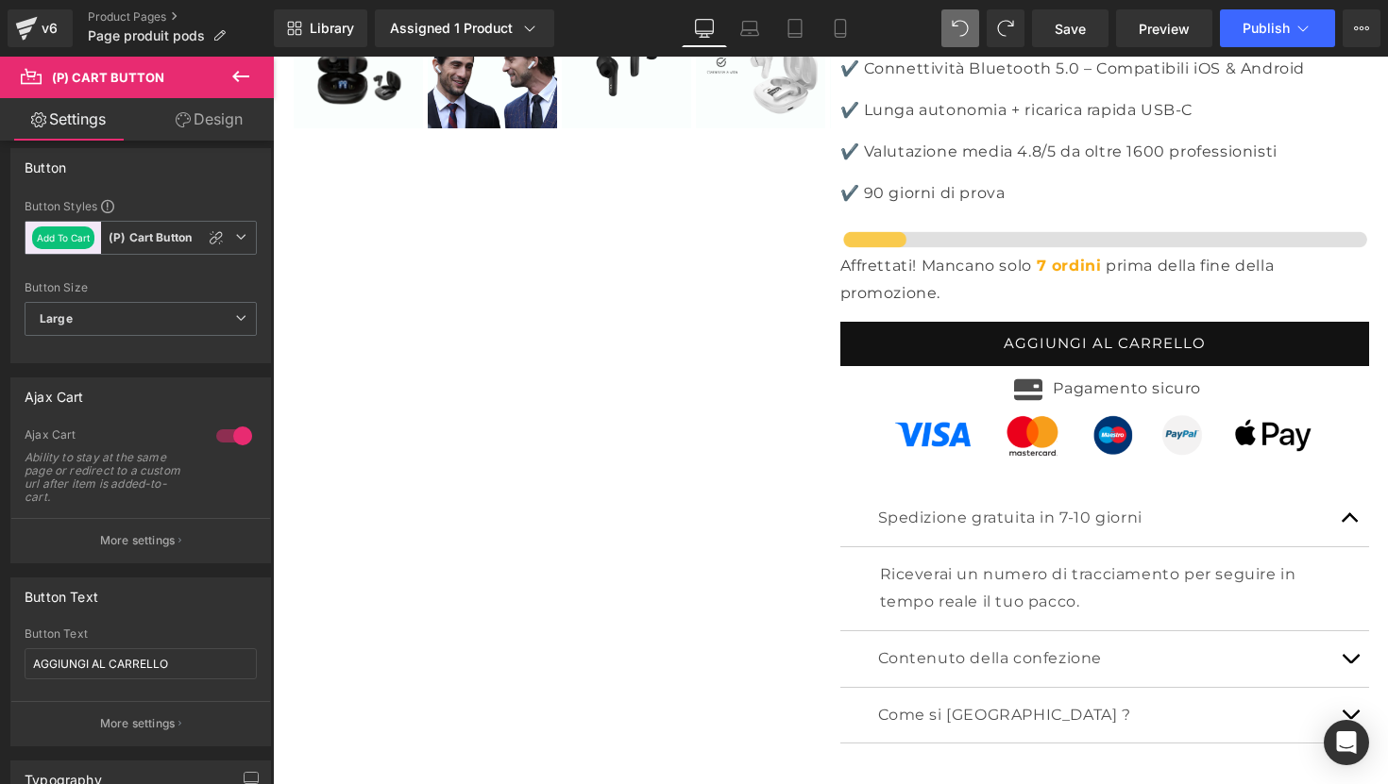
click at [244, 83] on icon at bounding box center [240, 76] width 23 height 23
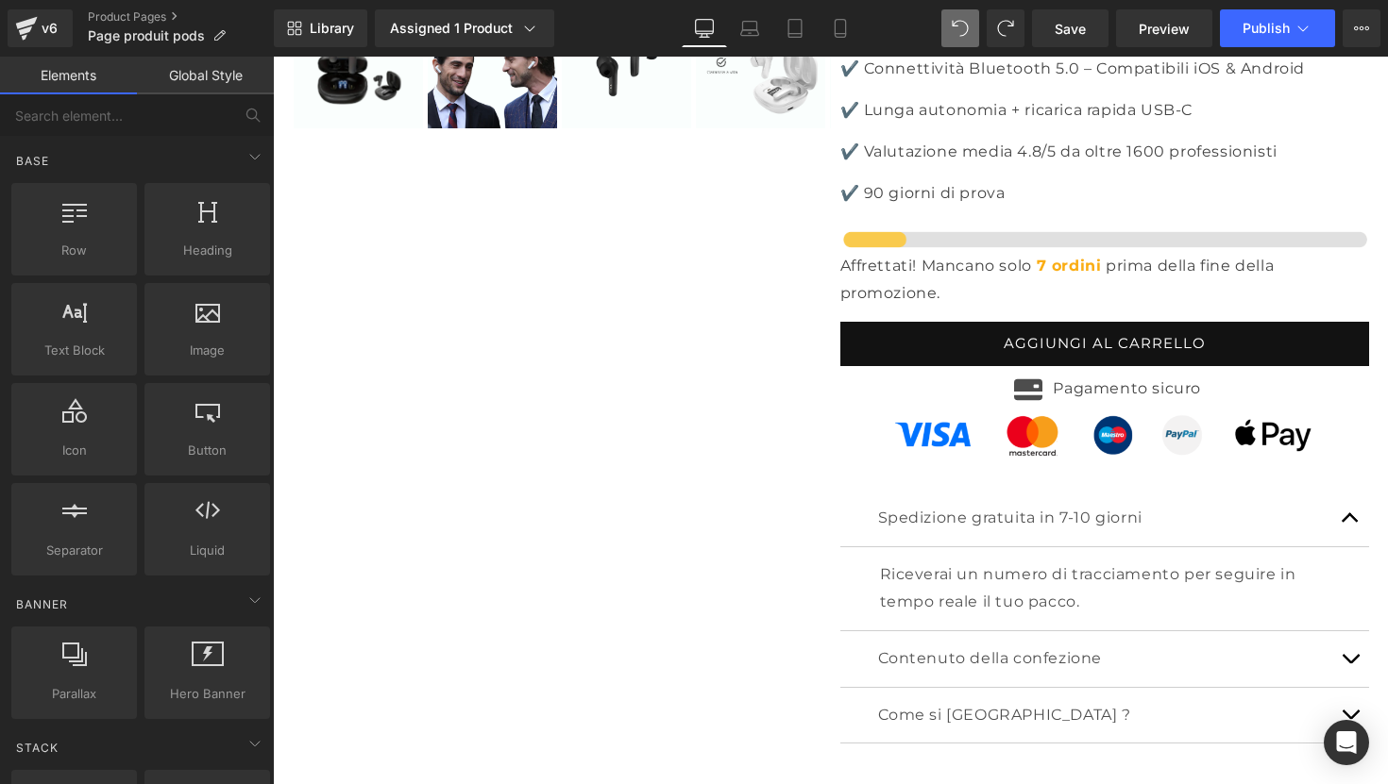
click at [235, 78] on link "Global Style" at bounding box center [205, 76] width 137 height 38
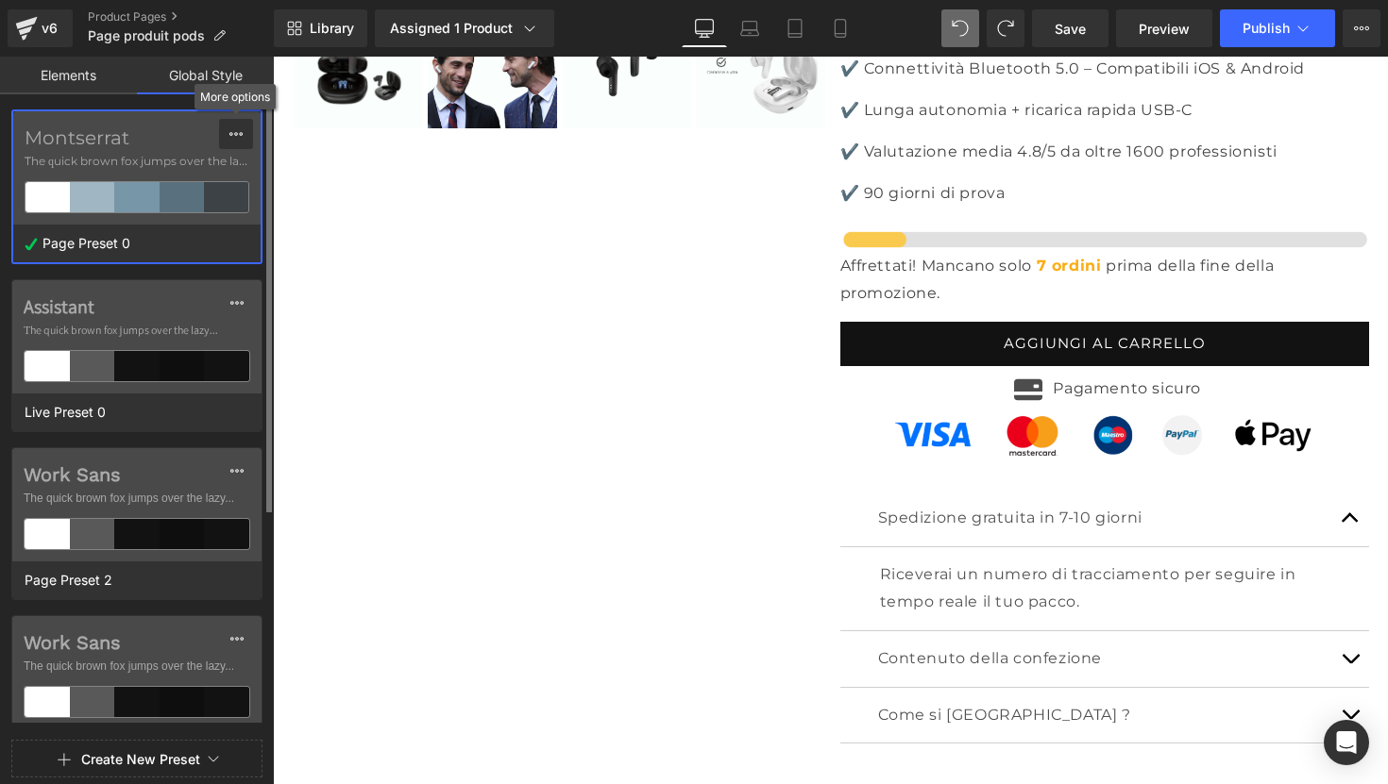
click at [233, 138] on icon at bounding box center [235, 133] width 15 height 15
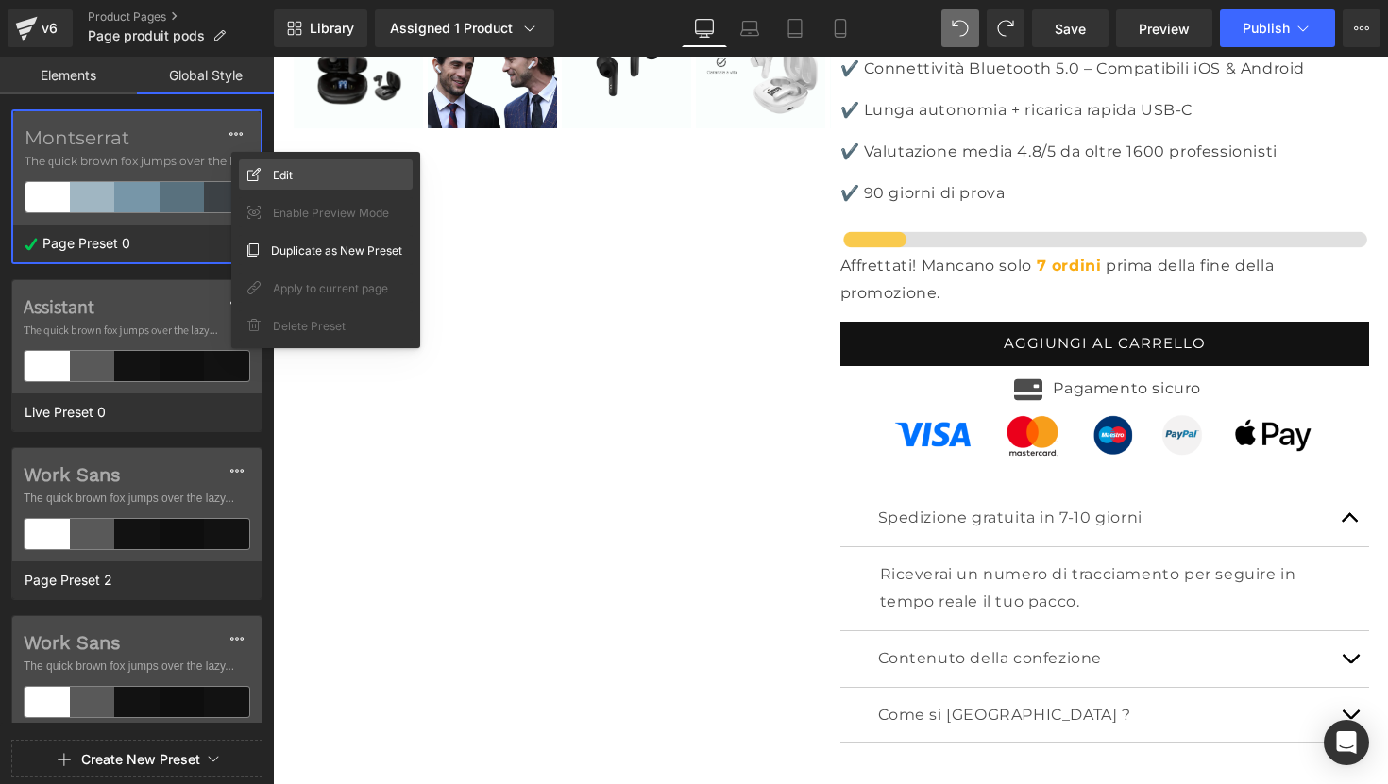
click at [273, 169] on span "Edit" at bounding box center [283, 175] width 20 height 20
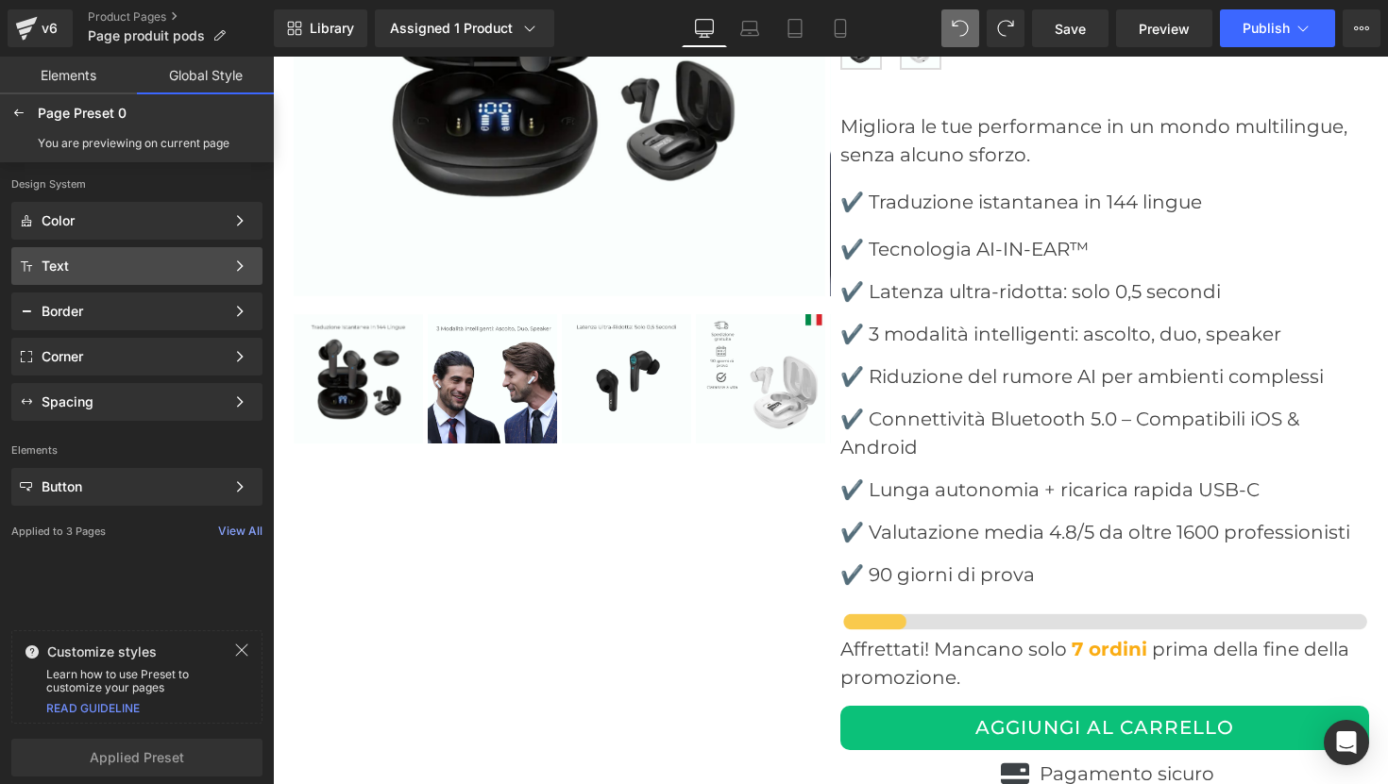
click at [149, 293] on div "Text Color Style Define a color palette and apply it to your pages 1 of 3 Next" at bounding box center [136, 312] width 251 height 38
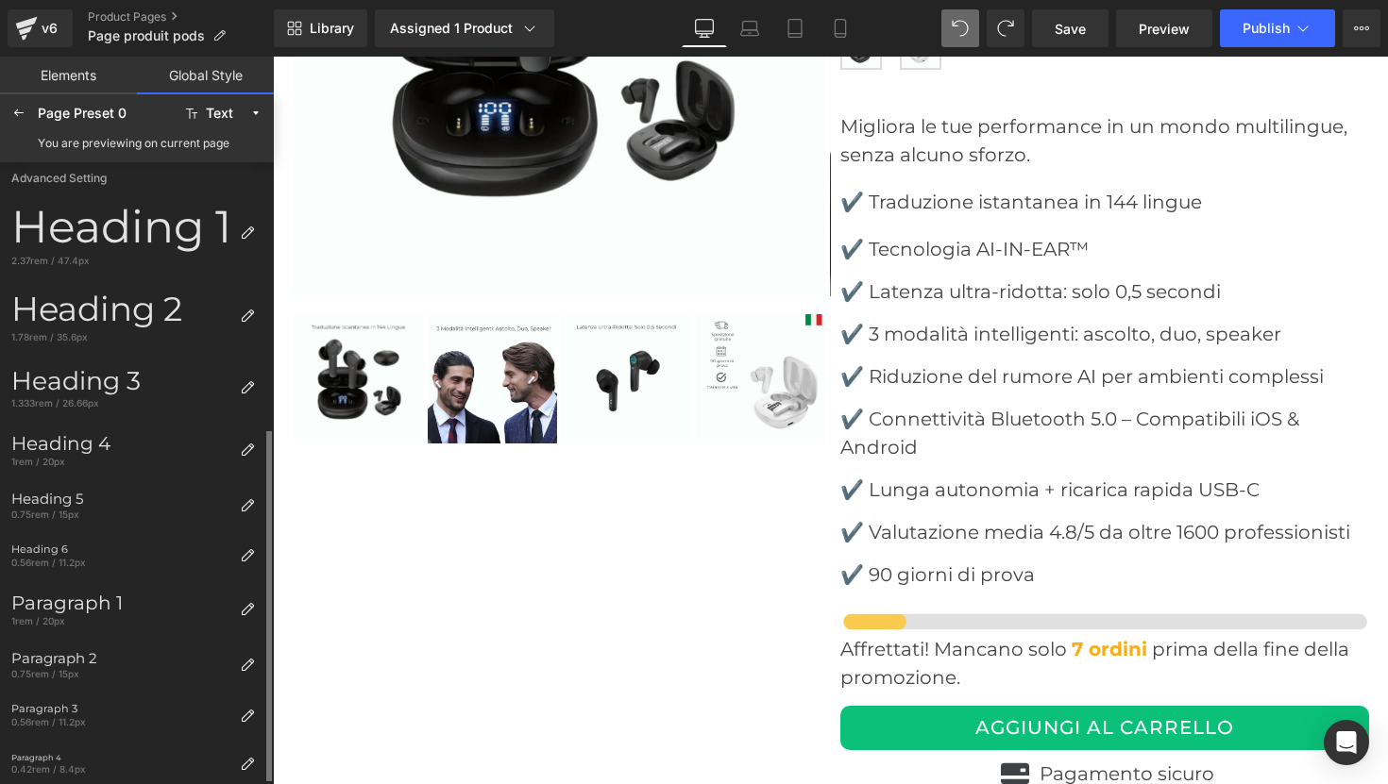
scroll to position [288, 0]
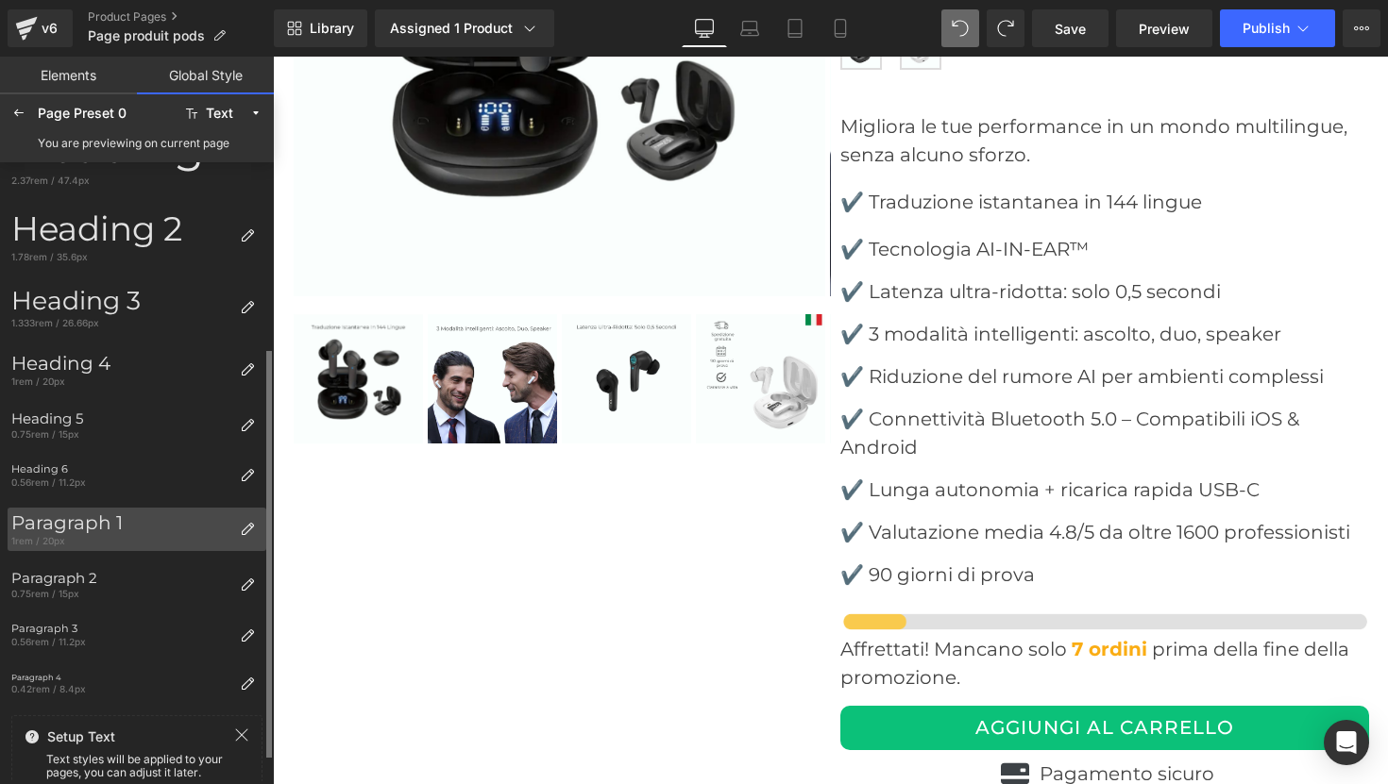
click at [120, 524] on div "Paragraph 1" at bounding box center [121, 523] width 221 height 23
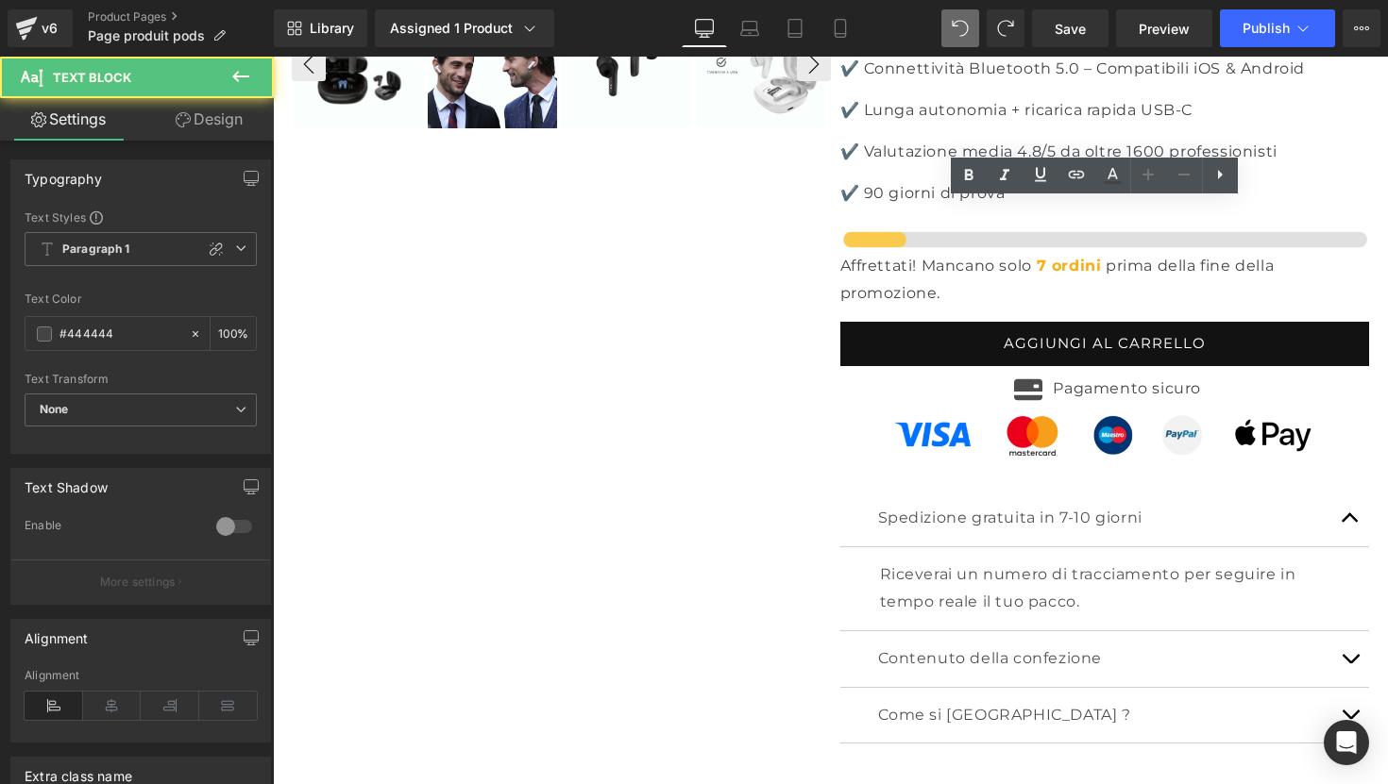
drag, startPoint x: 851, startPoint y: 214, endPoint x: 815, endPoint y: 220, distance: 37.2
click at [815, 220] on div "‹ ›" at bounding box center [830, 93] width 1115 height 1376
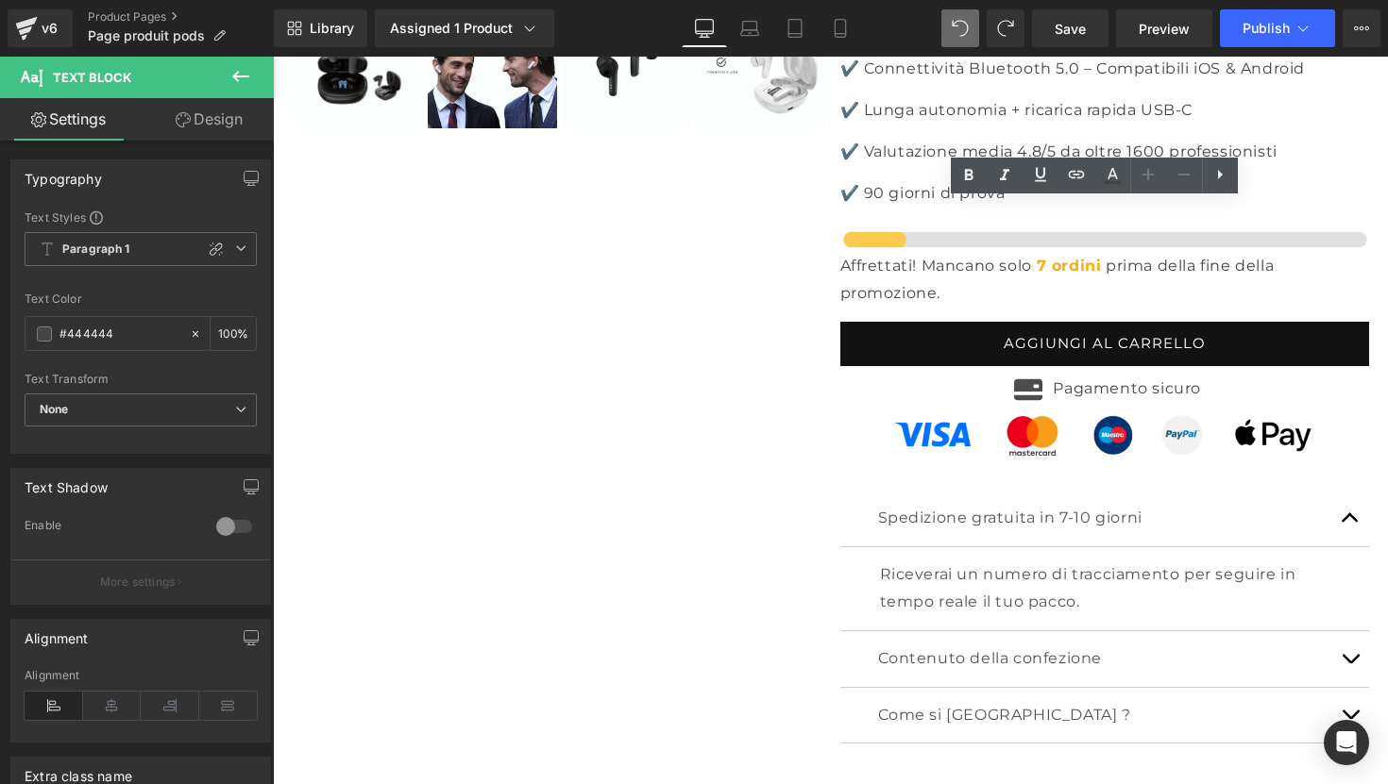
copy p "✔️"
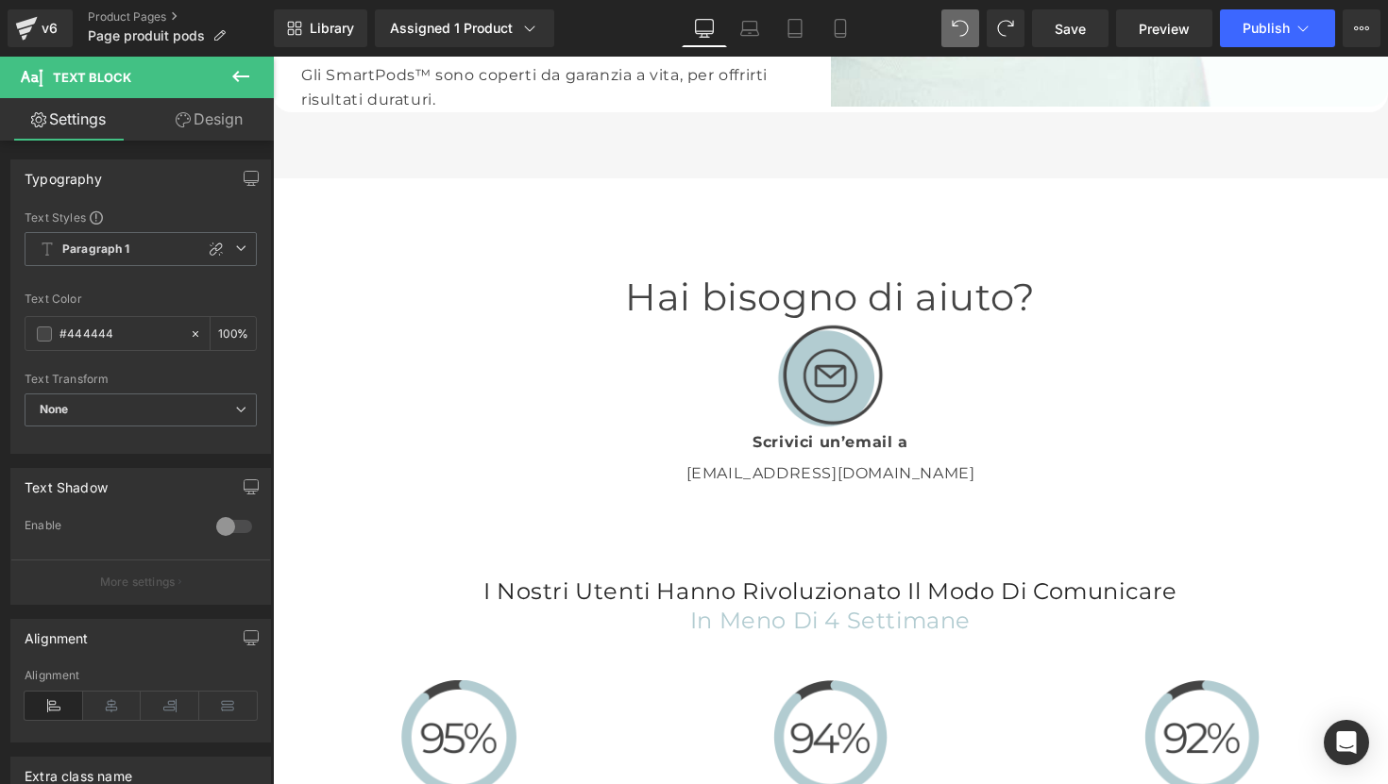
scroll to position [0, 0]
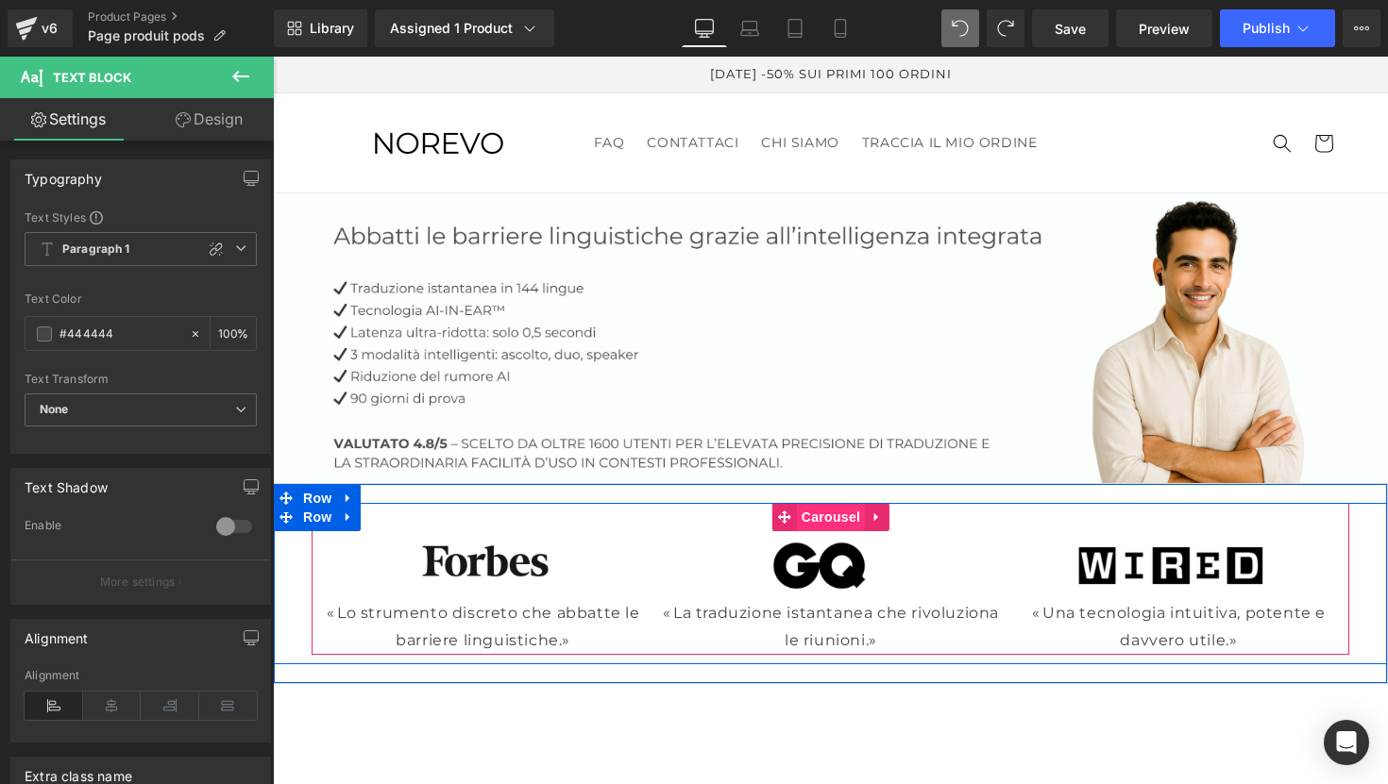
click at [829, 511] on span "Carousel" at bounding box center [831, 517] width 68 height 28
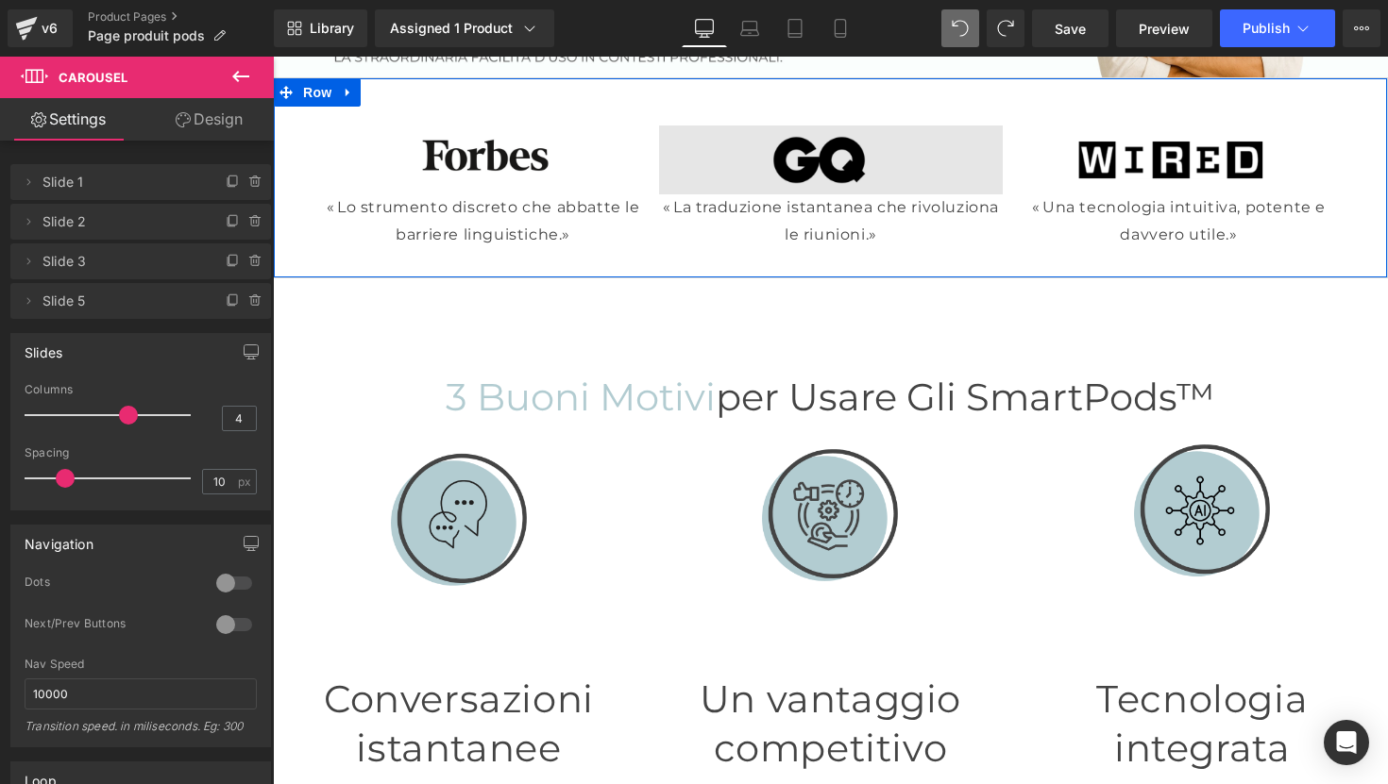
scroll to position [453, 0]
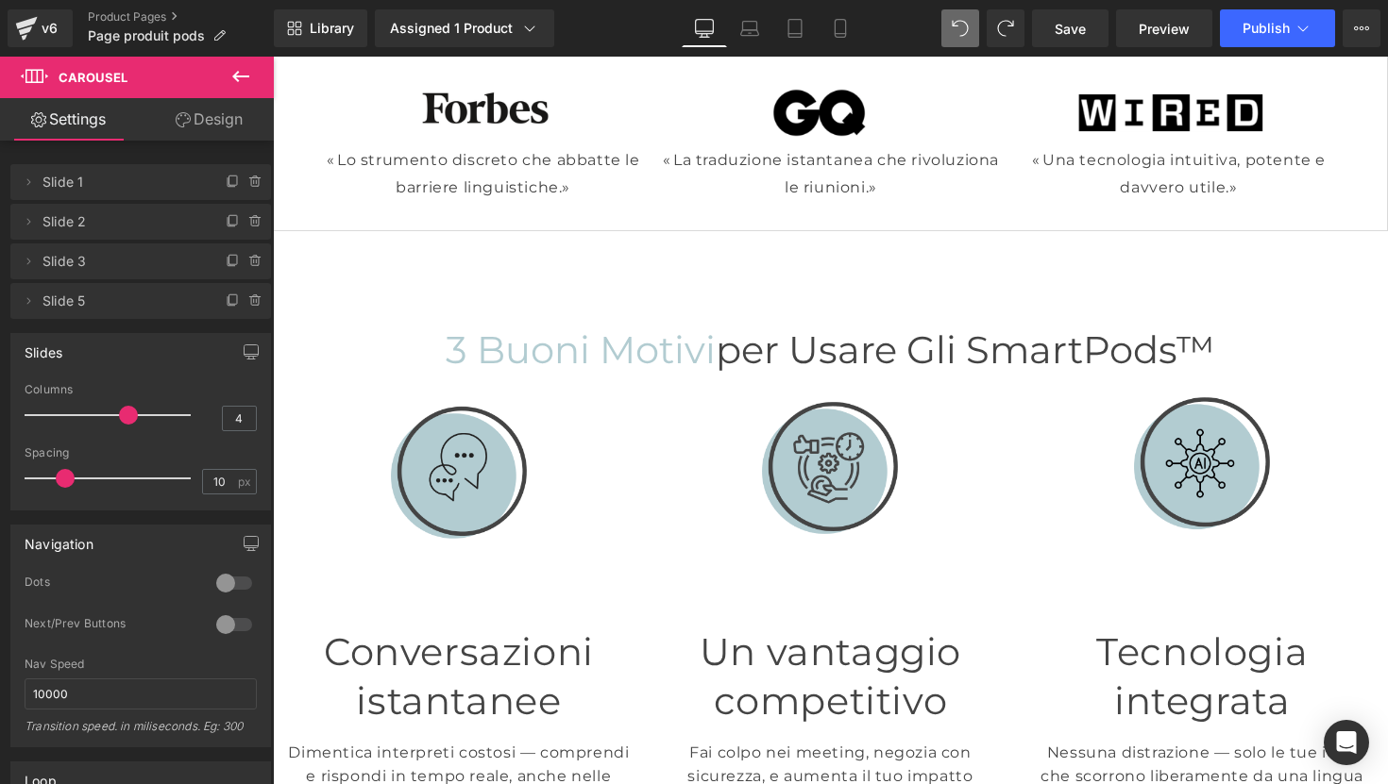
click at [812, 341] on div "3 buoni motivi per usare gli SmartPods™ Heading" at bounding box center [830, 350] width 1115 height 49
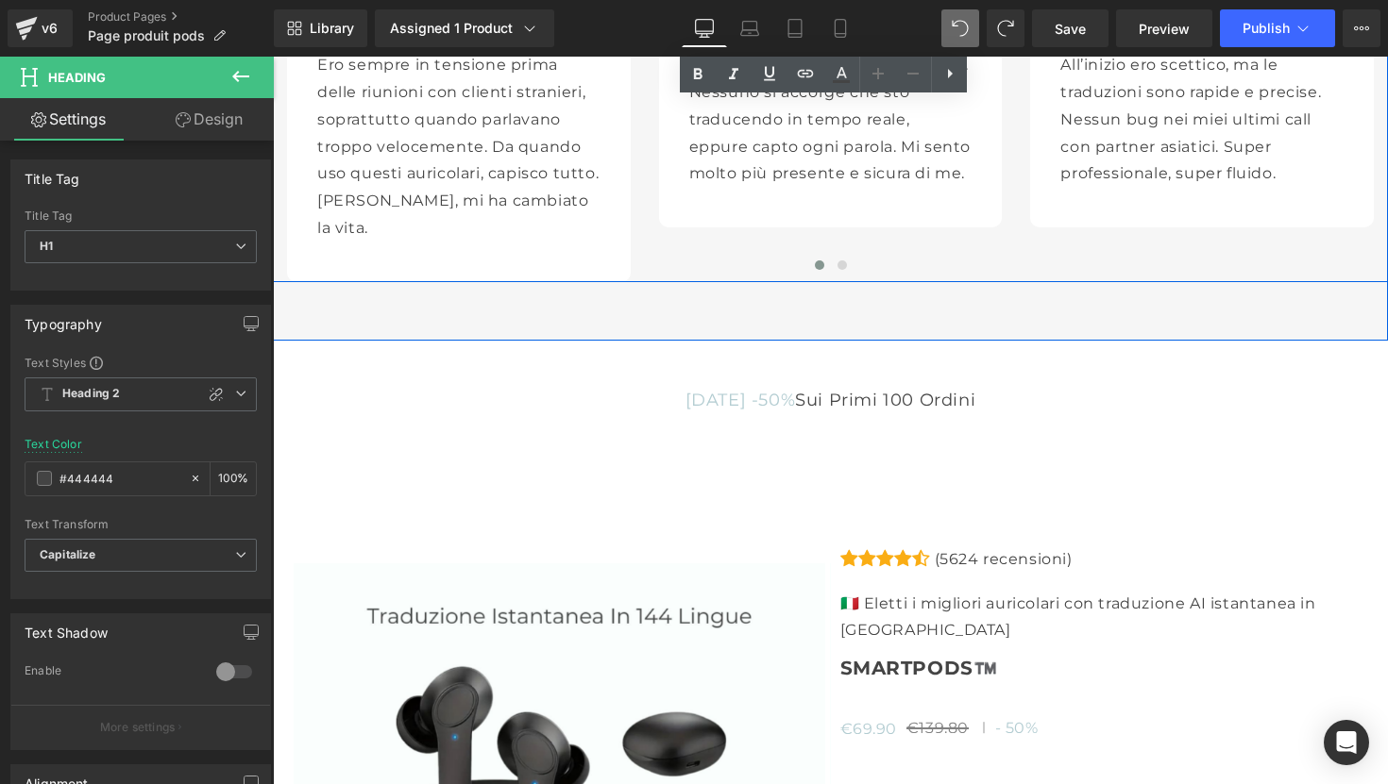
scroll to position [5446, 0]
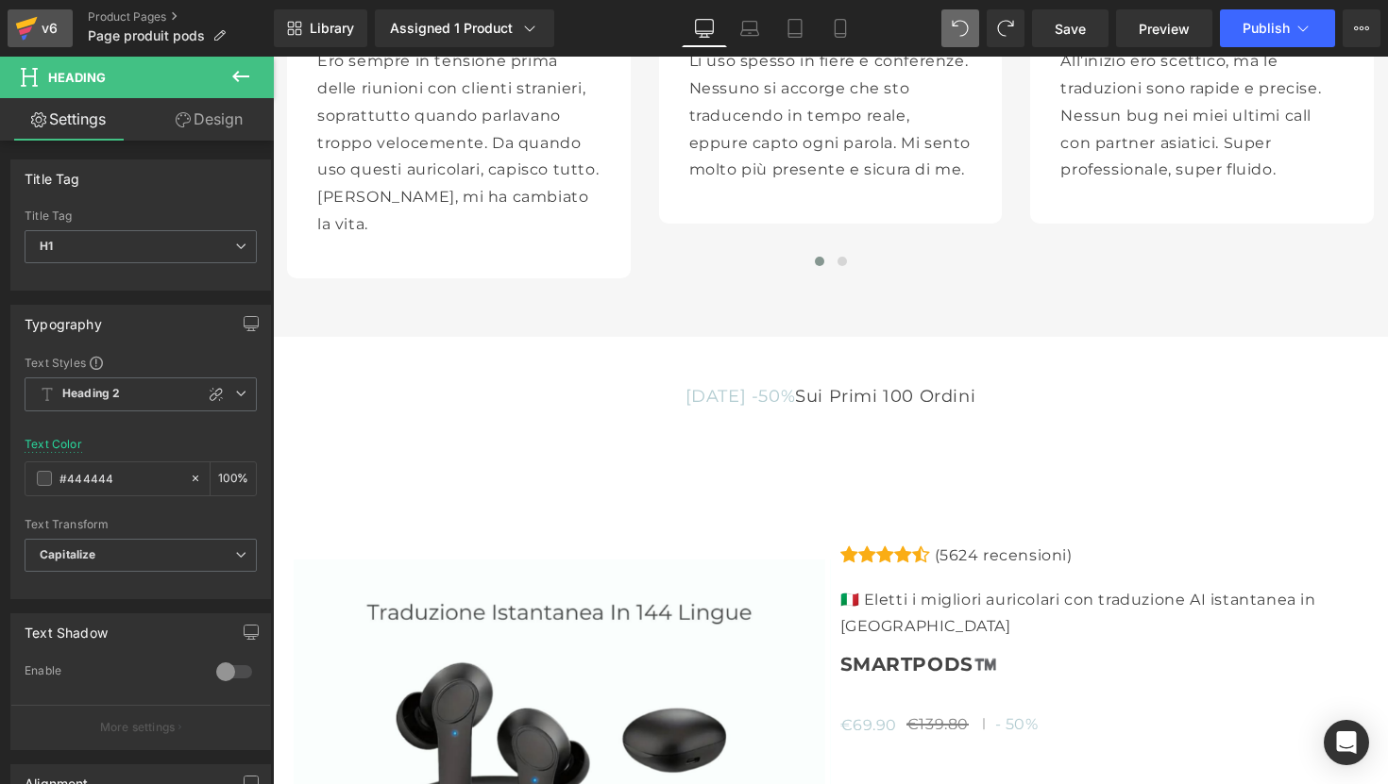
click at [42, 26] on div "v6" at bounding box center [50, 28] width 24 height 25
